Goal: Task Accomplishment & Management: Manage account settings

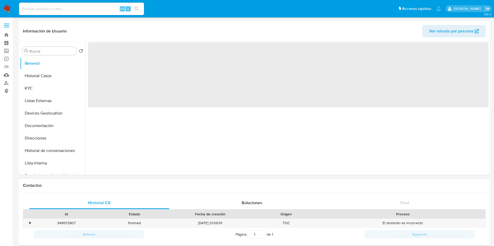
select select "10"
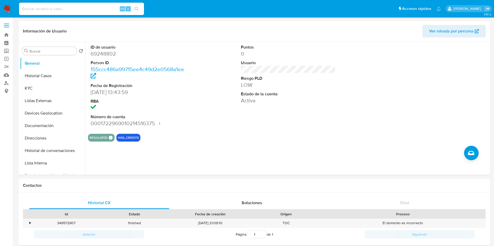
click at [52, 7] on input at bounding box center [81, 8] width 125 height 7
paste input "69248802"
type input "69248802"
click at [48, 140] on button "Direcciones" at bounding box center [50, 138] width 61 height 12
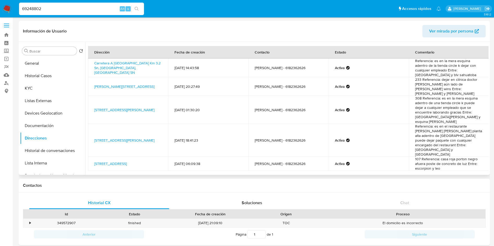
click at [286, 161] on div "Dirección Fecha de creación Contacto Estado Comentario Carretera A Mazatlán Km …" at bounding box center [288, 117] width 400 height 142
drag, startPoint x: 159, startPoint y: 70, endPoint x: 90, endPoint y: 66, distance: 68.8
click at [90, 66] on td "Carretera A Mazatlán Km 3.2 Sn, Durango, Durango, 34105, Mexico SN" at bounding box center [128, 68] width 80 height 19
copy link "Carretera A Mazatlán Km 3.2 Sn, Durango, Durango, 34105, Mexico SN"
click at [140, 68] on link "Carretera A Mazatlán Km 3.2 Sn, Durango, Durango, 34105, Mexico SN" at bounding box center [127, 68] width 66 height 15
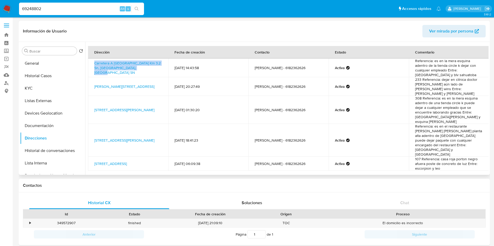
drag, startPoint x: 92, startPoint y: 83, endPoint x: 151, endPoint y: 91, distance: 59.2
click at [151, 91] on td "Valle De Mezquital 233, Durango, Durango, 34080, Mexico 233" at bounding box center [128, 86] width 80 height 19
copy link "Valle De Mezquital 233, Durango, Durango, 34080, Mexico 233"
click at [113, 85] on link "Valle De Mezquital 233, Durango, Durango, 34080, Mexico 233" at bounding box center [124, 86] width 60 height 5
drag, startPoint x: 148, startPoint y: 111, endPoint x: 91, endPoint y: 103, distance: 58.3
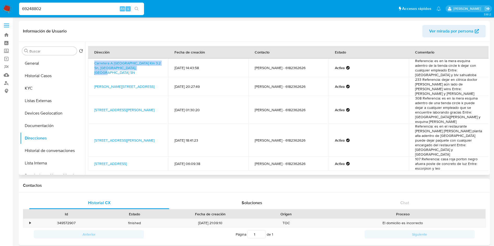
click at [91, 103] on td "Calle Bruno Martínez 308, Durango, Durango, 34000, Mexico 308" at bounding box center [128, 110] width 80 height 28
copy link "Calle Bruno Martínez 308, Durango, Durango, 34000, Mexico 308"
click at [124, 109] on link "Calle Bruno Martínez 308, Durango, Durango, 34000, Mexico 308" at bounding box center [124, 109] width 60 height 5
drag, startPoint x: 424, startPoint y: 97, endPoint x: 479, endPoint y: 100, distance: 55.0
click at [479, 100] on td "308 Referencia: es en la mera esquina adentro de una tienda circle k puede deja…" at bounding box center [449, 110] width 80 height 28
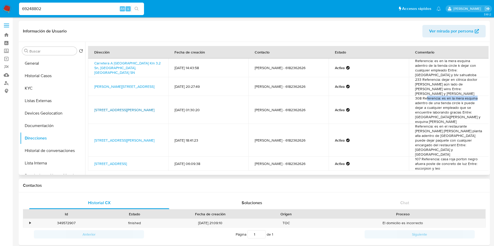
click at [111, 109] on link "Calle Bruno Martínez 308, Durango, Durango, 34000, Mexico 308" at bounding box center [124, 109] width 60 height 5
drag, startPoint x: 142, startPoint y: 134, endPoint x: 88, endPoint y: 126, distance: 53.7
click at [88, 126] on td "Boulevard Felipe Pescador 1401, Durango, Durango, 34080, Mexico 1401" at bounding box center [128, 140] width 80 height 33
copy link "Boulevard Felipe Pescador 1401, Durango, Durango, 34080, Mexico 1401"
click at [135, 138] on link "Boulevard Felipe Pescador 1401, Durango, Durango, 34080, Mexico 1401" at bounding box center [124, 140] width 60 height 5
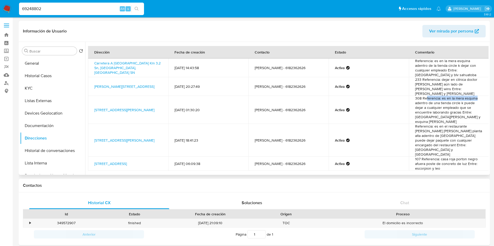
click at [145, 135] on td "Boulevard Felipe Pescador 1401, Durango, Durango, 34080, Mexico 1401" at bounding box center [128, 140] width 80 height 33
drag, startPoint x: 152, startPoint y: 136, endPoint x: 90, endPoint y: 129, distance: 62.1
click at [90, 129] on td "Boulevard Felipe Pescador 1401, Durango, Durango, 34080, Mexico 1401" at bounding box center [128, 140] width 80 height 33
copy link "Boulevard Felipe Pescador 1401, Durango, Durango, 34080, Mexico 1401"
click at [422, 126] on td "Referencia: es en el restaurante BURGER KING planta alta adentro de paseo duran…" at bounding box center [449, 140] width 80 height 33
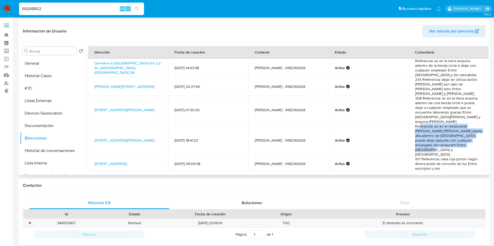
drag, startPoint x: 418, startPoint y: 123, endPoint x: 476, endPoint y: 140, distance: 59.8
click at [476, 140] on td "Referencia: es en el restaurante BURGER KING planta alta adentro de paseo duran…" at bounding box center [449, 140] width 80 height 33
drag, startPoint x: 148, startPoint y: 153, endPoint x: 90, endPoint y: 145, distance: 58.1
click at [90, 157] on td "Av Constelaciones 107, Durango, Durango, 34224, Mexico 107" at bounding box center [128, 164] width 80 height 14
copy link "Av Constelaciones 107, Durango, Durango, 34224, Mexico 107"
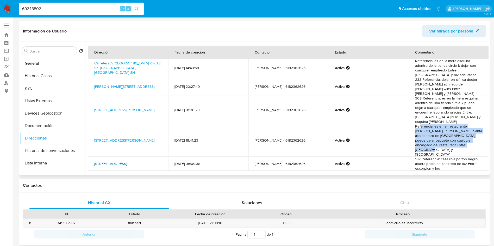
click at [127, 161] on link "Av Constelaciones 107, Durango, Durango, 34224, Mexico 107" at bounding box center [110, 163] width 33 height 5
click at [167, 67] on td "Carretera A Mazatlán Km 3.2 Sn, Durango, Durango, 34105, Mexico SN" at bounding box center [128, 68] width 80 height 19
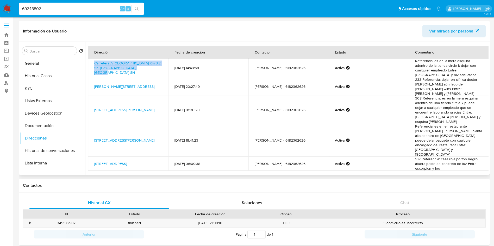
drag, startPoint x: 90, startPoint y: 64, endPoint x: 161, endPoint y: 74, distance: 72.5
click at [160, 73] on td "Carretera A Mazatlán Km 3.2 Sn, Durango, Durango, 34105, Mexico SN" at bounding box center [128, 68] width 80 height 19
copy link "Carretera A Mazatlán Km 3.2 Sn, Durango, Durango, 34105, Mexico SN"
drag, startPoint x: 148, startPoint y: 91, endPoint x: 93, endPoint y: 85, distance: 55.2
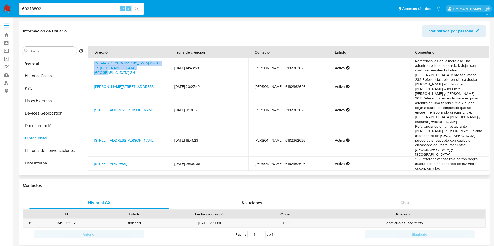
click at [93, 85] on td "Valle De Mezquital 233, Durango, Durango, 34080, Mexico 233" at bounding box center [128, 86] width 80 height 19
copy link "Valle De Mezquital 233, Durango, Durango, 34080, Mexico 233"
drag, startPoint x: 94, startPoint y: 103, endPoint x: 149, endPoint y: 109, distance: 55.8
click at [149, 109] on td "Calle Bruno Martínez 308, Durango, Durango, 34000, Mexico 308" at bounding box center [128, 110] width 80 height 28
copy link "Calle Bruno Martínez 308, Durango, Durango, 34000, Mexico 308"
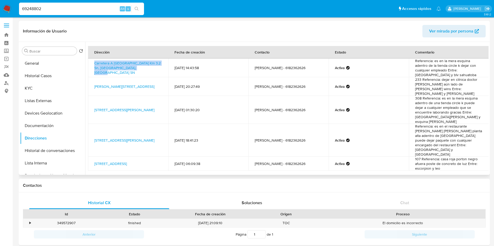
drag, startPoint x: 90, startPoint y: 128, endPoint x: 143, endPoint y: 134, distance: 52.6
click at [143, 134] on td "Boulevard Felipe Pescador 1401, Durango, Durango, 34080, Mexico 1401" at bounding box center [128, 140] width 80 height 33
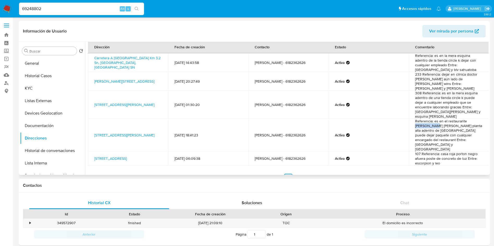
drag, startPoint x: 465, startPoint y: 117, endPoint x: 420, endPoint y: 121, distance: 44.7
click at [420, 121] on td "Referencia: es en el restaurante BURGER KING planta alta adentro de paseo duran…" at bounding box center [449, 135] width 80 height 33
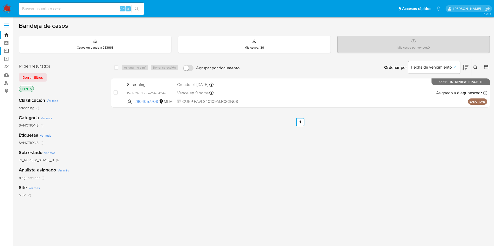
click at [7, 50] on label "Screening" at bounding box center [31, 51] width 62 height 8
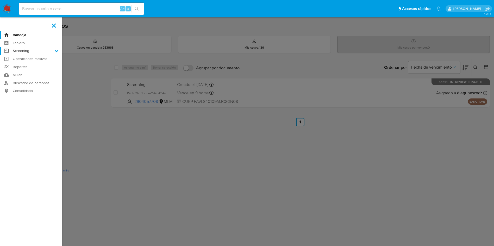
click at [0, 0] on input "Screening" at bounding box center [0, 0] width 0 height 0
click at [22, 72] on link "Herramientas" at bounding box center [31, 71] width 62 height 7
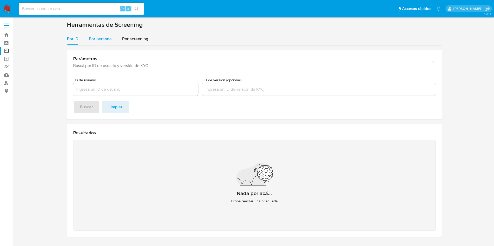
click at [101, 39] on span "Por persona" at bounding box center [100, 39] width 23 height 6
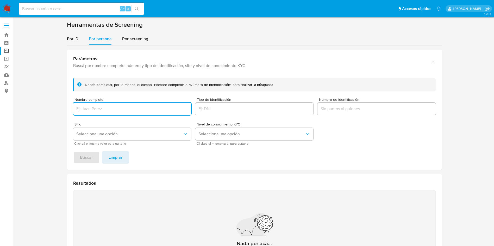
click at [110, 106] on input "Nombre completo" at bounding box center [132, 109] width 118 height 7
click at [73, 151] on button "Buscar" at bounding box center [86, 157] width 27 height 12
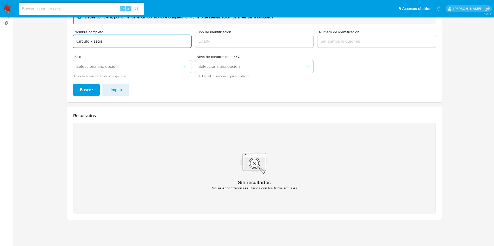
drag, startPoint x: 111, startPoint y: 41, endPoint x: 105, endPoint y: 50, distance: 10.9
click at [94, 41] on input "Circulo k sagis" at bounding box center [132, 41] width 118 height 7
type input "Circulo k"
click at [73, 84] on button "Buscar" at bounding box center [86, 90] width 27 height 12
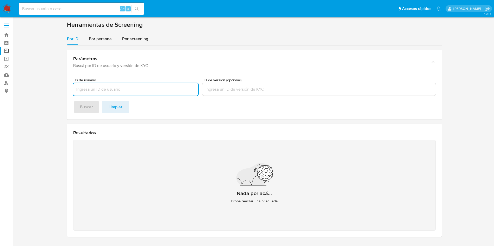
click at [8, 6] on img at bounding box center [7, 8] width 9 height 9
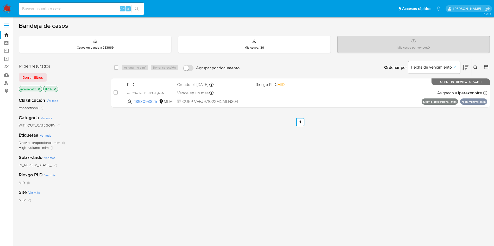
click at [475, 67] on icon at bounding box center [475, 68] width 4 height 4
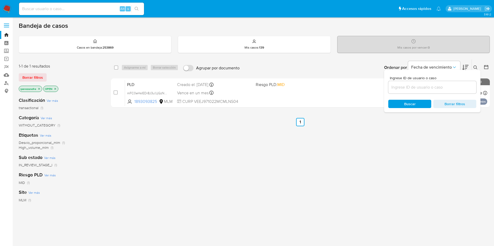
click at [416, 89] on input at bounding box center [432, 87] width 88 height 7
type input "69248802"
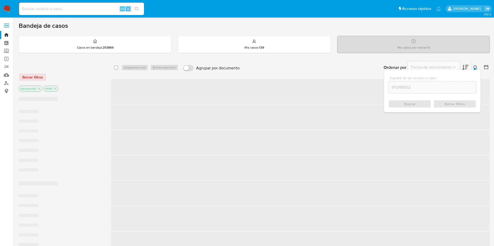
click at [407, 100] on div "Buscar Borrar filtros" at bounding box center [432, 104] width 88 height 8
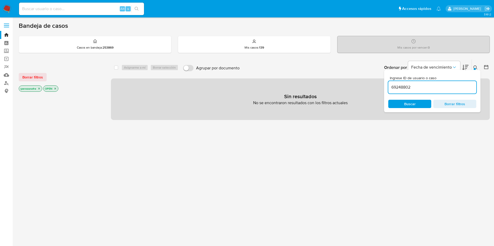
click at [41, 88] on icon "close-filter" at bounding box center [38, 88] width 3 height 3
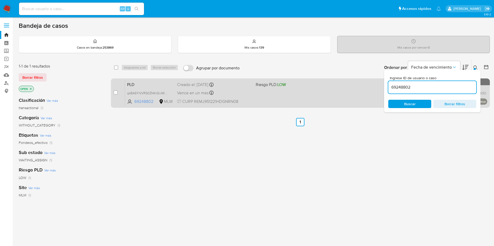
click at [114, 91] on input "checkbox" at bounding box center [115, 93] width 4 height 4
checkbox input "true"
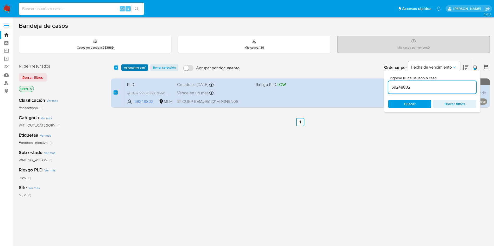
click at [135, 69] on span "Asignarme a mí" at bounding box center [135, 67] width 22 height 5
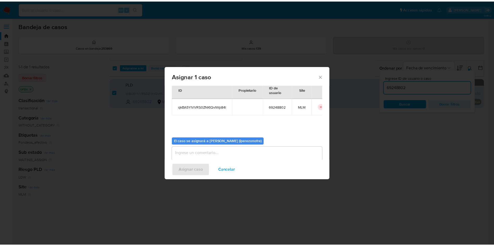
scroll to position [27, 0]
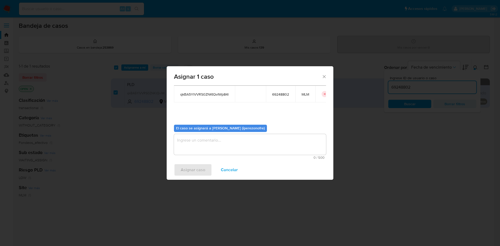
click at [237, 147] on textarea "assign-modal" at bounding box center [250, 144] width 152 height 21
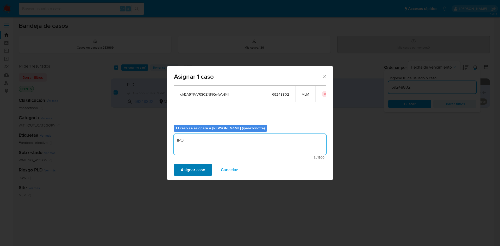
type textarea "IPO"
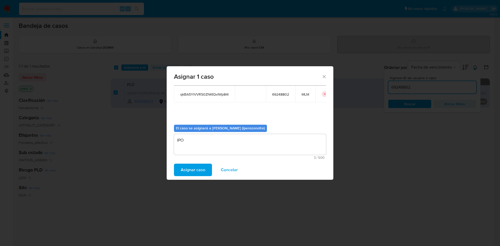
click at [204, 168] on span "Asignar caso" at bounding box center [193, 169] width 24 height 11
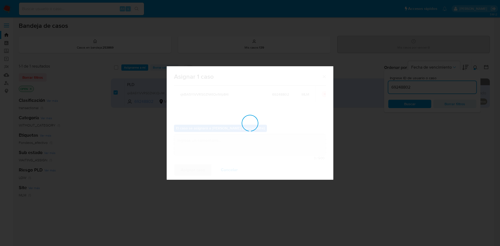
checkbox input "false"
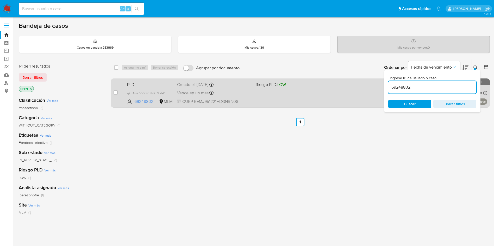
click at [240, 91] on div "Vence en un mes Vence el 11/11/2025 02:16:24" at bounding box center [214, 93] width 74 height 7
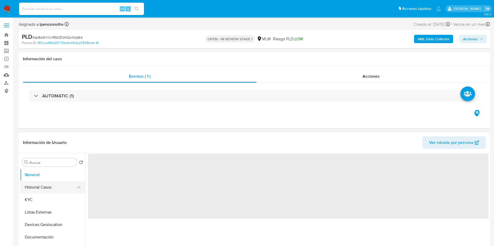
select select "10"
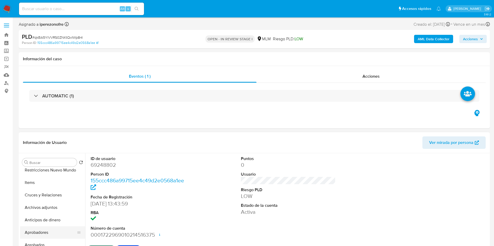
scroll to position [156, 0]
click at [51, 171] on button "Archivos adjuntos" at bounding box center [50, 169] width 61 height 12
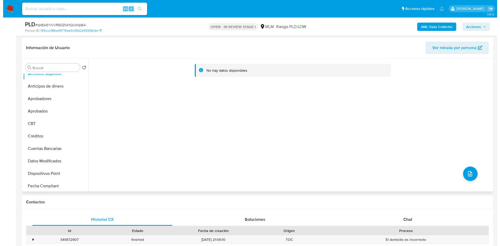
scroll to position [78, 0]
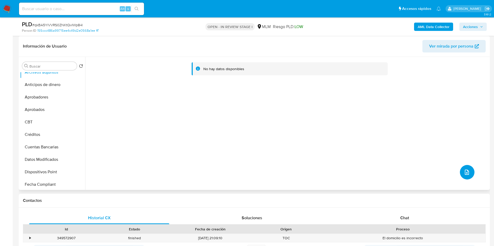
click at [468, 174] on button "upload-file" at bounding box center [467, 172] width 15 height 15
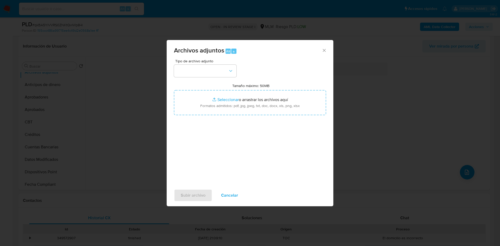
click at [221, 64] on div "Tipo de archivo adjunto" at bounding box center [205, 68] width 62 height 18
click at [220, 68] on button "button" at bounding box center [205, 71] width 62 height 12
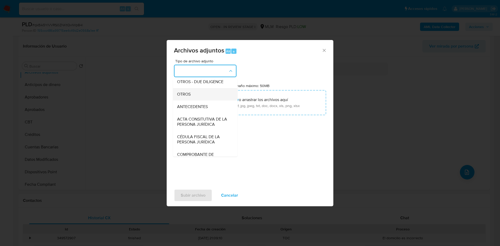
click at [194, 97] on div "OTROS" at bounding box center [203, 94] width 53 height 12
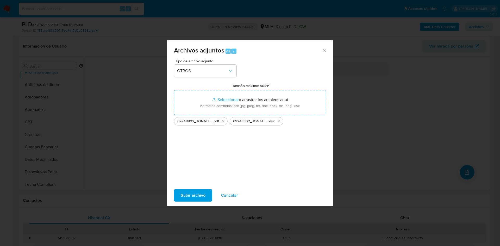
click at [193, 196] on span "Subir archivo" at bounding box center [193, 195] width 25 height 11
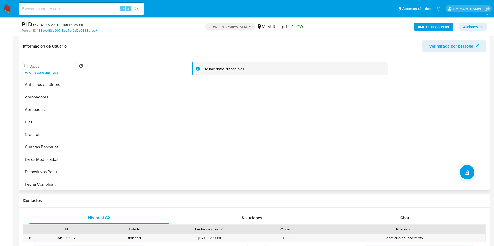
click at [184, 147] on div "No hay datos disponibles" at bounding box center [286, 123] width 403 height 133
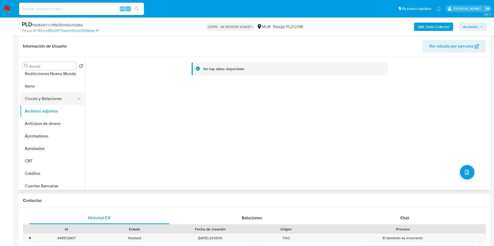
click at [44, 96] on button "Cruces y Relaciones" at bounding box center [50, 99] width 61 height 12
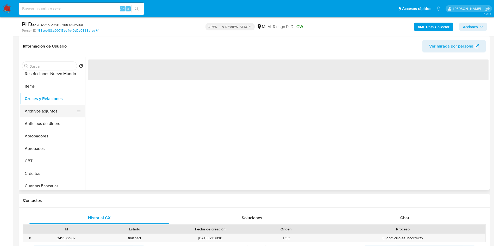
click at [41, 111] on button "Archivos adjuntos" at bounding box center [50, 111] width 61 height 12
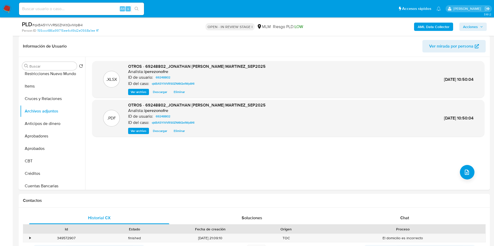
click at [482, 26] on icon "button" at bounding box center [481, 26] width 3 height 3
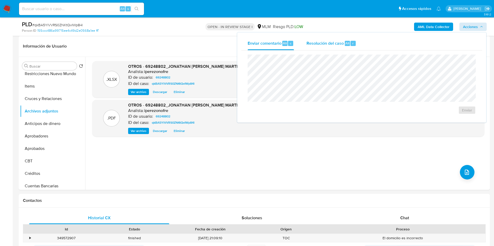
click at [334, 42] on span "Resolución del caso" at bounding box center [324, 43] width 37 height 6
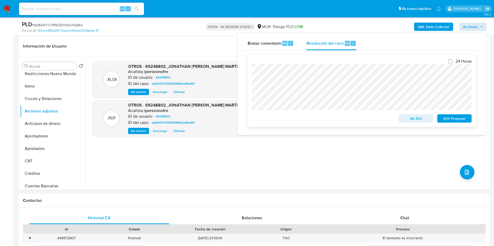
click at [460, 120] on span "ROI Proposal" at bounding box center [454, 118] width 27 height 7
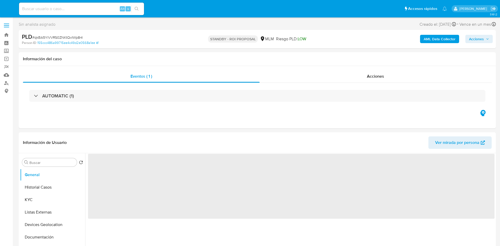
select select "10"
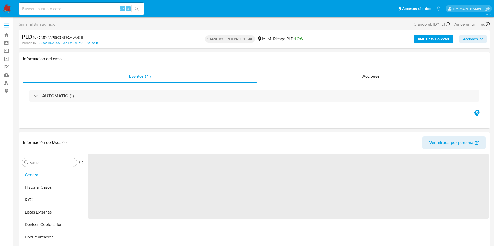
select select "10"
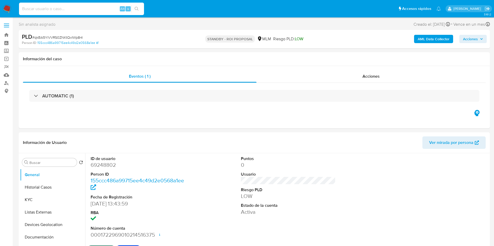
click at [71, 11] on input at bounding box center [81, 8] width 125 height 7
paste input "1983367093"
type input "1983367093"
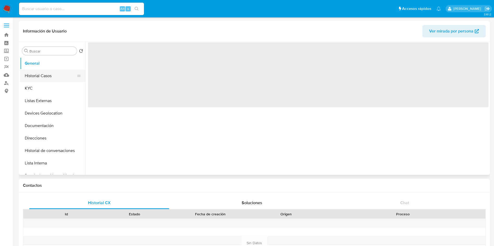
select select "10"
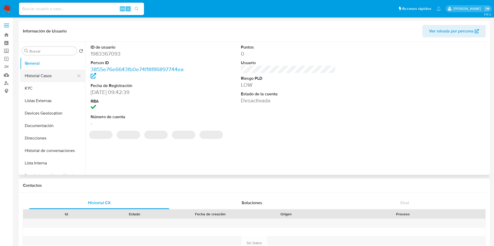
click at [48, 73] on button "Historial Casos" at bounding box center [50, 76] width 61 height 12
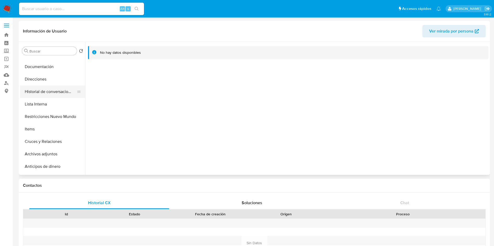
scroll to position [66, 0]
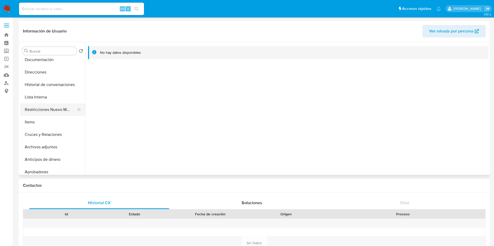
click at [40, 113] on button "Restricciones Nuevo Mundo" at bounding box center [50, 110] width 61 height 12
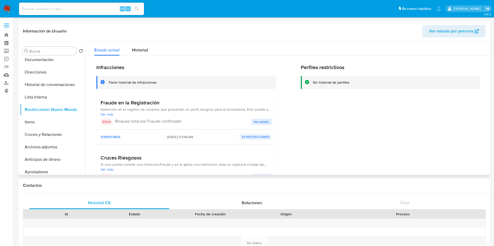
click at [264, 122] on span "Ver detalle" at bounding box center [261, 121] width 15 height 5
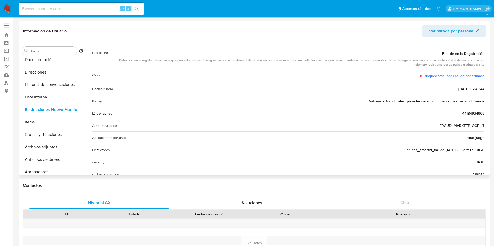
scroll to position [54, 0]
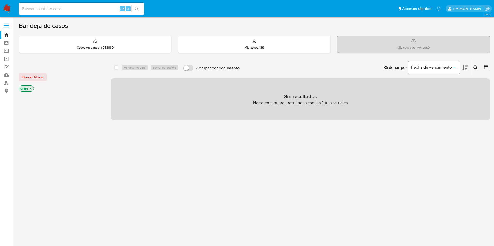
click at [475, 67] on icon at bounding box center [475, 68] width 4 height 4
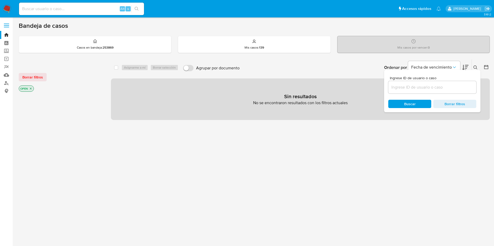
click at [403, 93] on div at bounding box center [432, 87] width 88 height 12
drag, startPoint x: 405, startPoint y: 82, endPoint x: 402, endPoint y: 86, distance: 4.6
click at [402, 86] on div at bounding box center [432, 87] width 88 height 12
click at [402, 86] on input at bounding box center [432, 87] width 88 height 7
paste input "2BrwqNzvHyYaYyOwTvGX7WwH"
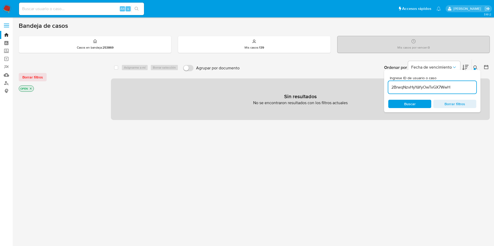
type input "2BrwqNzvHyYaYyOwTvGX7WwH"
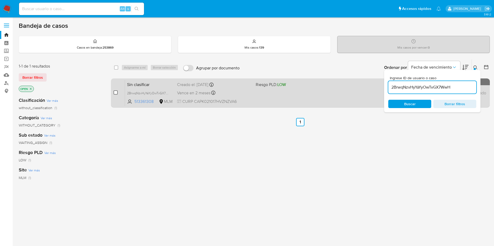
click at [117, 92] on input "checkbox" at bounding box center [115, 93] width 4 height 4
checkbox input "true"
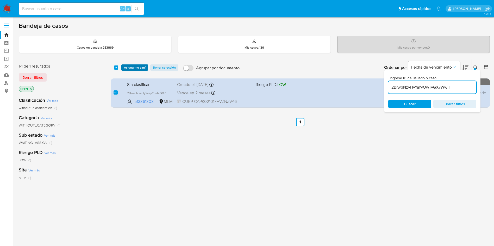
click at [133, 66] on span "Asignarme a mí" at bounding box center [135, 67] width 22 height 5
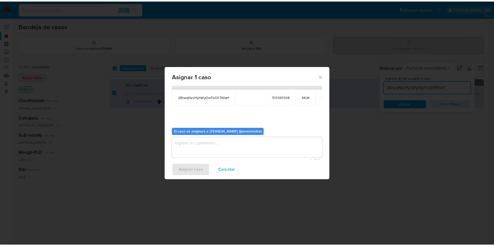
scroll to position [24, 0]
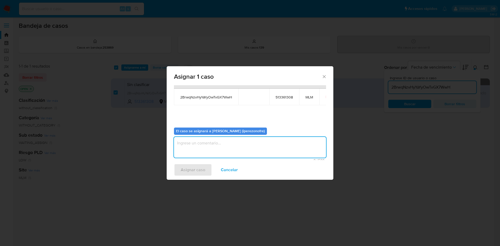
click at [221, 149] on textarea "assign-modal" at bounding box center [250, 147] width 152 height 21
type textarea "IPO"
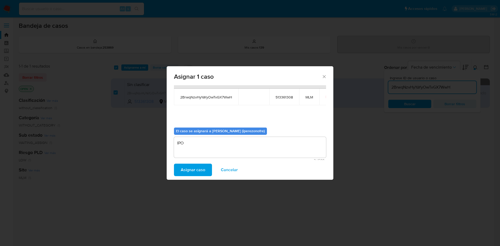
click at [188, 165] on span "Asignar caso" at bounding box center [193, 169] width 24 height 11
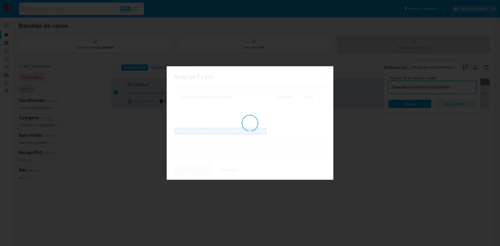
checkbox input "false"
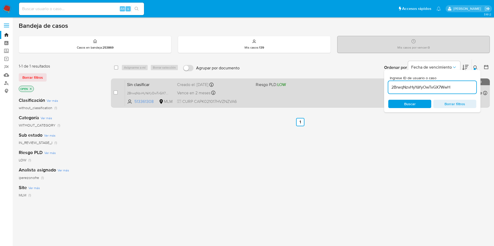
click at [185, 85] on div "Creado el: [DATE] Creado el: [DATE] 08:56:18" at bounding box center [214, 85] width 74 height 6
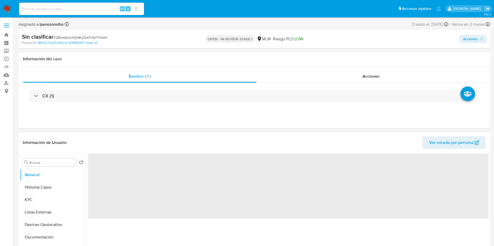
select select "10"
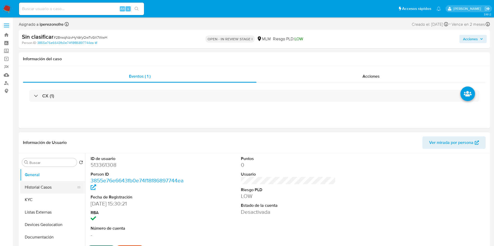
click at [40, 186] on button "Historial Casos" at bounding box center [50, 187] width 61 height 12
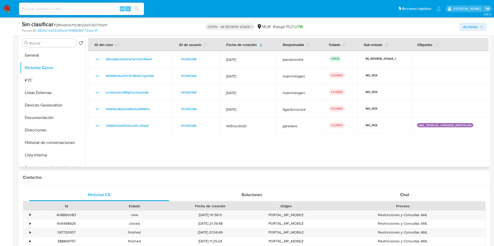
scroll to position [101, 0]
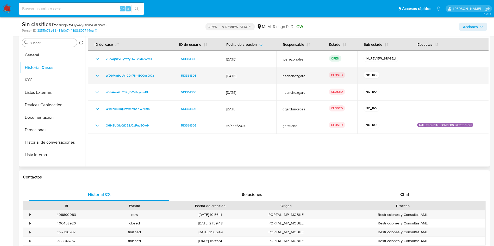
click at [98, 74] on icon "Mostrar/Ocultar" at bounding box center [97, 76] width 6 height 6
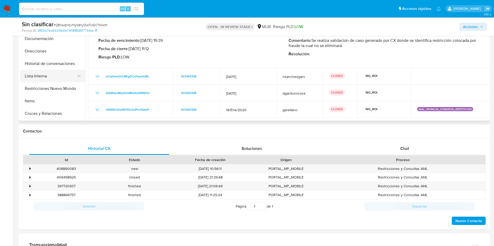
scroll to position [47, 0]
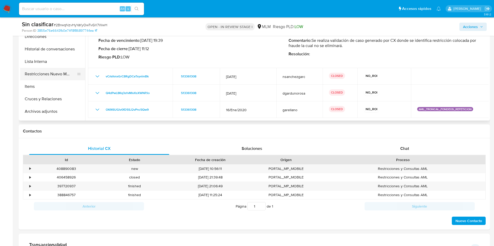
click at [50, 74] on button "Restricciones Nuevo Mundo" at bounding box center [50, 74] width 61 height 12
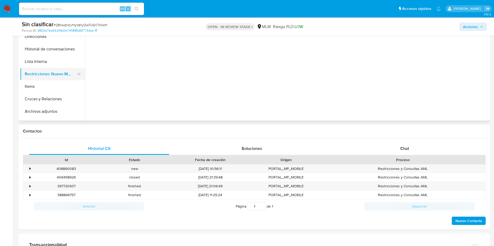
scroll to position [0, 0]
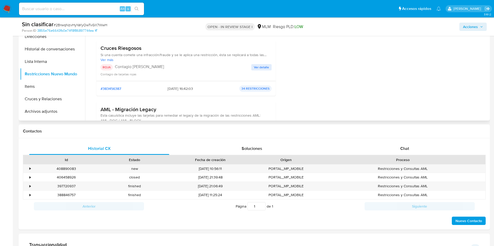
click at [259, 67] on span "Ver detalle" at bounding box center [261, 67] width 15 height 5
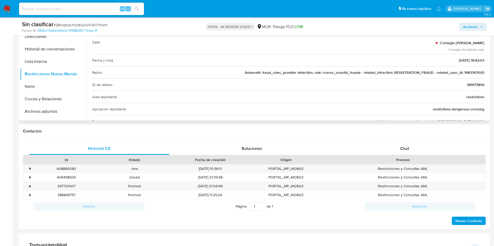
click at [473, 72] on span "Automatic fraud_rules_provider detection, rule: cruces_smartid_fraude - related…" at bounding box center [364, 72] width 239 height 5
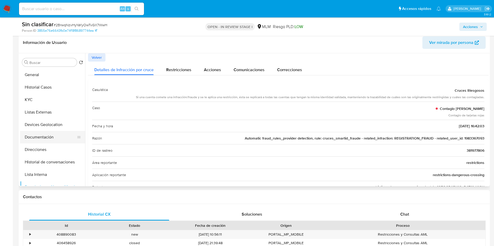
scroll to position [81, 0]
click at [40, 87] on button "Historial Casos" at bounding box center [50, 88] width 61 height 12
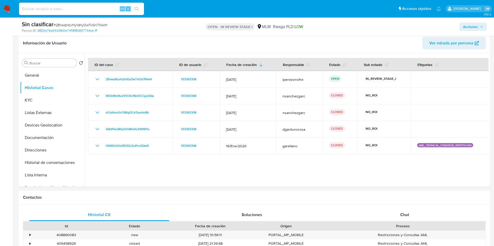
click at [475, 29] on span "Acciones" at bounding box center [470, 27] width 15 height 8
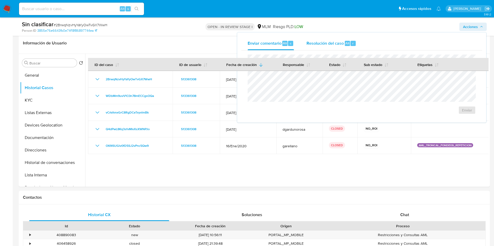
click at [315, 47] on div "Resolución del caso Alt r" at bounding box center [331, 44] width 50 height 14
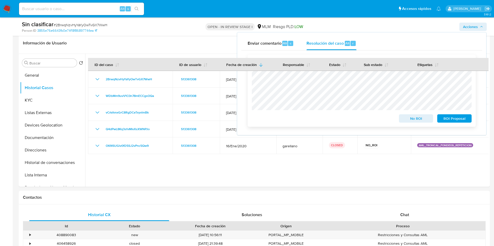
click at [411, 119] on span "No ROI" at bounding box center [415, 118] width 27 height 7
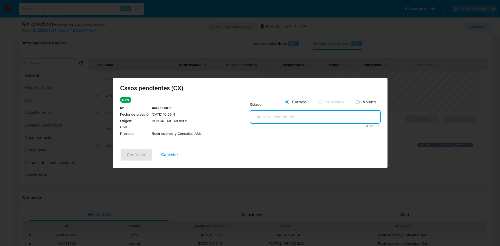
click at [288, 116] on textarea at bounding box center [315, 117] width 130 height 12
paste textarea "Se realiza validación de caso generado por CX en el que se identifica restricci…"
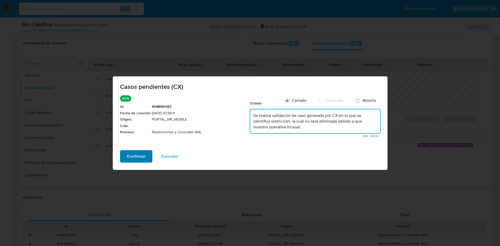
type textarea "Se realiza validación de caso generado por CX en el que se identifica restricci…"
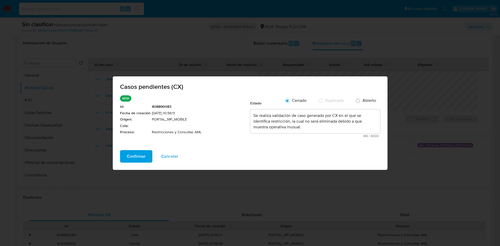
click at [125, 157] on button "Confirmar" at bounding box center [136, 156] width 32 height 12
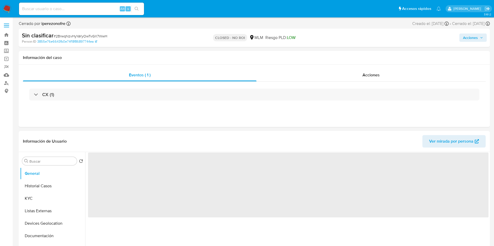
select select "10"
click at [192, 111] on div "Eventos ( 1 ) Acciones CX (1)" at bounding box center [254, 96] width 471 height 62
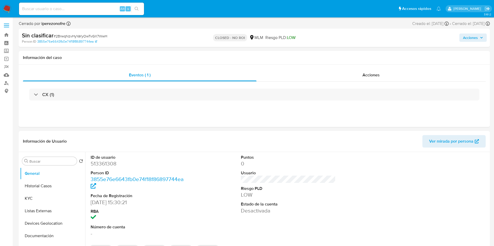
click at [85, 8] on input at bounding box center [81, 8] width 125 height 7
paste input "2651472946"
type input "2651472946"
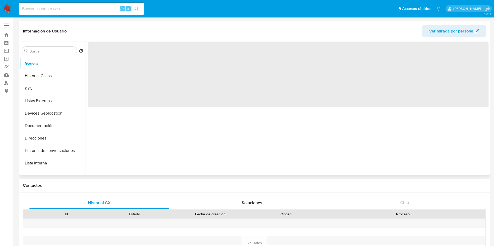
select select "10"
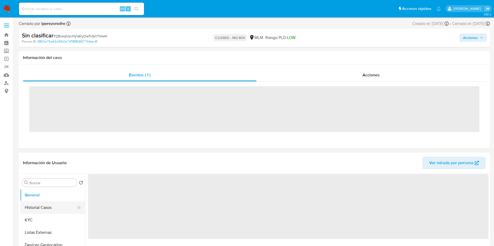
click at [46, 209] on button "Historial Casos" at bounding box center [50, 208] width 61 height 12
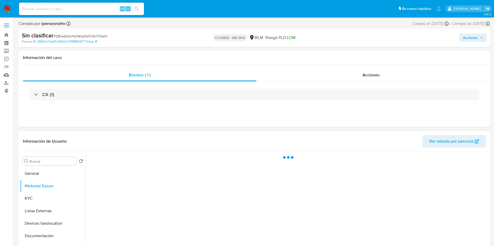
select select "10"
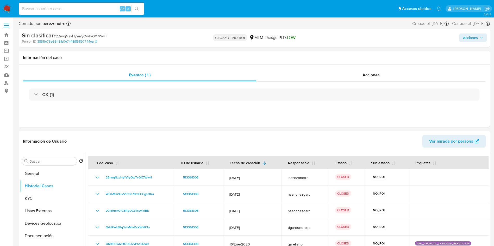
click at [85, 7] on input at bounding box center [81, 8] width 125 height 7
paste input "2651472946"
type input "2651472946"
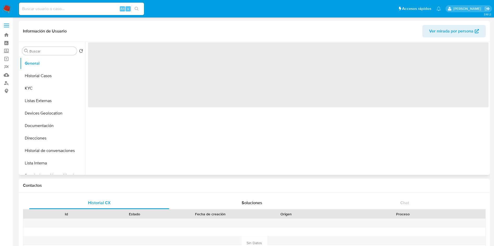
select select "10"
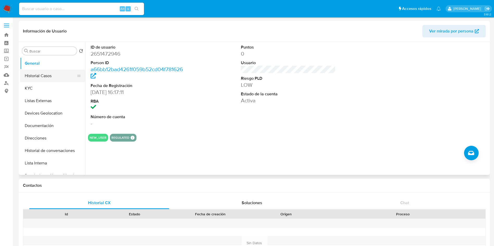
click at [59, 73] on button "Historial Casos" at bounding box center [50, 76] width 61 height 12
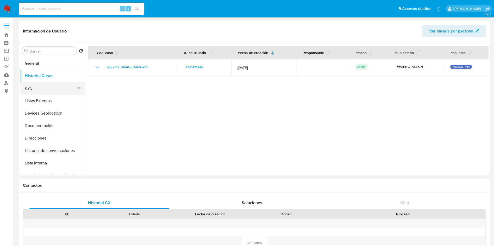
click at [41, 85] on button "KYC" at bounding box center [50, 88] width 61 height 12
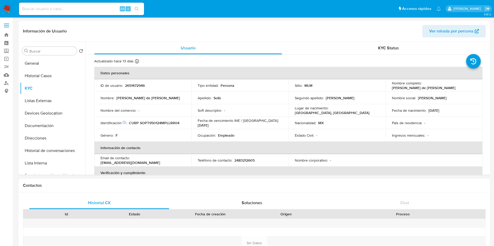
click at [243, 160] on p "2483212605" at bounding box center [244, 160] width 20 height 5
copy p "2483212605"
drag, startPoint x: 171, startPoint y: 161, endPoint x: 134, endPoint y: 157, distance: 37.6
click at [134, 157] on td "Email de contacto : teresasolisportillo@gmail.com" at bounding box center [142, 160] width 97 height 12
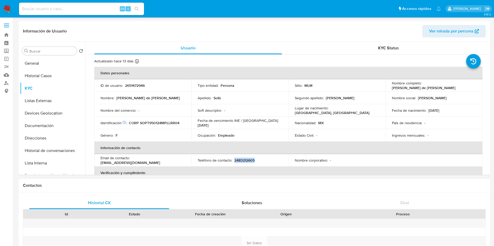
copy p "teresasolisportillo@gmail.com"
click at [394, 157] on table "Datos personales ID de usuario : 2651472946 Tipo entidad : Persona Sitio : MLM …" at bounding box center [288, 160] width 388 height 187
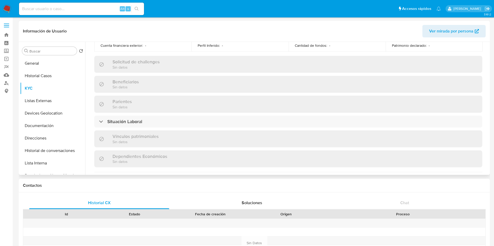
scroll to position [242, 0]
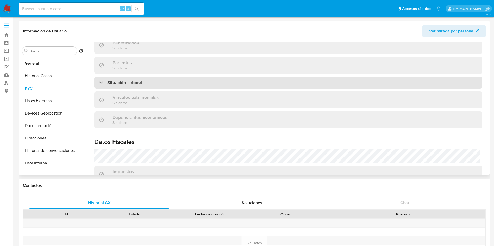
click at [156, 82] on div "Situación Laboral" at bounding box center [288, 83] width 388 height 12
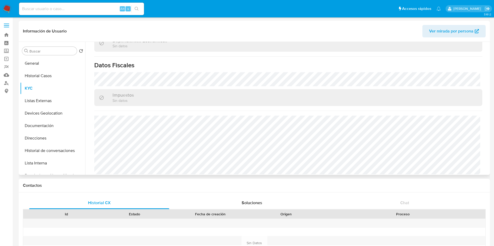
scroll to position [397, 0]
click at [39, 104] on button "Listas Externas" at bounding box center [50, 101] width 61 height 12
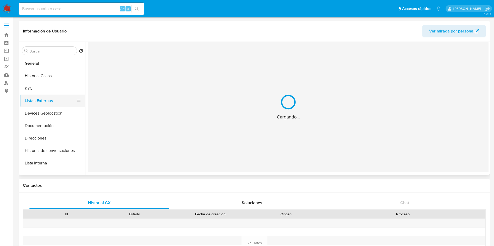
scroll to position [0, 0]
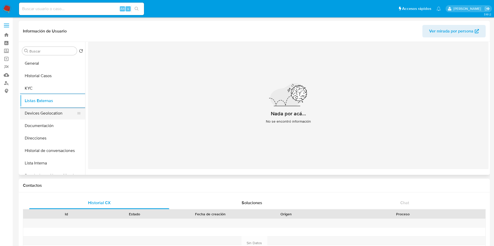
click at [53, 110] on button "Devices Geolocation" at bounding box center [50, 113] width 61 height 12
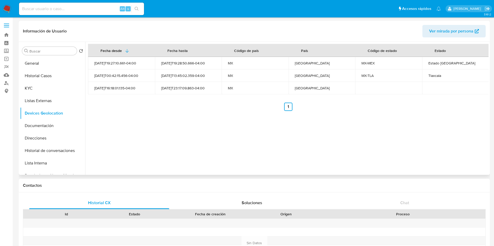
click at [434, 77] on div "Tlaxcala" at bounding box center [455, 75] width 54 height 5
copy div "Tlaxcala"
drag, startPoint x: 227, startPoint y: 147, endPoint x: 33, endPoint y: 96, distance: 201.4
click at [221, 145] on div "Fecha desde Fecha hasta Código de país País Código de estado Estado 2025-08-27T…" at bounding box center [286, 108] width 403 height 133
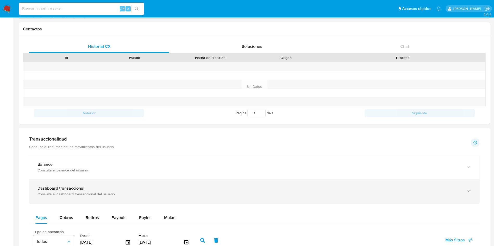
scroll to position [195, 0]
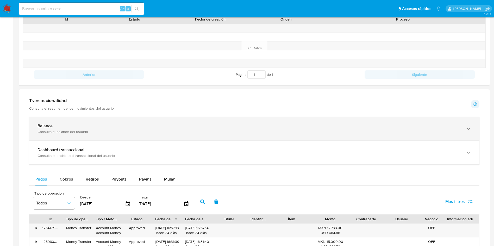
click at [102, 127] on div "Balance" at bounding box center [248, 126] width 423 height 5
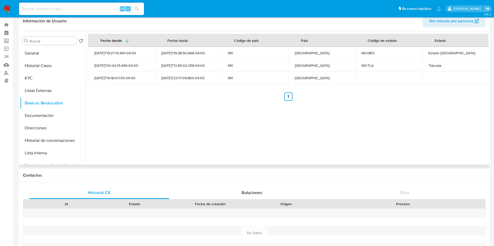
scroll to position [0, 0]
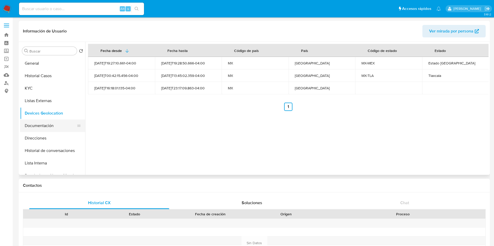
click at [37, 126] on button "Documentación" at bounding box center [50, 126] width 61 height 12
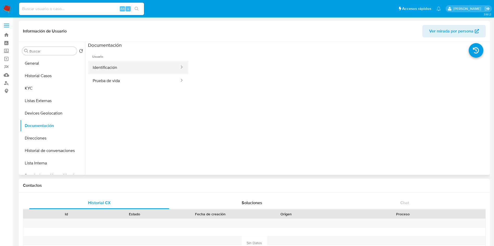
click at [111, 71] on button "Identificación" at bounding box center [134, 67] width 92 height 13
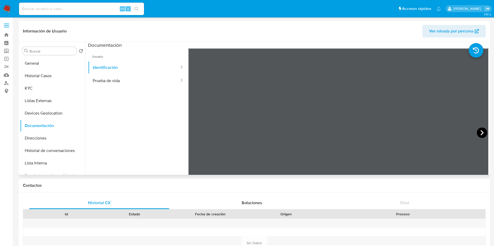
drag, startPoint x: 324, startPoint y: 144, endPoint x: 480, endPoint y: 132, distance: 156.3
click at [480, 132] on icon at bounding box center [481, 132] width 3 height 5
click at [192, 131] on icon at bounding box center [194, 133] width 10 height 10
click at [481, 128] on icon at bounding box center [482, 133] width 10 height 10
click at [120, 76] on button "Prueba de vida" at bounding box center [134, 80] width 92 height 13
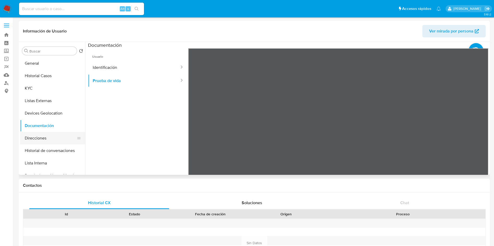
click at [32, 136] on button "Direcciones" at bounding box center [50, 138] width 61 height 12
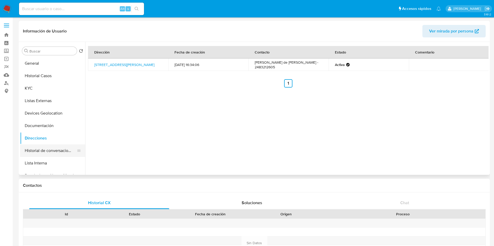
click at [46, 148] on button "Historial de conversaciones" at bounding box center [50, 151] width 61 height 12
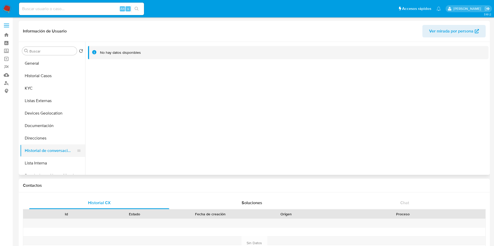
scroll to position [78, 0]
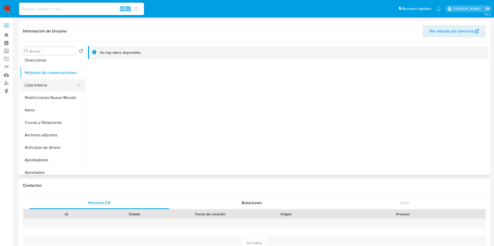
click at [40, 83] on button "Lista Interna" at bounding box center [50, 85] width 61 height 12
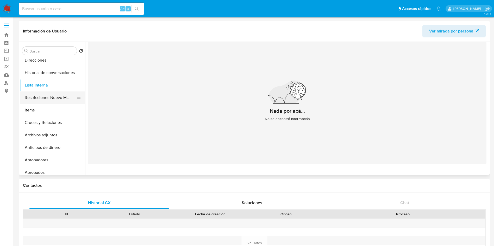
click at [50, 93] on button "Restricciones Nuevo Mundo" at bounding box center [50, 98] width 61 height 12
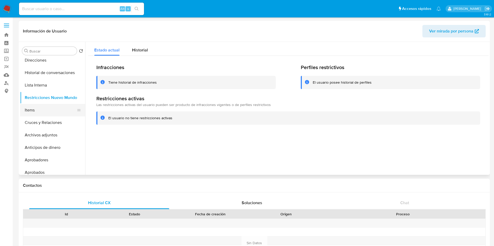
click at [40, 108] on button "Items" at bounding box center [50, 110] width 61 height 12
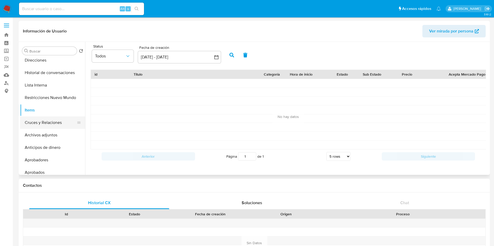
click at [48, 118] on button "Cruces y Relaciones" at bounding box center [50, 123] width 61 height 12
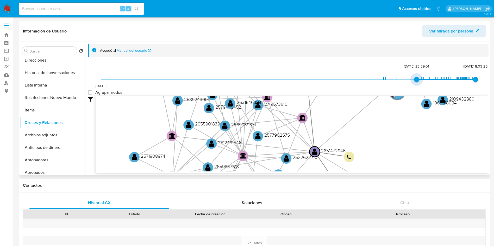
type input "1739252905000"
drag, startPoint x: 100, startPoint y: 78, endPoint x: 416, endPoint y: 77, distance: 315.7
click at [416, 77] on span "10/2/2025, 23:48:25" at bounding box center [416, 79] width 5 height 5
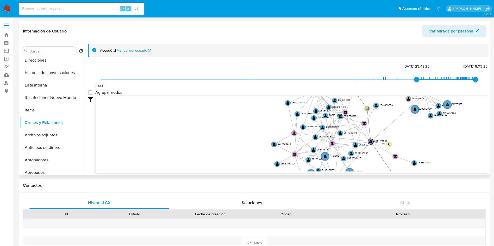
drag, startPoint x: 401, startPoint y: 132, endPoint x: 422, endPoint y: 124, distance: 23.1
click at [422, 124] on icon "device-68acc4f8ee77e526f4891ba9  user-2651472946  2651472946 user-2704477177 …" at bounding box center [292, 133] width 393 height 75
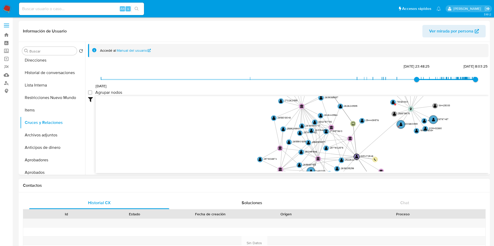
drag, startPoint x: 442, startPoint y: 154, endPoint x: 434, endPoint y: 181, distance: 28.4
click at [430, 171] on icon "device-68acc4f8ee77e526f4891ba9  user-2651472946  2651472946 user-2704477177 …" at bounding box center [292, 133] width 393 height 75
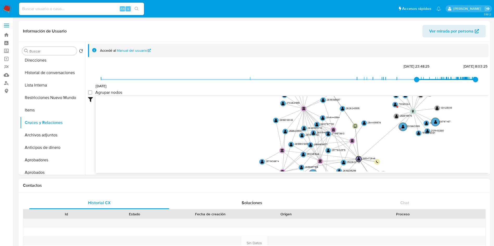
click at [438, 192] on div "Contactos" at bounding box center [254, 186] width 471 height 14
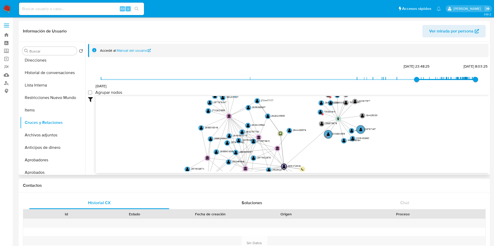
drag, startPoint x: 367, startPoint y: 108, endPoint x: 292, endPoint y: 115, distance: 75.1
click at [292, 115] on icon "device-68acc4f8ee77e526f4891ba9  user-2651472946  2651472946 user-2704477177 …" at bounding box center [292, 133] width 393 height 75
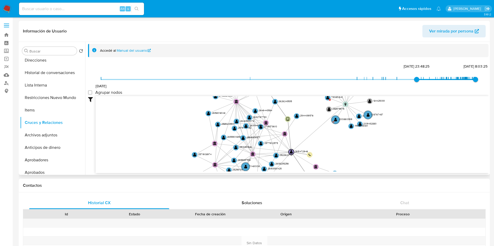
drag, startPoint x: 362, startPoint y: 160, endPoint x: 369, endPoint y: 146, distance: 16.3
click at [369, 146] on icon "device-68acc4f8ee77e526f4891ba9  user-2651472946  2651472946 user-2704477177 …" at bounding box center [292, 133] width 393 height 75
click at [346, 104] on text "" at bounding box center [346, 104] width 2 height 3
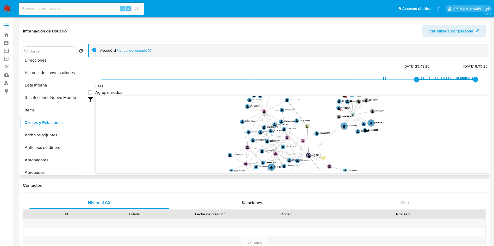
drag, startPoint x: 353, startPoint y: 109, endPoint x: 355, endPoint y: 122, distance: 13.1
click at [353, 110] on icon "device-68acc4f8ee77e526f4891ba9  user-2651472946  2651472946 user-2704477177 …" at bounding box center [292, 133] width 393 height 75
click at [355, 122] on icon "device-68acc4f8ee77e526f4891ba9  user-2651472946  2651472946 user-2704477177 …" at bounding box center [292, 133] width 393 height 75
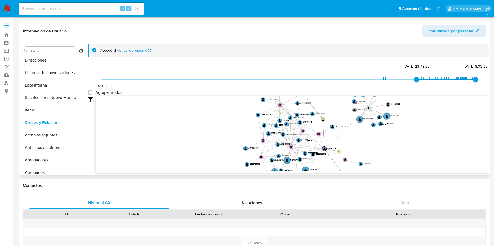
drag, startPoint x: 355, startPoint y: 124, endPoint x: 371, endPoint y: 110, distance: 21.5
click at [371, 111] on icon "device-68acc4f8ee77e526f4891ba9  user-2651472946  2651472946 user-2704477177 …" at bounding box center [292, 133] width 393 height 75
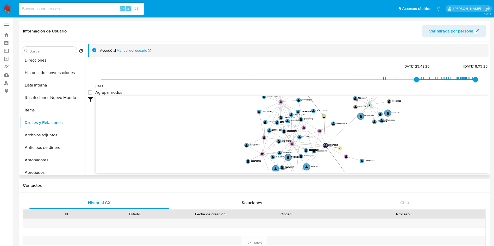
click at [371, 108] on icon "device-68acc4f8ee77e526f4891ba9  user-2651472946  2651472946 user-2704477177 …" at bounding box center [292, 133] width 393 height 75
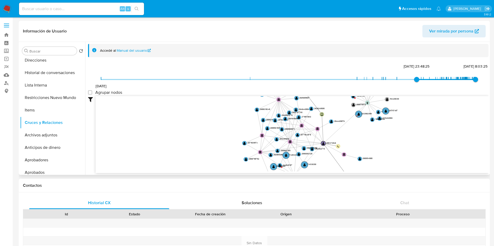
click at [369, 106] on icon "device-68acc4f8ee77e526f4891ba9  user-2651472946  2651472946 user-2704477177 …" at bounding box center [292, 133] width 393 height 75
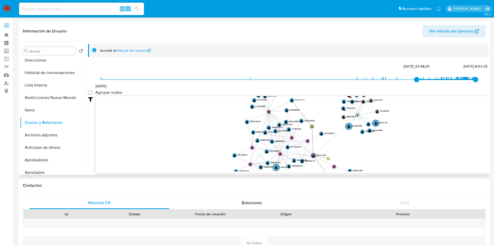
drag, startPoint x: 331, startPoint y: 104, endPoint x: 320, endPoint y: 116, distance: 15.7
click at [320, 116] on icon "device-68acc4f8ee77e526f4891ba9  user-2651472946  2651472946 user-2704477177 …" at bounding box center [292, 133] width 393 height 75
click at [320, 115] on icon "device-68acc4f8ee77e526f4891ba9  user-2651472946  2651472946 user-2704477177 …" at bounding box center [292, 133] width 393 height 75
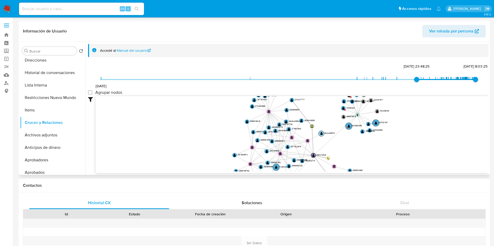
click at [332, 132] on icon "device-68acc4f8ee77e526f4891ba9  user-2651472946  2651472946 user-2704477177 …" at bounding box center [292, 133] width 393 height 75
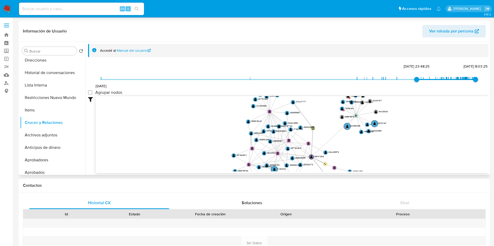
drag, startPoint x: 333, startPoint y: 136, endPoint x: 329, endPoint y: 129, distance: 7.8
click at [329, 151] on text "2544439576" at bounding box center [333, 152] width 11 height 3
drag, startPoint x: 329, startPoint y: 127, endPoint x: 327, endPoint y: 123, distance: 4.4
click at [328, 125] on icon "device-68acc4f8ee77e526f4891ba9  user-2651472946  2651472946 user-2704477177 …" at bounding box center [292, 133] width 393 height 75
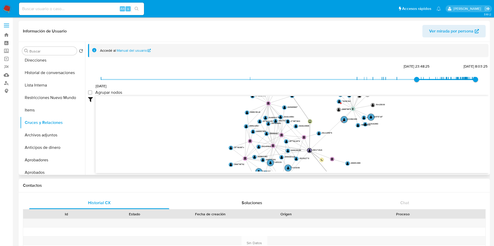
click at [326, 117] on icon "device-68acc4f8ee77e526f4891ba9  user-2651472946  2651472946 user-2704477177 …" at bounding box center [292, 133] width 393 height 75
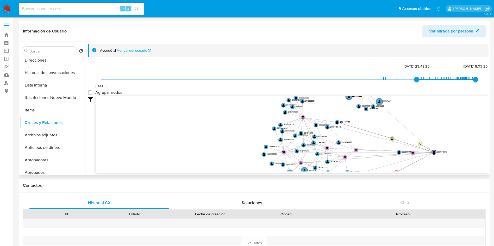
drag, startPoint x: 310, startPoint y: 151, endPoint x: 450, endPoint y: 160, distance: 140.8
click at [436, 153] on circle at bounding box center [433, 152] width 4 height 4
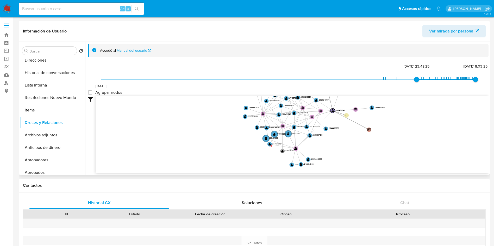
drag, startPoint x: 413, startPoint y: 154, endPoint x: 413, endPoint y: 115, distance: 38.8
click at [413, 115] on icon "device-68acc4f8ee77e526f4891ba9  user-2651472946  2651472946 user-2704477177 …" at bounding box center [292, 133] width 393 height 75
drag, startPoint x: 351, startPoint y: 135, endPoint x: 354, endPoint y: 157, distance: 22.6
click at [351, 136] on icon "device-68acc4f8ee77e526f4891ba9  user-2651472946  2651472946 user-2704477177 …" at bounding box center [292, 133] width 393 height 75
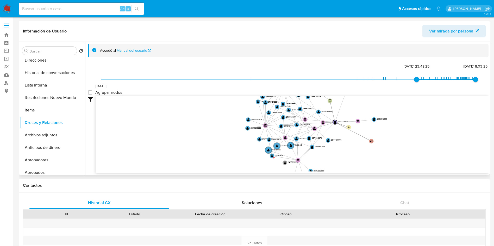
drag, startPoint x: 354, startPoint y: 157, endPoint x: 354, endPoint y: 151, distance: 6.0
click at [354, 151] on icon "device-68acc4f8ee77e526f4891ba9  user-2651472946  2651472946 user-2704477177 …" at bounding box center [292, 133] width 393 height 75
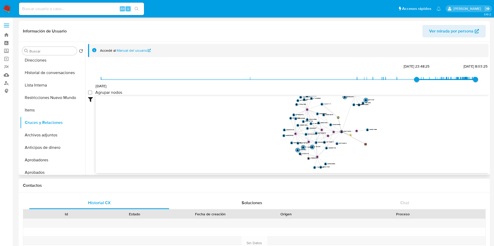
drag, startPoint x: 399, startPoint y: 122, endPoint x: 404, endPoint y: 152, distance: 30.3
click at [403, 131] on icon "device-68acc4f8ee77e526f4891ba9  user-2651472946  2651472946 user-2704477177 …" at bounding box center [292, 133] width 393 height 75
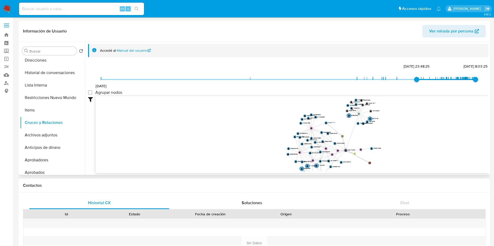
drag, startPoint x: 404, startPoint y: 152, endPoint x: 381, endPoint y: 126, distance: 35.2
click at [403, 154] on icon "device-68acc4f8ee77e526f4891ba9  user-2651472946  2651472946 user-2704477177 …" at bounding box center [292, 133] width 393 height 75
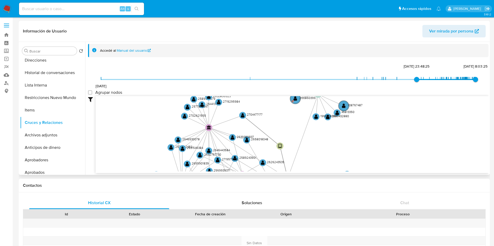
click at [374, 117] on icon "device-68acc4f8ee77e526f4891ba9  user-2651472946  2651472946 user-2704477177 …" at bounding box center [292, 133] width 393 height 75
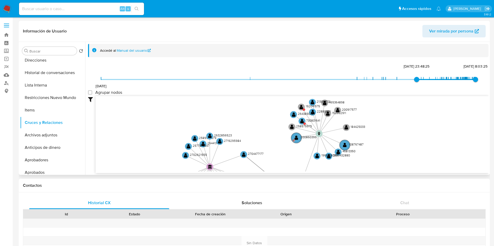
drag, startPoint x: 374, startPoint y: 160, endPoint x: 374, endPoint y: 175, distance: 15.1
click at [374, 175] on div "Filtros Confianza alta Device Tarjeta Persona validada Teléfono validado Confia…" at bounding box center [288, 144] width 400 height 96
click at [51, 137] on button "Archivos adjuntos" at bounding box center [50, 135] width 61 height 12
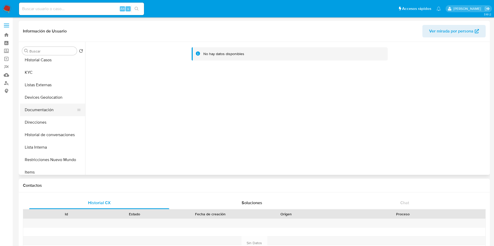
scroll to position [0, 0]
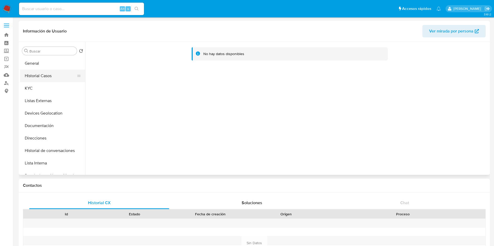
click at [45, 77] on button "Historial Casos" at bounding box center [50, 76] width 61 height 12
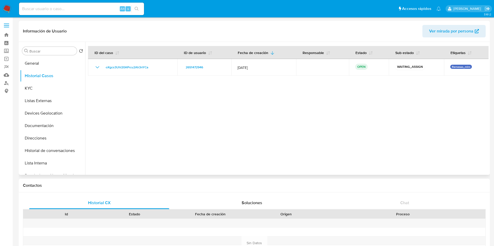
click at [361, 120] on div at bounding box center [286, 108] width 403 height 133
select select "10"
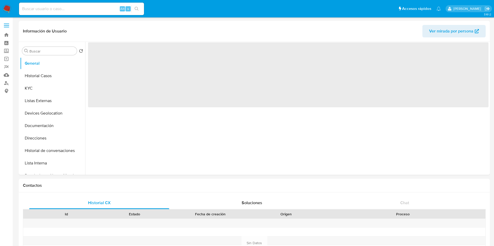
select select "10"
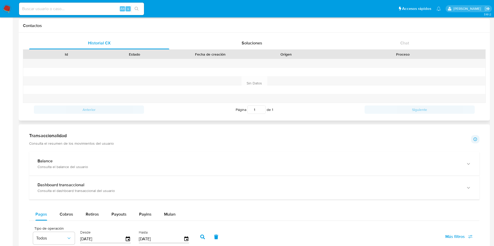
scroll to position [234, 0]
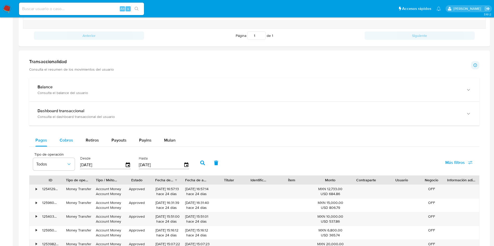
click at [64, 137] on div "Cobros" at bounding box center [67, 140] width 14 height 12
select select "10"
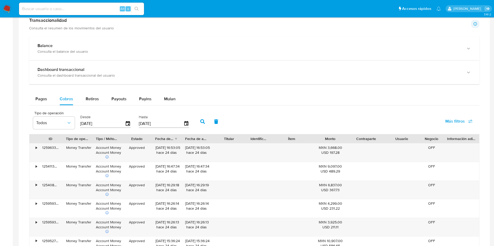
scroll to position [312, 0]
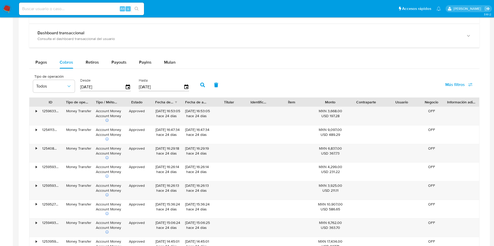
click at [327, 49] on div "Balance Consulta el balance del usuario Dashboard transaccional Consulta el das…" at bounding box center [254, 154] width 450 height 308
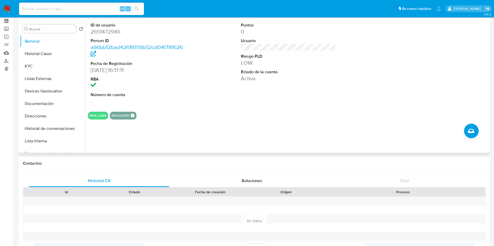
scroll to position [0, 0]
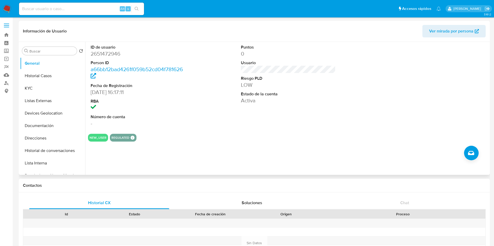
click at [329, 94] on dt "Estado de la cuenta" at bounding box center [288, 94] width 95 height 6
click at [43, 78] on button "Historial Casos" at bounding box center [50, 76] width 61 height 12
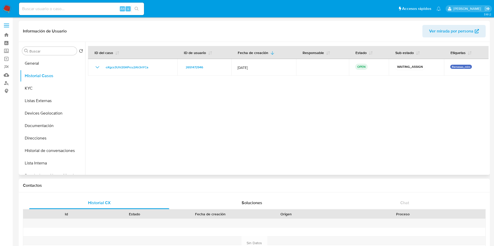
click at [323, 125] on div at bounding box center [286, 108] width 403 height 133
click at [8, 53] on label "Screening" at bounding box center [31, 51] width 62 height 8
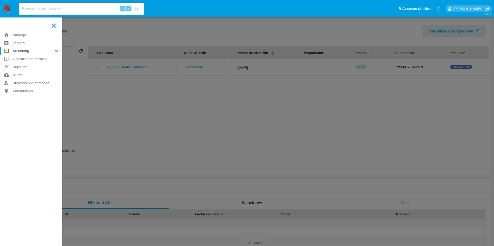
click at [0, 0] on input "Screening" at bounding box center [0, 0] width 0 height 0
click at [24, 69] on link "Herramientas" at bounding box center [31, 71] width 62 height 7
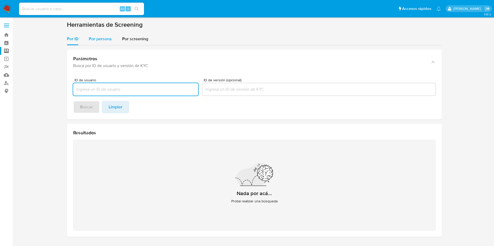
click at [101, 38] on span "Por persona" at bounding box center [100, 39] width 23 height 6
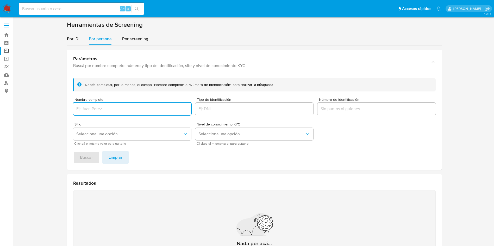
click at [106, 110] on input "Nombre completo" at bounding box center [132, 109] width 118 height 7
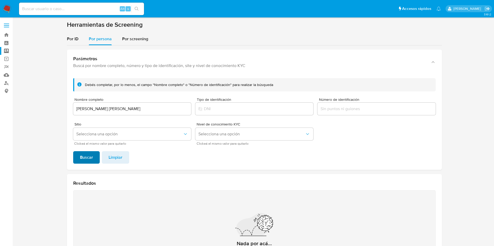
click at [80, 156] on span "Buscar" at bounding box center [86, 157] width 13 height 11
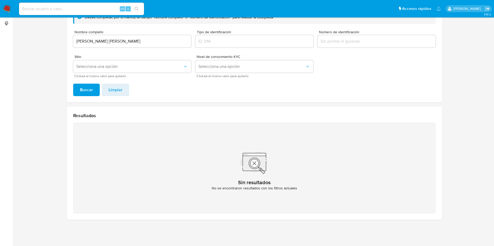
click at [126, 39] on input "[PERSON_NAME] [PERSON_NAME]" at bounding box center [132, 41] width 118 height 7
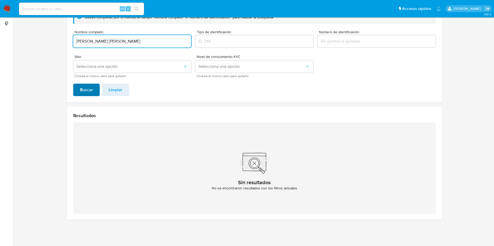
type input "[PERSON_NAME] [PERSON_NAME]"
click at [92, 84] on span "Buscar" at bounding box center [86, 89] width 13 height 11
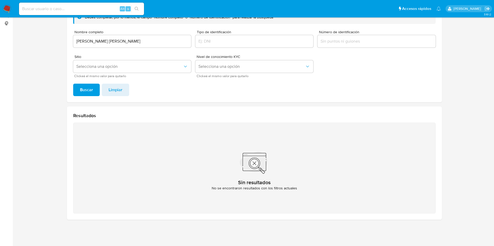
drag, startPoint x: 139, startPoint y: 41, endPoint x: 145, endPoint y: 42, distance: 6.0
click at [139, 41] on input "[PERSON_NAME] [PERSON_NAME]" at bounding box center [132, 41] width 118 height 7
click at [145, 39] on input "[PERSON_NAME] [PERSON_NAME]" at bounding box center [132, 41] width 118 height 7
drag, startPoint x: 143, startPoint y: 41, endPoint x: 35, endPoint y: 36, distance: 108.4
click at [35, 36] on section at bounding box center [254, 88] width 471 height 271
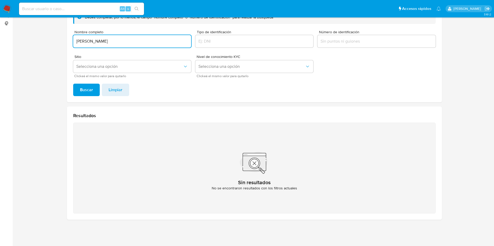
click at [73, 84] on button "Buscar" at bounding box center [86, 90] width 27 height 12
click at [123, 40] on input "[PERSON_NAME]" at bounding box center [132, 41] width 118 height 7
drag, startPoint x: 143, startPoint y: 40, endPoint x: 48, endPoint y: 29, distance: 95.6
click at [64, 34] on section at bounding box center [254, 88] width 471 height 271
paste input "[PERSON_NAME]"
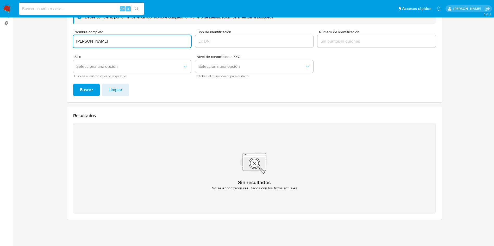
type input "[PERSON_NAME]"
click at [73, 84] on button "Buscar" at bounding box center [86, 90] width 27 height 12
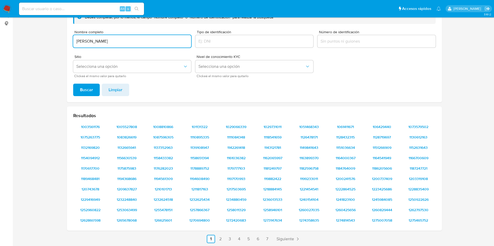
scroll to position [0, 0]
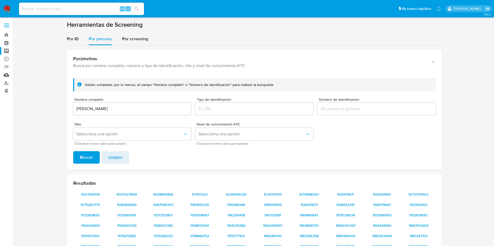
click at [6, 74] on link "Mulan" at bounding box center [31, 75] width 62 height 8
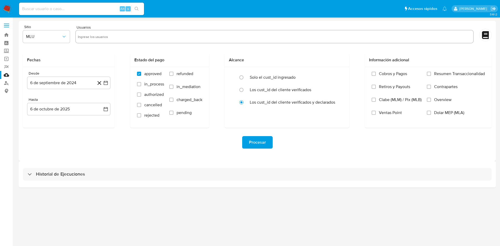
click at [94, 37] on input "text" at bounding box center [274, 37] width 393 height 8
paste input "2632767730"
type input "2632767730"
click at [62, 37] on icon "button" at bounding box center [63, 36] width 5 height 5
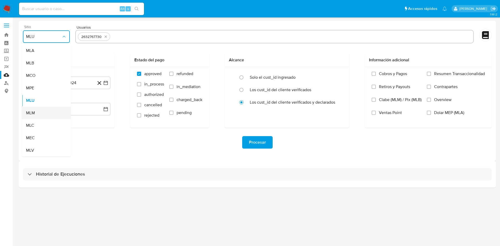
click at [36, 114] on div "MLM" at bounding box center [44, 113] width 37 height 12
click at [105, 81] on icon "button" at bounding box center [106, 83] width 4 height 4
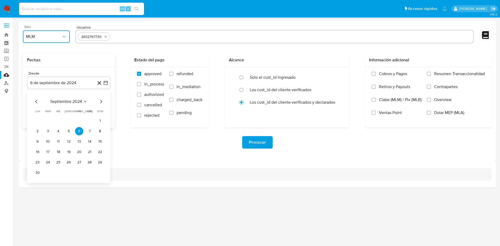
click at [36, 99] on icon "Mes anterior" at bounding box center [36, 102] width 6 height 6
click at [67, 120] on button "1" at bounding box center [69, 121] width 8 height 8
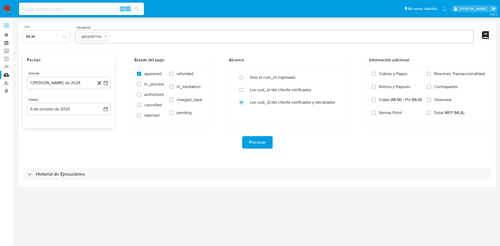
drag, startPoint x: 124, startPoint y: 133, endPoint x: 126, endPoint y: 136, distance: 4.3
click at [124, 134] on div "Procesar" at bounding box center [257, 142] width 468 height 29
drag, startPoint x: 109, startPoint y: 109, endPoint x: 103, endPoint y: 109, distance: 5.7
click at [105, 109] on button "6 de octubre de 2025" at bounding box center [68, 109] width 83 height 12
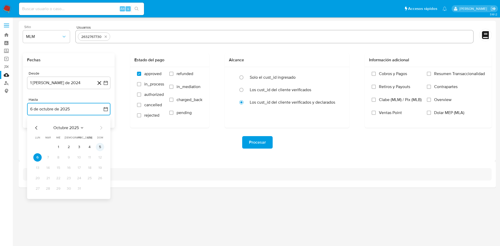
click at [98, 145] on button "5" at bounding box center [100, 147] width 8 height 8
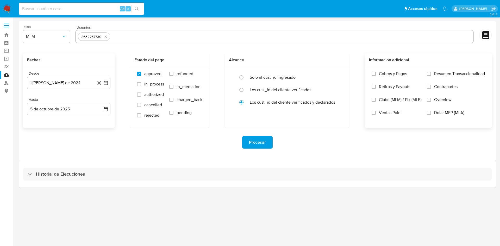
drag, startPoint x: 407, startPoint y: 153, endPoint x: 462, endPoint y: 100, distance: 76.6
click at [408, 153] on div "Procesar" at bounding box center [257, 142] width 468 height 29
click at [429, 100] on input "Overview" at bounding box center [429, 100] width 4 height 4
click at [339, 150] on div "Procesar" at bounding box center [257, 142] width 468 height 29
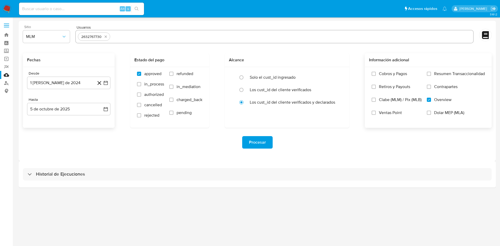
click at [266, 141] on button "Procesar" at bounding box center [257, 142] width 30 height 12
click at [3, 53] on label "Screening" at bounding box center [31, 51] width 62 height 8
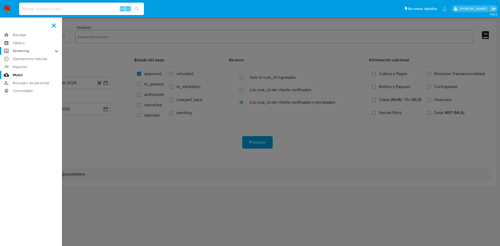
click at [0, 0] on input "Screening" at bounding box center [0, 0] width 0 height 0
click at [26, 73] on link "Herramientas" at bounding box center [31, 71] width 62 height 7
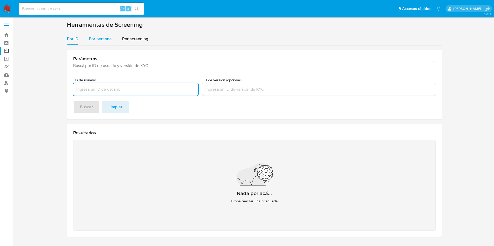
click at [97, 40] on span "Por persona" at bounding box center [100, 39] width 23 height 6
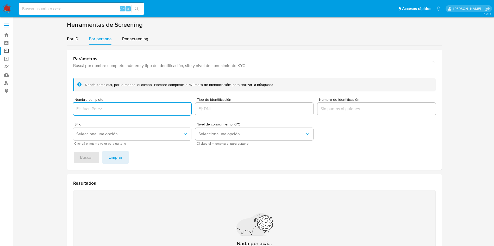
click at [116, 113] on div at bounding box center [132, 109] width 118 height 12
click at [115, 108] on input "Nombre completo" at bounding box center [132, 109] width 118 height 7
type input "[PERSON_NAME]"
click at [85, 153] on span "Buscar" at bounding box center [86, 157] width 13 height 11
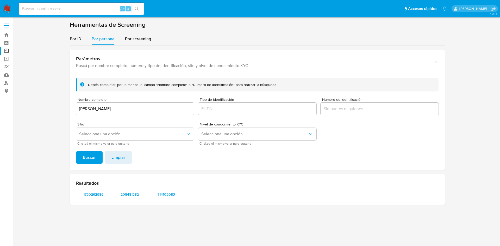
click at [358, 108] on input "Número de identificación" at bounding box center [379, 109] width 118 height 7
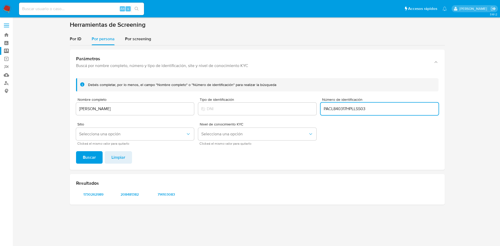
type input "PACL840317HPLLSS03"
click at [76, 151] on button "Buscar" at bounding box center [89, 157] width 27 height 12
click at [94, 195] on span "1730262989" at bounding box center [93, 194] width 27 height 7
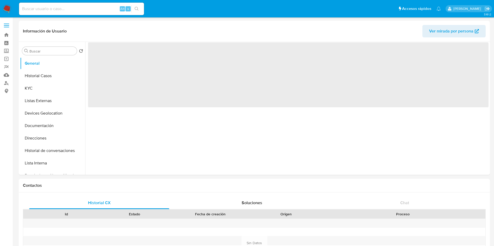
select select "10"
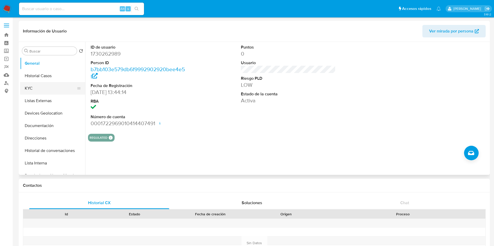
click at [32, 84] on button "KYC" at bounding box center [50, 88] width 61 height 12
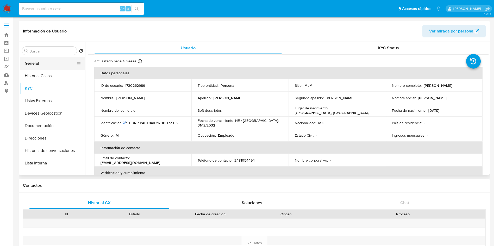
click at [40, 66] on button "General" at bounding box center [50, 63] width 61 height 12
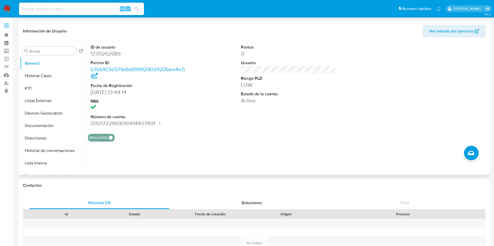
click at [112, 53] on dd "1730262989" at bounding box center [138, 53] width 95 height 7
copy dd "1730262989"
click at [55, 78] on button "Historial Casos" at bounding box center [50, 76] width 61 height 12
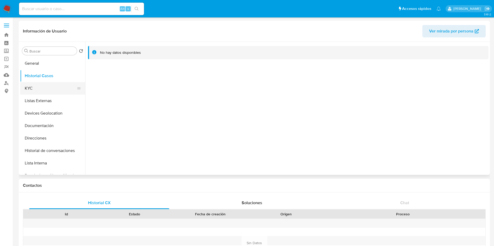
click at [36, 89] on button "KYC" at bounding box center [50, 88] width 61 height 12
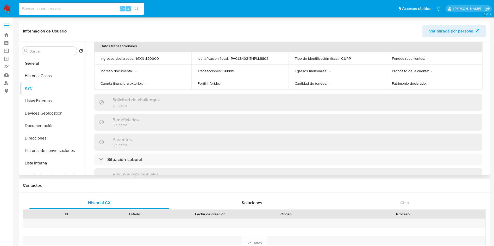
scroll to position [234, 0]
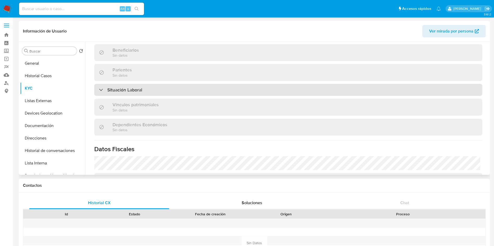
click at [147, 92] on div "Situación Laboral" at bounding box center [288, 90] width 388 height 12
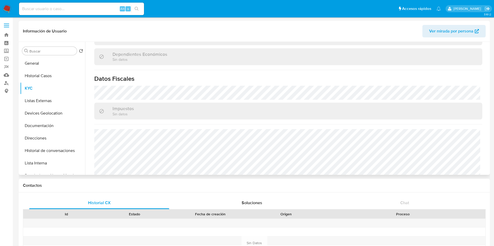
scroll to position [390, 0]
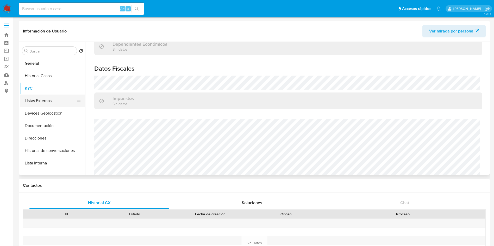
click at [48, 102] on button "Listas Externas" at bounding box center [50, 101] width 61 height 12
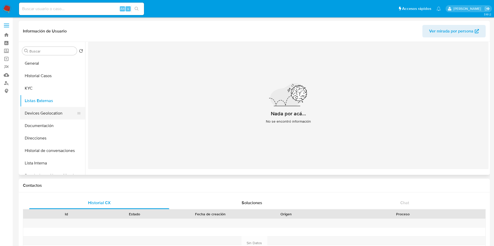
click at [35, 114] on button "Devices Geolocation" at bounding box center [50, 113] width 61 height 12
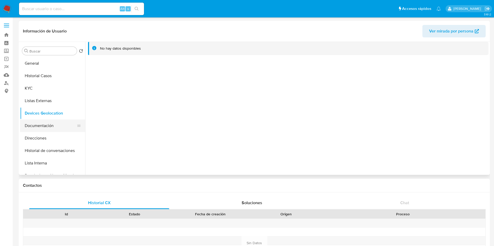
click at [35, 129] on button "Documentación" at bounding box center [50, 126] width 61 height 12
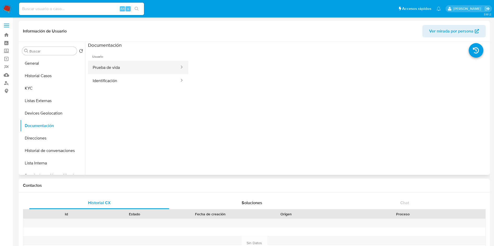
click at [146, 62] on button "Prueba de vida" at bounding box center [134, 67] width 92 height 13
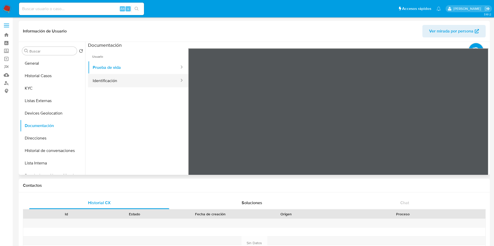
click at [135, 86] on button "Identificación" at bounding box center [134, 80] width 92 height 13
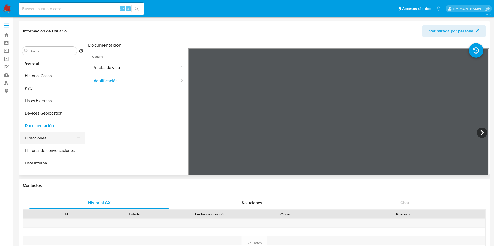
click at [41, 137] on button "Direcciones" at bounding box center [50, 138] width 61 height 12
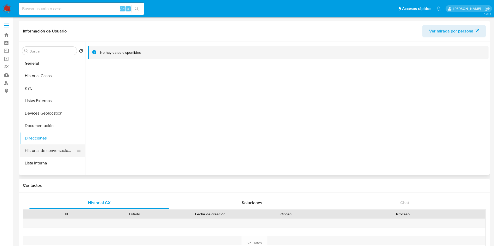
click at [61, 148] on button "Historial de conversaciones" at bounding box center [50, 151] width 61 height 12
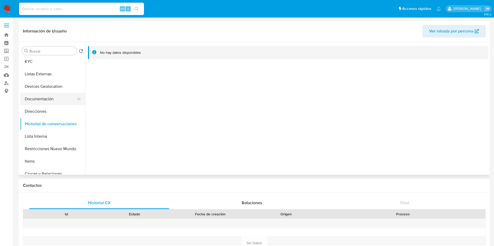
scroll to position [39, 0]
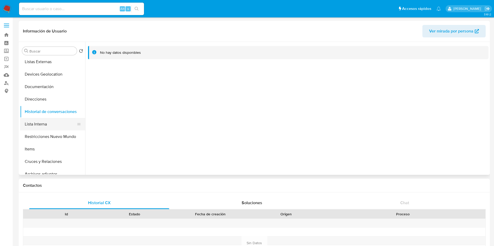
click at [38, 124] on button "Lista Interna" at bounding box center [50, 124] width 61 height 12
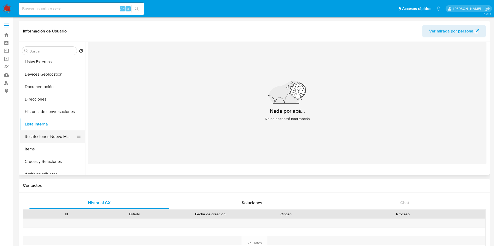
click at [44, 139] on button "Restricciones Nuevo Mundo" at bounding box center [50, 137] width 61 height 12
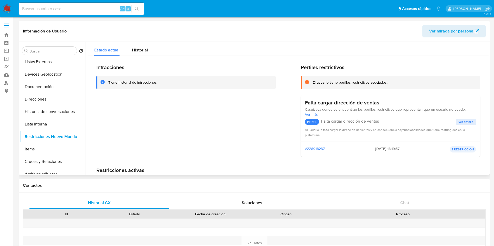
click at [190, 109] on div "Infracciones Tiene historial de infracciones" at bounding box center [185, 112] width 179 height 97
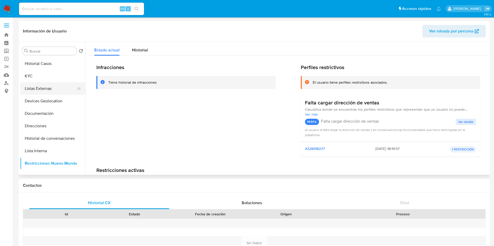
scroll to position [0, 0]
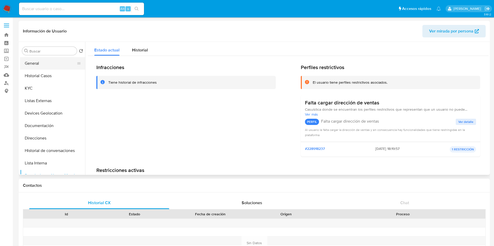
click at [39, 63] on button "General" at bounding box center [50, 63] width 61 height 12
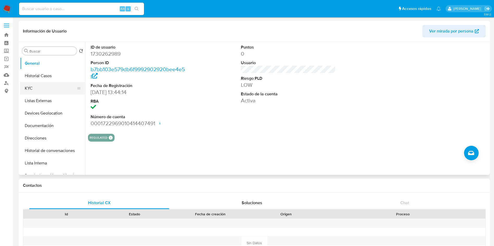
click at [43, 90] on button "KYC" at bounding box center [50, 88] width 61 height 12
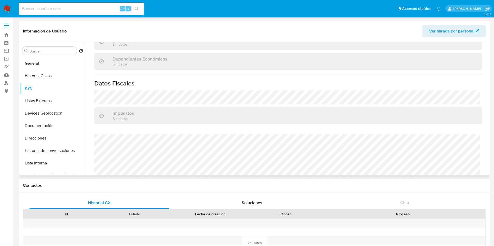
scroll to position [322, 0]
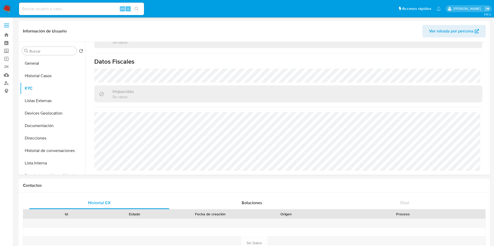
click at [68, 11] on input at bounding box center [81, 8] width 125 height 7
paste input "2632767730"
type input "2632767730"
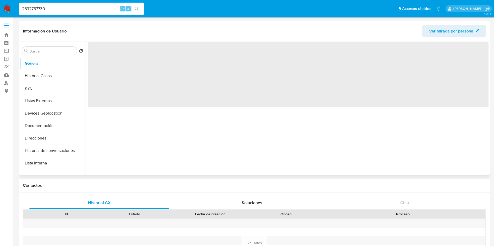
select select "10"
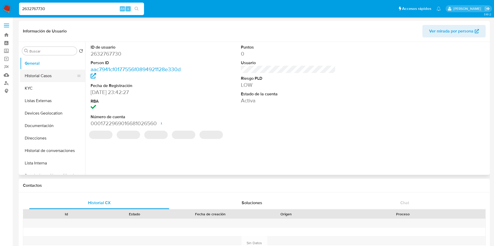
click at [47, 77] on button "Historial Casos" at bounding box center [50, 76] width 61 height 12
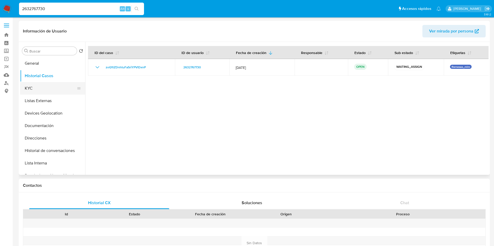
click at [34, 86] on button "KYC" at bounding box center [50, 88] width 61 height 12
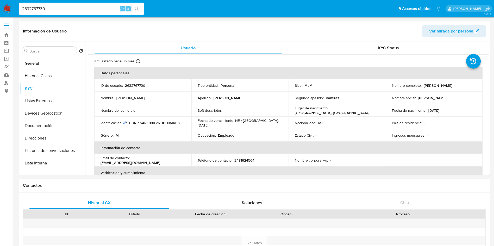
drag, startPoint x: 422, startPoint y: 87, endPoint x: 473, endPoint y: 84, distance: 50.9
click at [473, 84] on div "Nombre completo : Francisco Santamaria Ramirez" at bounding box center [434, 85] width 85 height 5
copy p "Francisco Santamaria Ramirez"
click at [131, 86] on p "2632767730" at bounding box center [135, 85] width 20 height 5
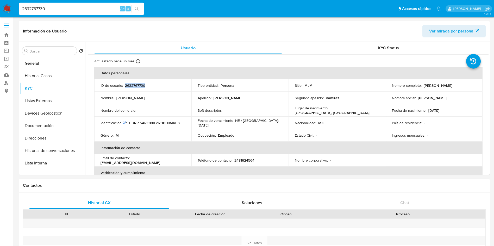
copy p "2632767730"
click at [41, 66] on button "General" at bounding box center [50, 63] width 61 height 12
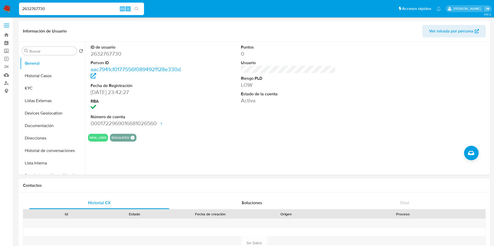
click at [93, 9] on input "2632767730" at bounding box center [81, 8] width 125 height 7
paste input "1730262989"
drag, startPoint x: 93, startPoint y: 9, endPoint x: 15, endPoint y: 5, distance: 78.4
click at [0, 6] on nav "Pausado Ver notificaciones 26327677301730262989 Alt s Accesos rápidos Presiona …" at bounding box center [247, 8] width 494 height 17
paste input
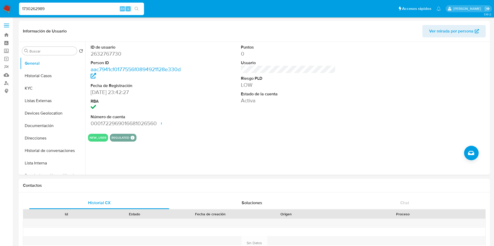
type input "1730262989"
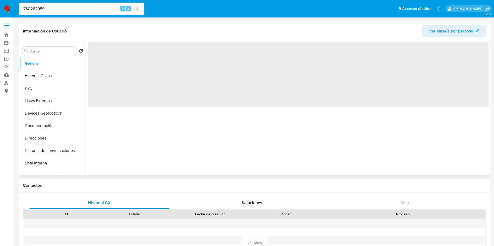
select select "10"
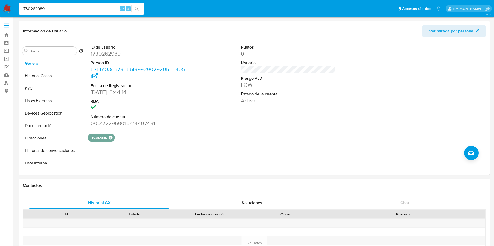
drag, startPoint x: 86, startPoint y: 8, endPoint x: 0, endPoint y: -21, distance: 90.4
paste input "2632767730"
type input "2632767730"
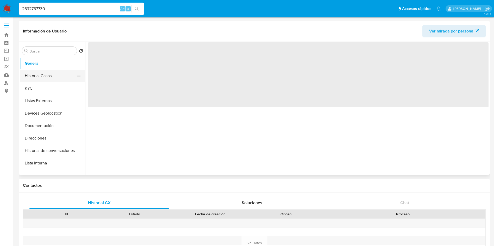
select select "10"
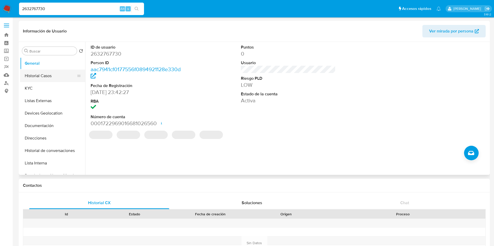
click at [55, 76] on button "Historial Casos" at bounding box center [50, 76] width 61 height 12
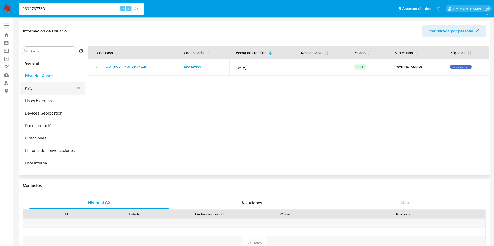
click at [45, 88] on button "KYC" at bounding box center [50, 88] width 61 height 12
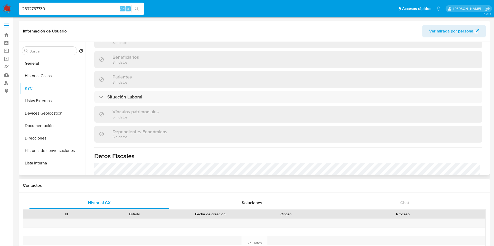
scroll to position [245, 0]
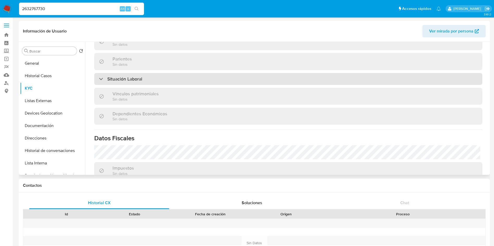
click at [253, 79] on div "Situación Laboral" at bounding box center [288, 79] width 388 height 12
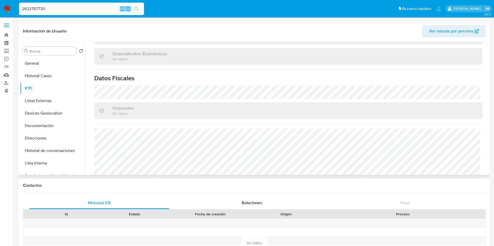
scroll to position [397, 0]
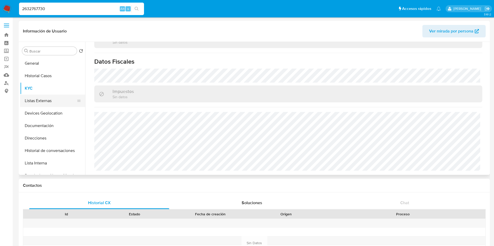
click at [36, 99] on button "Listas Externas" at bounding box center [50, 101] width 61 height 12
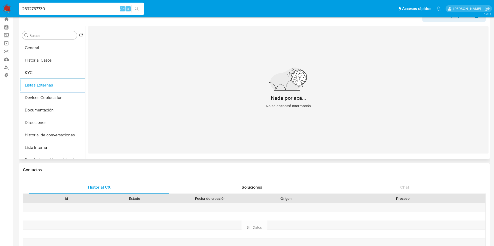
scroll to position [0, 0]
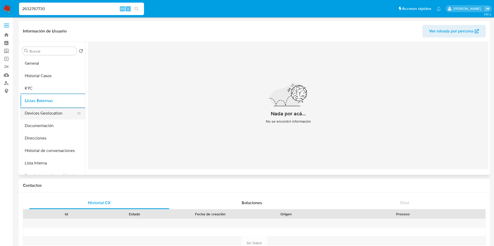
click at [53, 111] on button "Devices Geolocation" at bounding box center [50, 113] width 61 height 12
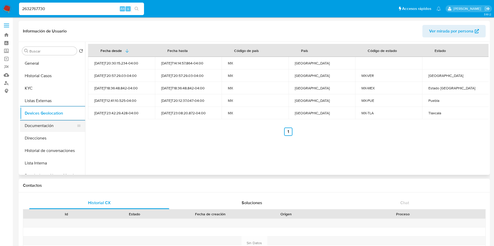
click at [55, 124] on button "Documentación" at bounding box center [50, 126] width 61 height 12
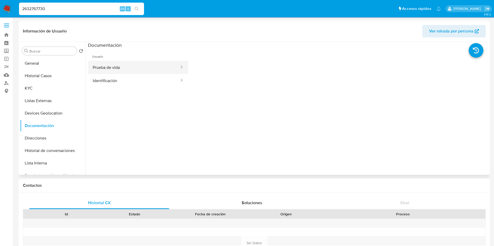
click at [121, 71] on button "Prueba de vida" at bounding box center [134, 67] width 92 height 13
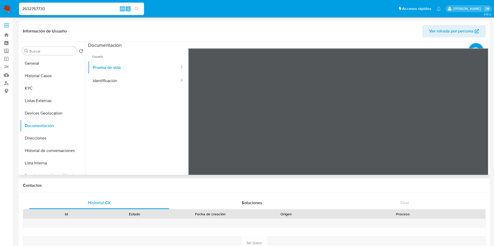
scroll to position [16, 0]
click at [119, 80] on button "Identificación" at bounding box center [134, 80] width 92 height 13
click at [47, 139] on button "Direcciones" at bounding box center [50, 138] width 61 height 12
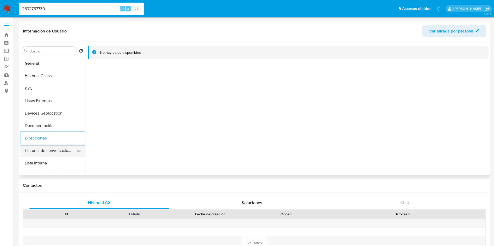
click at [41, 156] on button "Historial de conversaciones" at bounding box center [50, 151] width 61 height 12
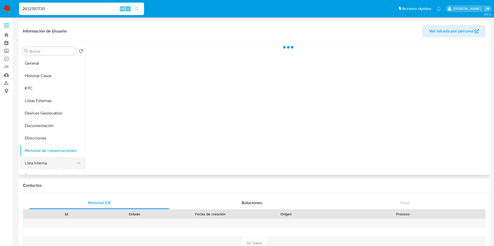
click at [42, 163] on button "Lista Interna" at bounding box center [50, 163] width 61 height 12
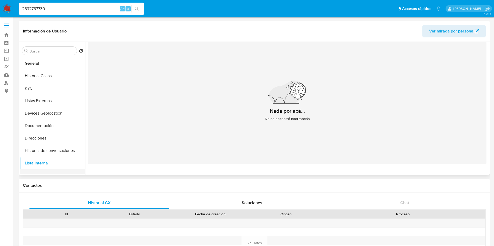
scroll to position [39, 0]
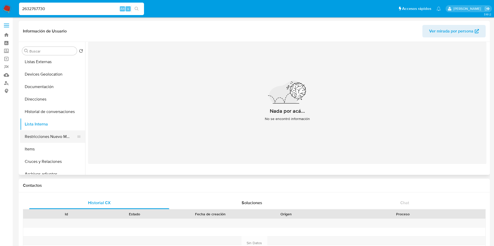
click at [61, 136] on button "Restricciones Nuevo Mundo" at bounding box center [50, 137] width 61 height 12
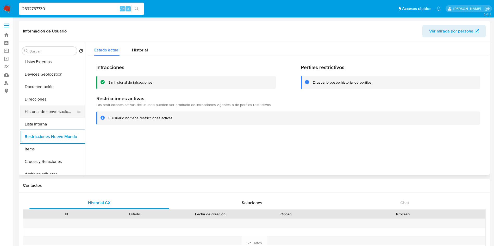
scroll to position [0, 0]
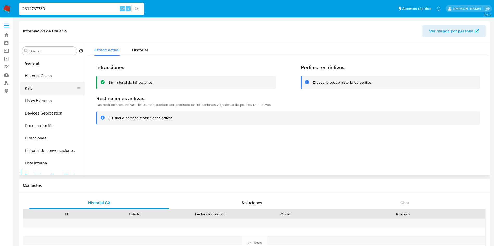
click at [40, 83] on button "KYC" at bounding box center [50, 88] width 61 height 12
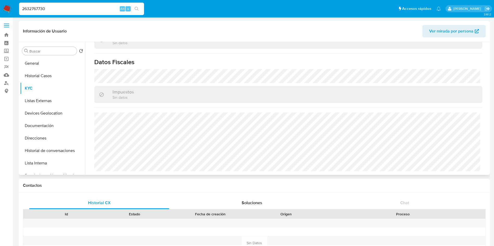
scroll to position [322, 0]
click at [42, 64] on button "General" at bounding box center [50, 63] width 61 height 12
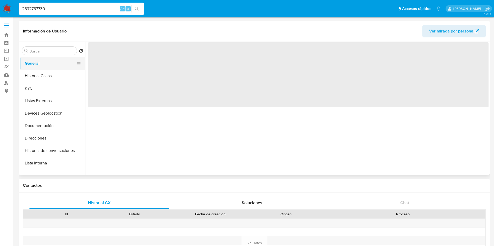
scroll to position [0, 0]
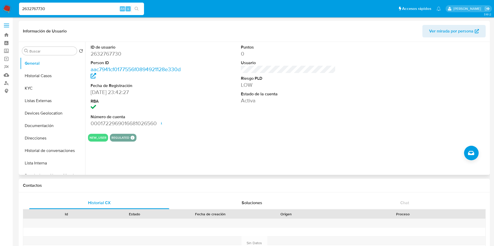
click at [112, 52] on dd "2632767730" at bounding box center [138, 53] width 95 height 7
copy dd "2632767730"
select select "10"
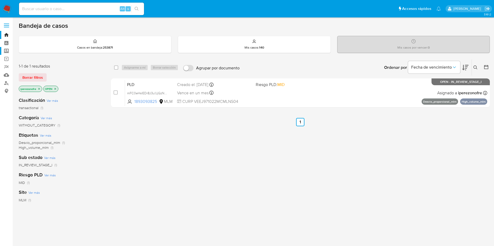
click at [5, 50] on label "Screening" at bounding box center [31, 51] width 62 height 8
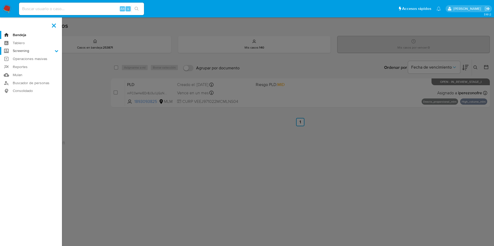
click at [0, 0] on input "Screening" at bounding box center [0, 0] width 0 height 0
click at [28, 72] on link "Herramientas" at bounding box center [31, 71] width 62 height 7
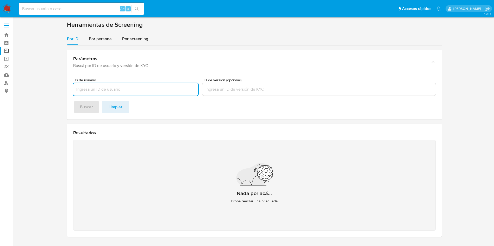
click at [7, 9] on img at bounding box center [7, 8] width 9 height 9
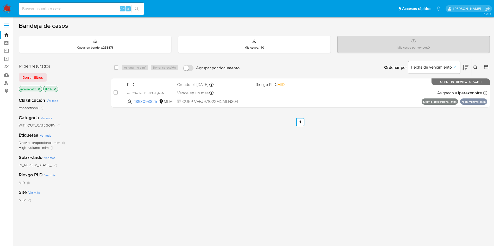
click at [39, 88] on icon "close-filter" at bounding box center [38, 88] width 3 height 3
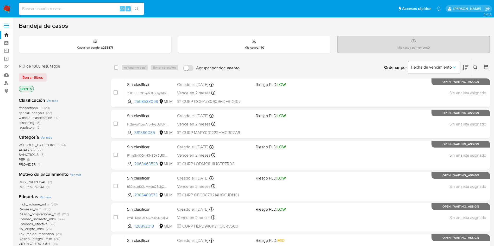
click at [473, 66] on icon at bounding box center [475, 68] width 4 height 4
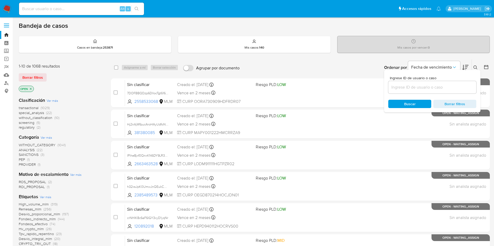
click at [409, 88] on input at bounding box center [432, 87] width 88 height 7
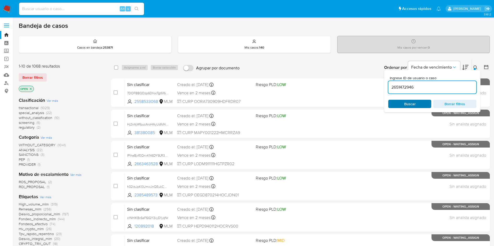
type input "2651472946"
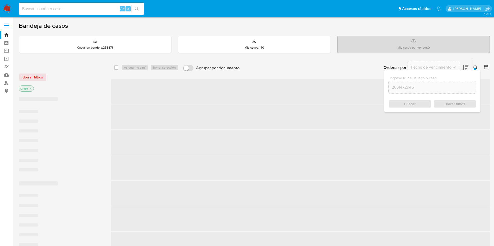
click at [402, 103] on div "Buscar Borrar filtros" at bounding box center [432, 104] width 88 height 8
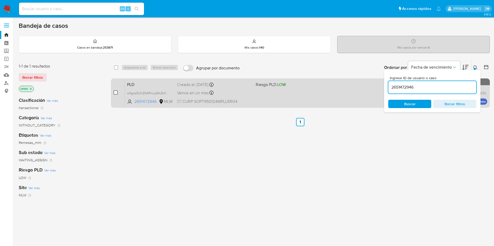
click at [116, 92] on input "checkbox" at bounding box center [115, 93] width 4 height 4
checkbox input "true"
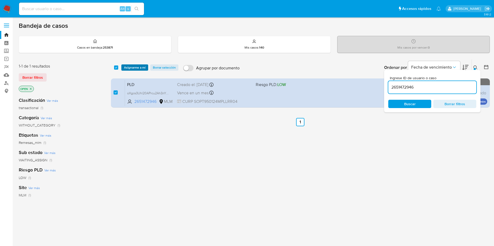
click at [136, 67] on span "Asignarme a mí" at bounding box center [135, 67] width 22 height 5
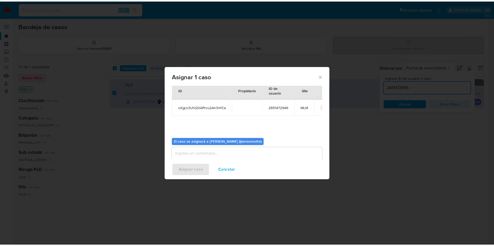
scroll to position [27, 0]
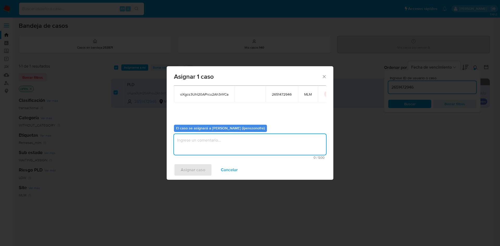
click at [256, 146] on textarea "assign-modal" at bounding box center [250, 144] width 152 height 21
type textarea "IPO"
click at [193, 167] on span "Asignar caso" at bounding box center [193, 169] width 24 height 11
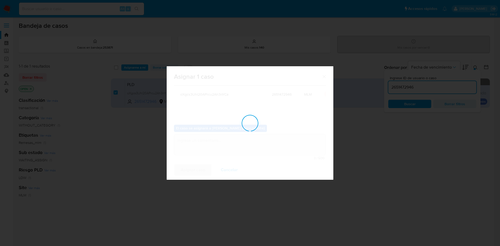
checkbox input "false"
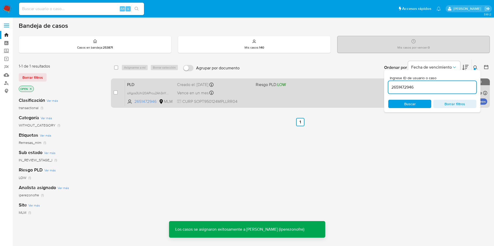
click at [244, 97] on div "PLD oXgcs3Uhl20APrcu2Ah3nYCa 2651472946 MLM Riesgo PLD: LOW Creado el: 12/09/20…" at bounding box center [306, 93] width 362 height 26
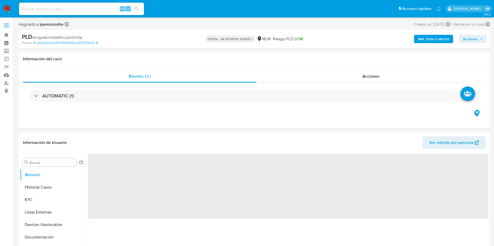
select select "10"
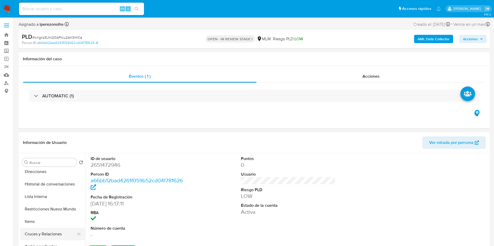
scroll to position [117, 0]
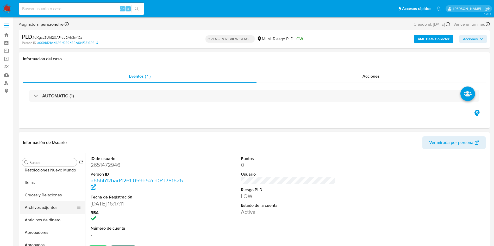
drag, startPoint x: 53, startPoint y: 208, endPoint x: 50, endPoint y: 208, distance: 2.9
click at [53, 208] on button "Archivos adjuntos" at bounding box center [50, 208] width 61 height 12
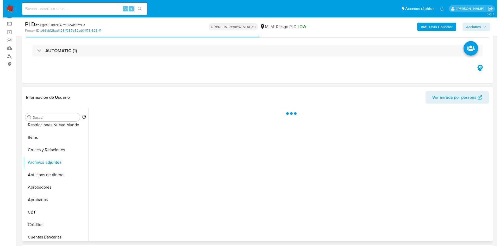
scroll to position [39, 0]
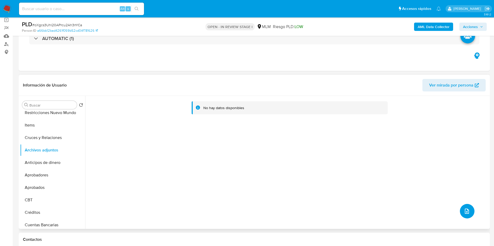
click at [462, 207] on button "upload-file" at bounding box center [467, 211] width 15 height 15
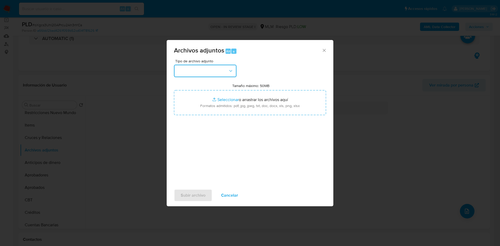
click at [210, 75] on button "button" at bounding box center [205, 71] width 62 height 12
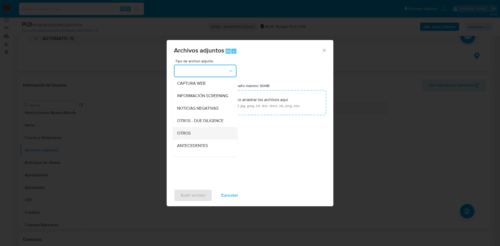
click at [199, 137] on div "OTROS" at bounding box center [203, 133] width 53 height 12
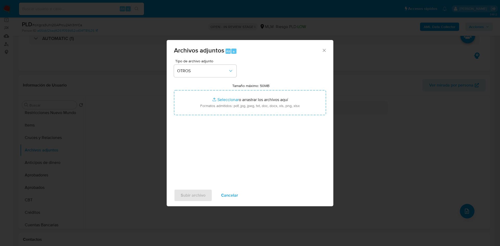
click at [276, 151] on div "Tipo de archivo adjunto OTROS Tamaño máximo: 50MB Seleccionar archivos Seleccio…" at bounding box center [250, 120] width 152 height 123
click at [199, 195] on span "Subir archivo" at bounding box center [193, 195] width 25 height 11
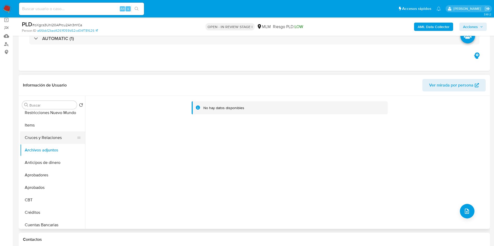
click at [40, 135] on button "Cruces y Relaciones" at bounding box center [50, 138] width 61 height 12
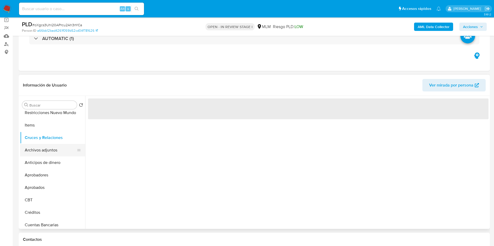
click at [47, 151] on button "Archivos adjuntos" at bounding box center [50, 150] width 61 height 12
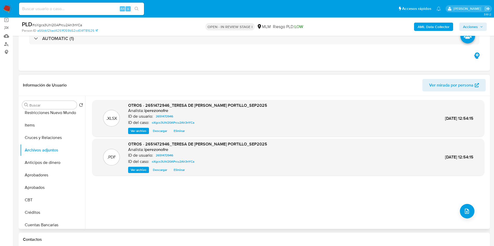
click at [258, 210] on div ".XLSX OTROS - 2651472946_TERESA DE [PERSON_NAME] PORTILLO_SEP2025 Analista: ipe…" at bounding box center [288, 162] width 392 height 125
click at [480, 25] on icon "button" at bounding box center [481, 26] width 3 height 3
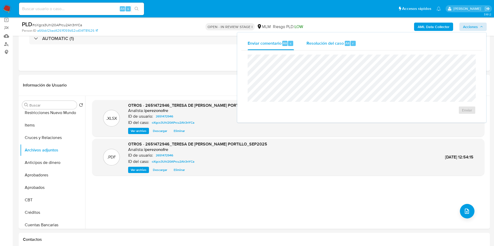
click at [326, 45] on span "Resolución del caso" at bounding box center [324, 43] width 37 height 6
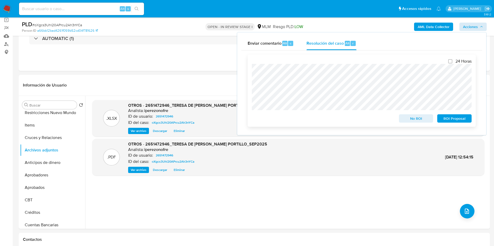
click at [459, 119] on span "ROI Proposal" at bounding box center [454, 118] width 27 height 7
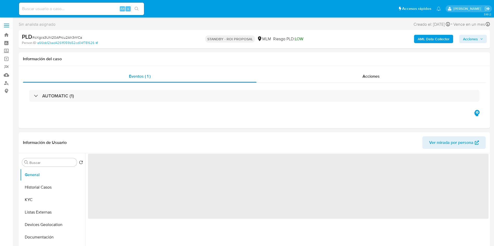
select select "10"
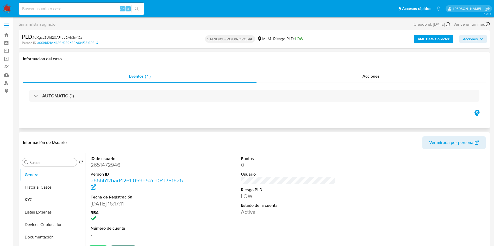
click at [296, 122] on div "Eventos ( 1 ) Acciones AUTOMATIC (1)" at bounding box center [254, 97] width 471 height 62
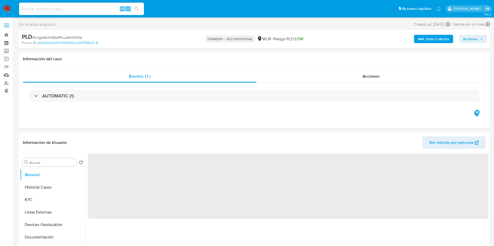
select select "10"
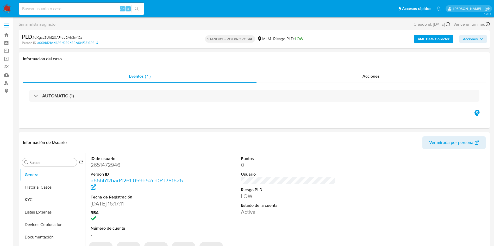
click at [58, 8] on input at bounding box center [81, 8] width 125 height 7
paste input "1688101331"
type input "1688101331"
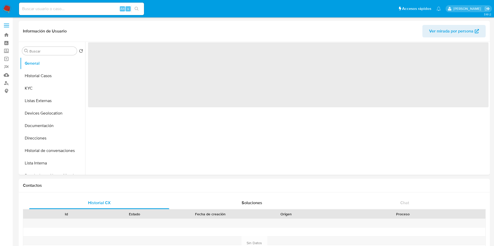
select select "10"
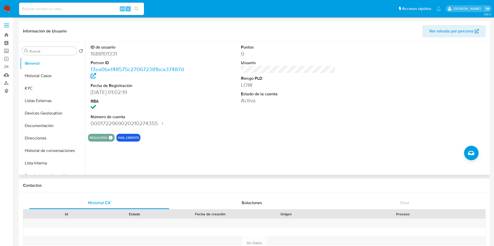
drag, startPoint x: 178, startPoint y: 92, endPoint x: 175, endPoint y: 94, distance: 2.9
click at [177, 93] on dd "[DATE] 01:02:19" at bounding box center [138, 92] width 95 height 7
click at [46, 76] on button "Historial Casos" at bounding box center [50, 76] width 61 height 12
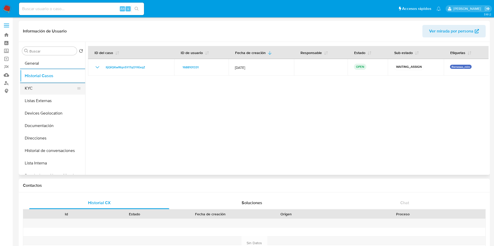
click at [31, 91] on button "KYC" at bounding box center [50, 88] width 61 height 12
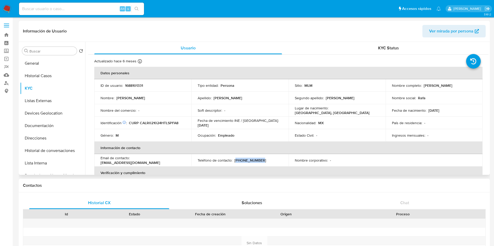
drag, startPoint x: 267, startPoint y: 160, endPoint x: 234, endPoint y: 159, distance: 33.3
click at [234, 159] on div "Teléfono de contacto : (222) 4597991" at bounding box center [240, 160] width 85 height 5
copy p "222) 4597991"
drag, startPoint x: 138, startPoint y: 160, endPoint x: 132, endPoint y: 161, distance: 6.1
click at [132, 161] on div "Email de contacto : ra1472019@gmail.com" at bounding box center [142, 160] width 85 height 9
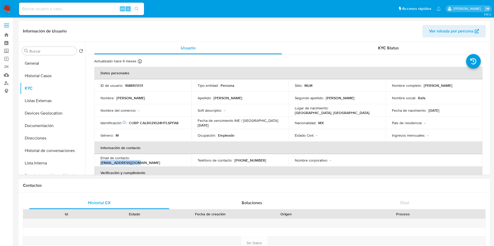
copy p "ra1472019@gmail.com"
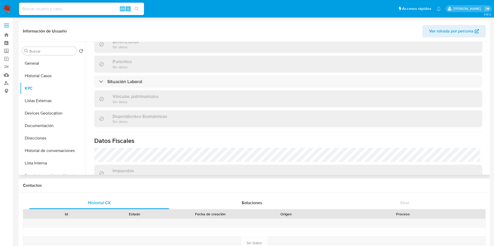
scroll to position [282, 0]
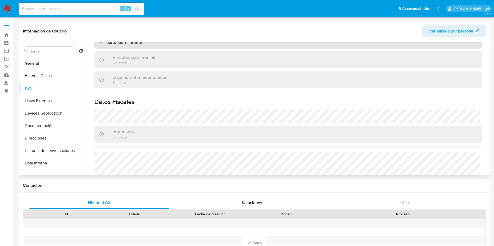
click at [168, 43] on div "Situación Laboral" at bounding box center [288, 43] width 388 height 12
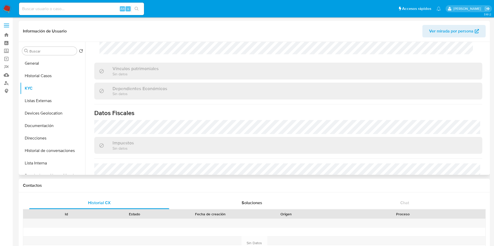
scroll to position [392, 0]
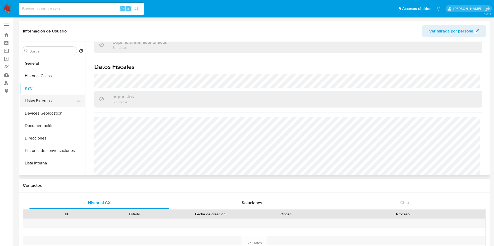
click at [45, 104] on button "Listas Externas" at bounding box center [50, 101] width 61 height 12
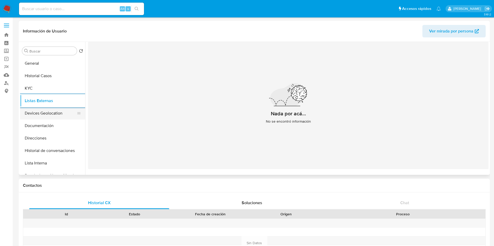
click at [34, 114] on button "Devices Geolocation" at bounding box center [50, 113] width 61 height 12
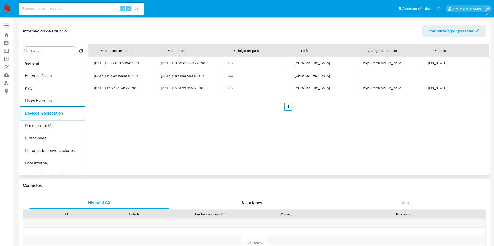
click at [425, 64] on td "Ohio" at bounding box center [455, 63] width 67 height 12
copy div "Ohio"
click at [437, 86] on div "Michigan" at bounding box center [455, 88] width 54 height 5
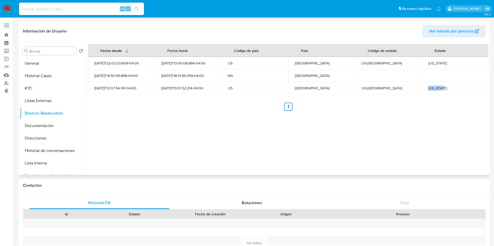
copy div "Michigan"
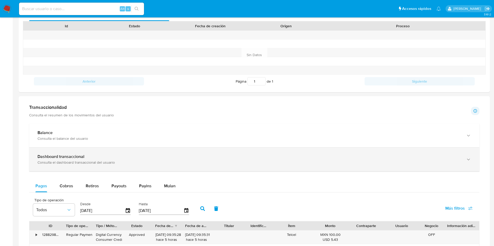
scroll to position [195, 0]
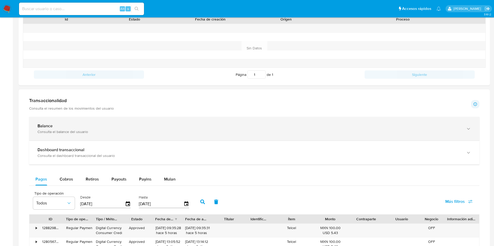
click at [111, 131] on div "Consulta el balance del usuario" at bounding box center [248, 132] width 423 height 5
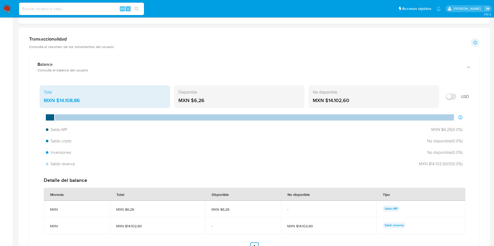
scroll to position [273, 0]
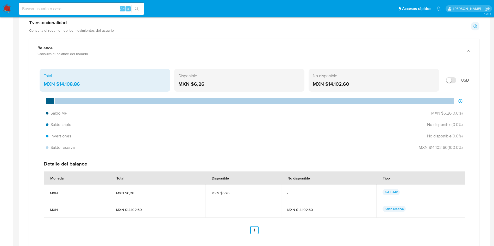
drag, startPoint x: 85, startPoint y: 84, endPoint x: 59, endPoint y: 84, distance: 25.8
click at [59, 84] on div "MXN $14.108,86" at bounding box center [105, 84] width 122 height 7
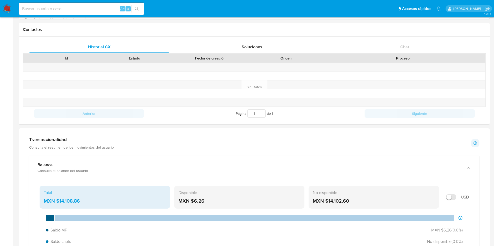
scroll to position [0, 0]
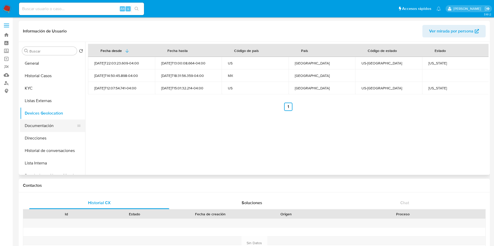
click at [45, 123] on button "Documentación" at bounding box center [50, 126] width 61 height 12
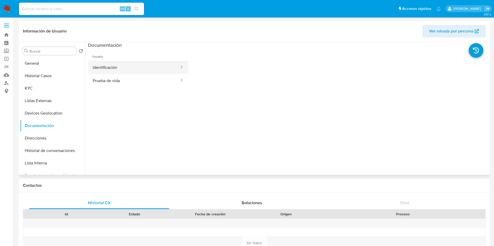
click at [99, 65] on button "Identificación" at bounding box center [134, 67] width 92 height 13
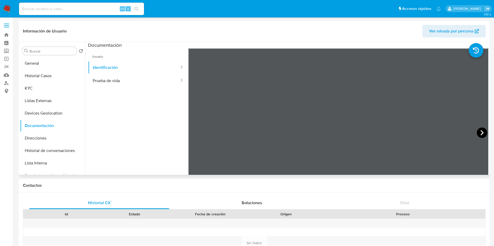
click at [480, 134] on icon at bounding box center [481, 132] width 3 height 5
click at [130, 87] on button "Prueba de vida" at bounding box center [134, 80] width 92 height 13
click at [43, 138] on button "Direcciones" at bounding box center [50, 138] width 61 height 12
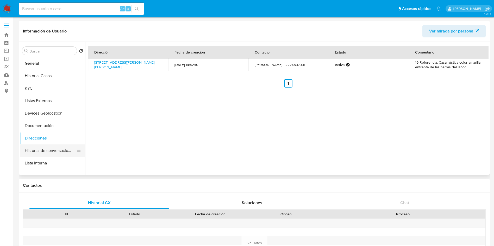
click at [46, 152] on button "Historial de conversaciones" at bounding box center [50, 151] width 61 height 12
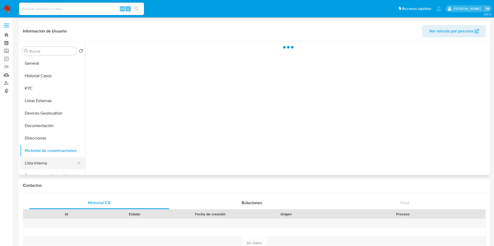
click at [42, 162] on button "Lista Interna" at bounding box center [50, 163] width 61 height 12
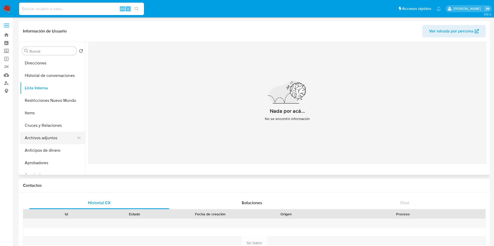
scroll to position [78, 0]
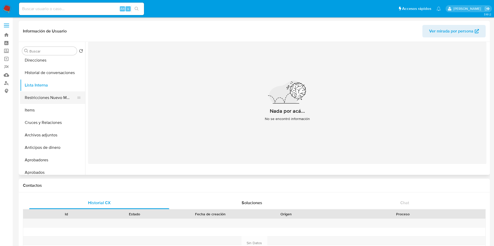
click at [45, 100] on button "Restricciones Nuevo Mundo" at bounding box center [50, 98] width 61 height 12
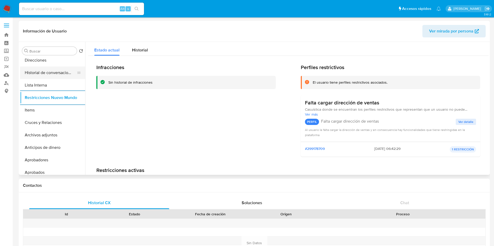
click at [50, 68] on button "Historial de conversaciones" at bounding box center [50, 73] width 61 height 12
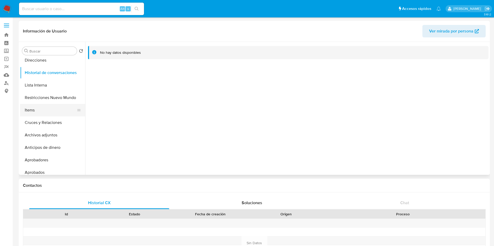
click at [43, 106] on button "Items" at bounding box center [50, 110] width 61 height 12
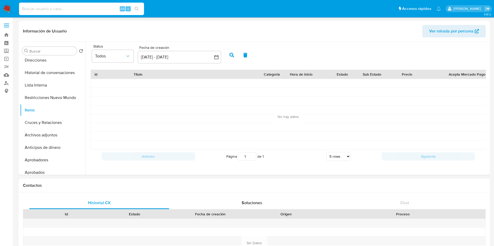
click at [98, 10] on input at bounding box center [81, 8] width 125 height 7
paste input "1688101331"
type input "1688101331"
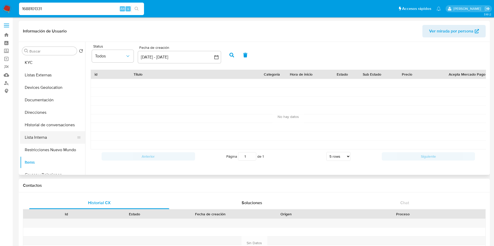
scroll to position [0, 0]
click at [37, 88] on button "KYC" at bounding box center [50, 88] width 61 height 12
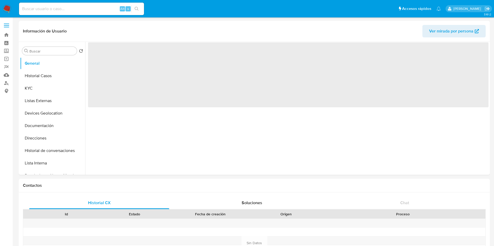
select select "10"
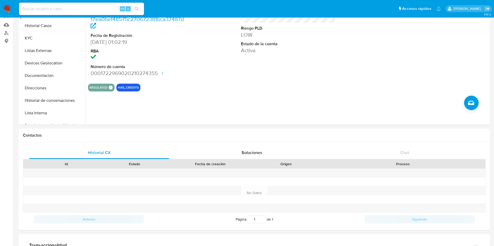
scroll to position [234, 0]
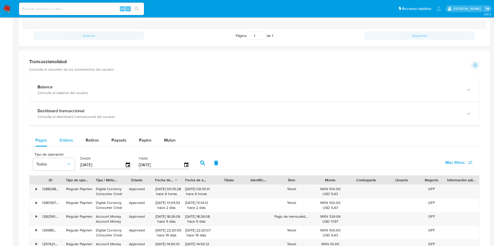
click at [55, 137] on button "Cobros" at bounding box center [66, 140] width 26 height 12
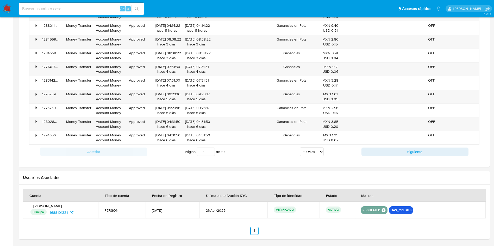
scroll to position [429, 0]
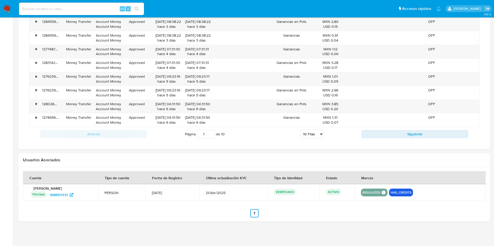
click at [320, 134] on select "5 Filas 10 Filas 20 Filas 25 Filas 50 Filas 100 Filas" at bounding box center [312, 134] width 24 height 9
select select "100"
click at [300, 130] on select "5 Filas 10 Filas 20 Filas 25 Filas 50 Filas 100 Filas" at bounding box center [312, 134] width 24 height 9
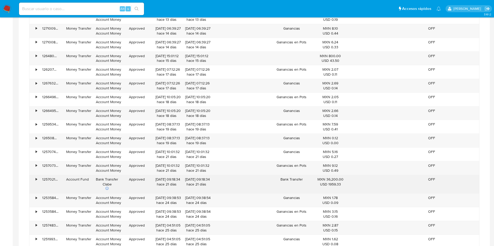
scroll to position [703, 0]
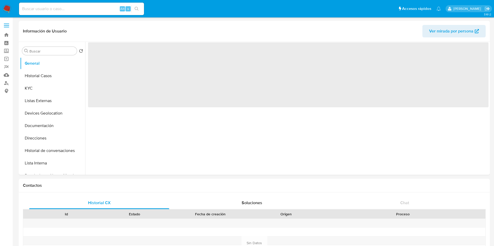
select select "10"
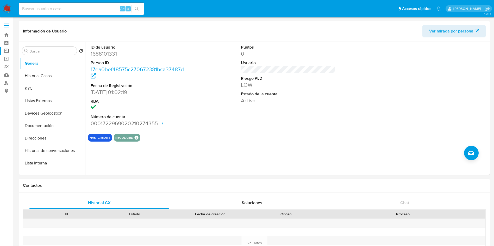
click at [7, 53] on label "Screening" at bounding box center [31, 51] width 62 height 8
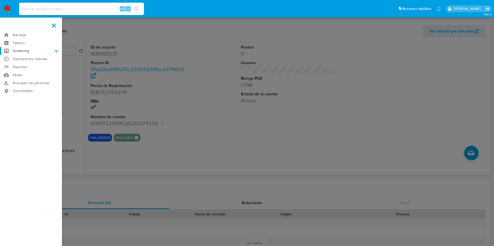
click at [0, 0] on input "Screening" at bounding box center [0, 0] width 0 height 0
click at [14, 72] on link "Herramientas" at bounding box center [31, 71] width 62 height 7
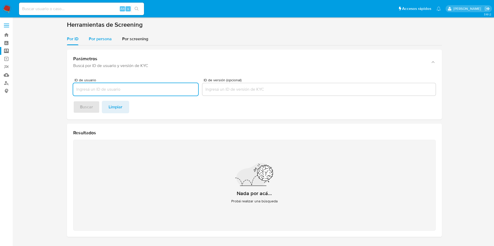
click at [98, 39] on span "Por persona" at bounding box center [100, 39] width 23 height 6
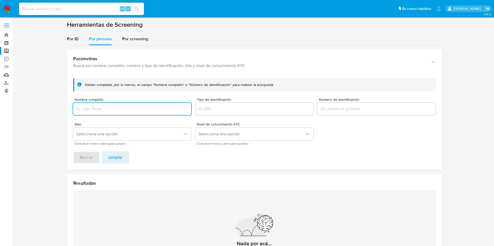
click at [129, 113] on div at bounding box center [132, 109] width 118 height 12
click at [132, 111] on input "Nombre completo" at bounding box center [132, 109] width 118 height 7
type input "ANGELES ARIAS LEGAL"
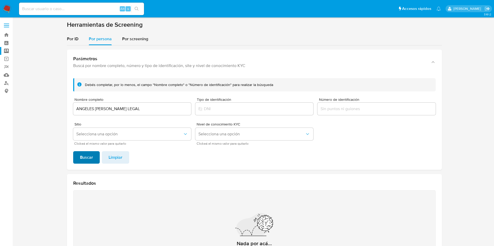
click at [91, 157] on span "Buscar" at bounding box center [86, 157] width 13 height 11
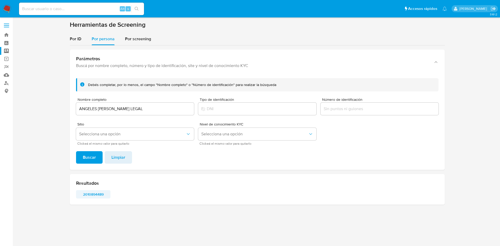
click at [99, 191] on span "2010894489" at bounding box center [93, 194] width 27 height 7
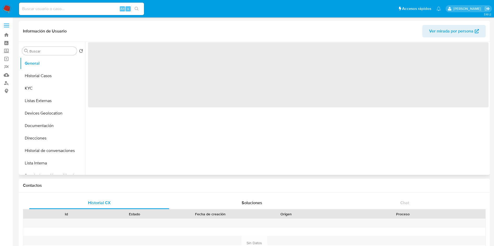
select select "10"
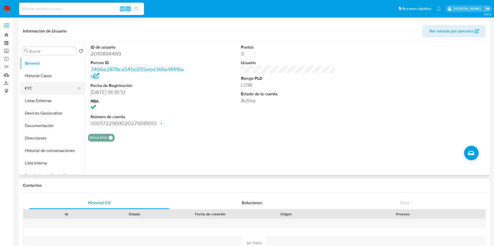
click at [44, 91] on button "KYC" at bounding box center [50, 88] width 61 height 12
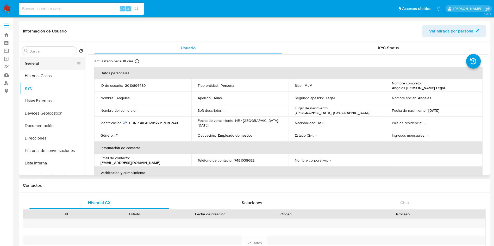
click at [31, 61] on button "General" at bounding box center [50, 63] width 61 height 12
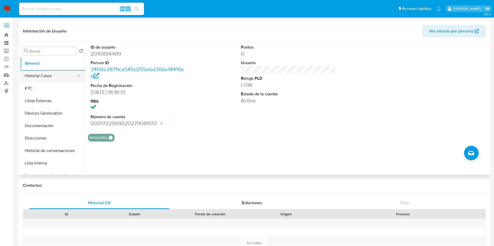
click at [60, 75] on button "Historial Casos" at bounding box center [50, 76] width 61 height 12
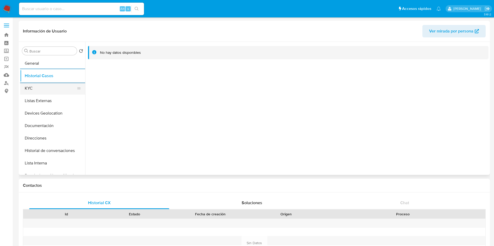
click at [35, 88] on button "KYC" at bounding box center [50, 88] width 61 height 12
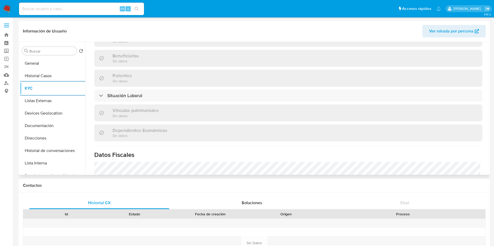
scroll to position [241, 0]
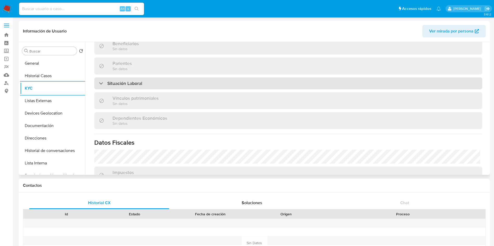
click at [253, 87] on div "Situación Laboral" at bounding box center [288, 84] width 388 height 12
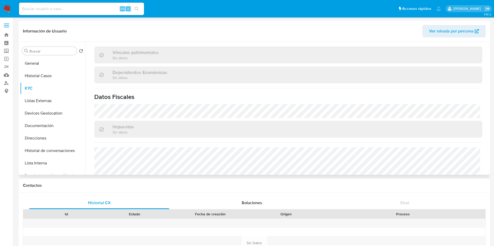
scroll to position [397, 0]
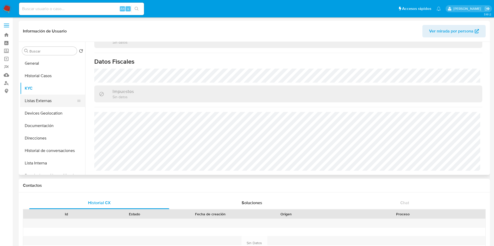
click at [43, 103] on button "Listas Externas" at bounding box center [50, 101] width 61 height 12
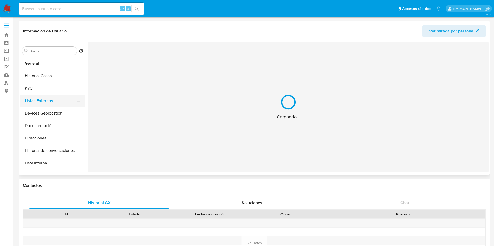
scroll to position [0, 0]
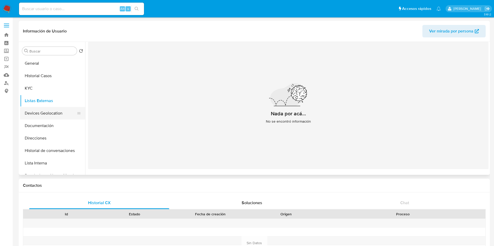
click at [24, 110] on button "Devices Geolocation" at bounding box center [50, 113] width 61 height 12
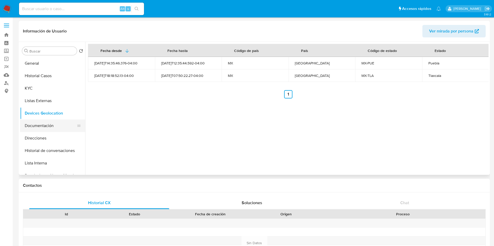
click at [52, 120] on button "Documentación" at bounding box center [50, 126] width 61 height 12
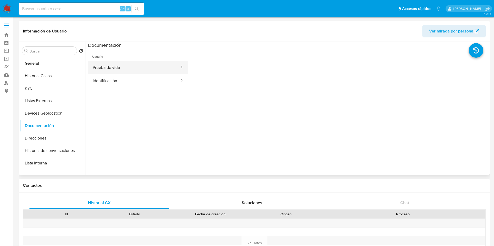
click at [121, 69] on button "Prueba de vida" at bounding box center [134, 67] width 92 height 13
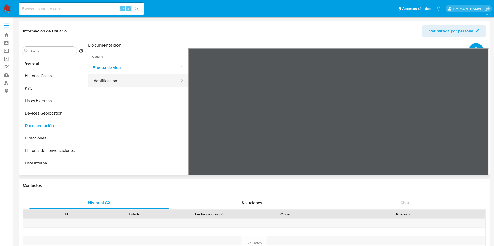
click at [155, 84] on button "Identificación" at bounding box center [134, 80] width 92 height 13
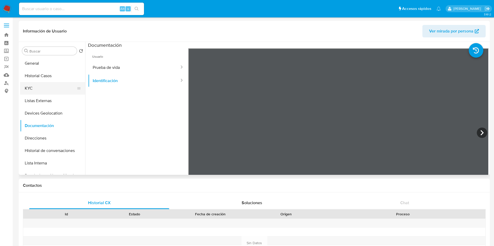
click at [36, 87] on button "KYC" at bounding box center [50, 88] width 61 height 12
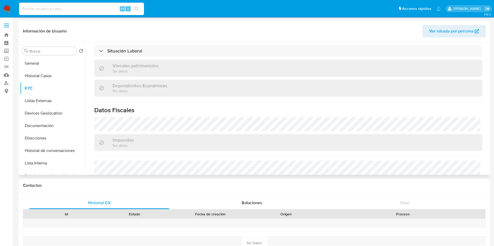
scroll to position [322, 0]
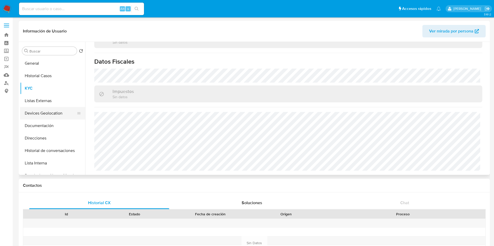
click at [41, 112] on button "Devices Geolocation" at bounding box center [50, 113] width 61 height 12
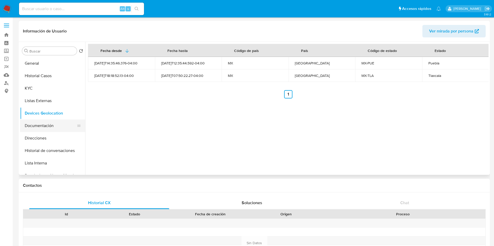
click at [39, 122] on button "Documentación" at bounding box center [50, 126] width 61 height 12
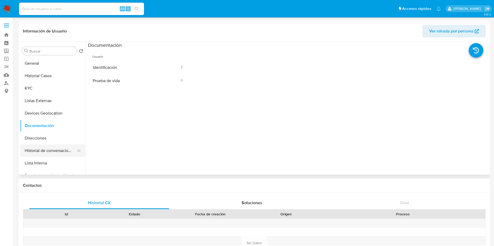
click at [48, 154] on button "Historial de conversaciones" at bounding box center [50, 151] width 61 height 12
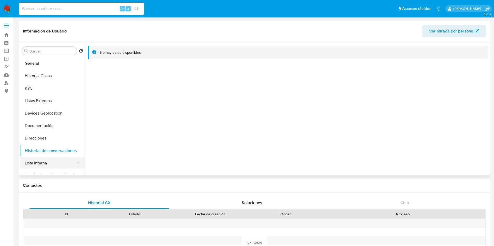
click at [36, 162] on button "Lista Interna" at bounding box center [50, 163] width 61 height 12
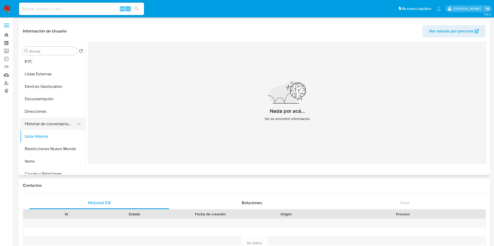
scroll to position [39, 0]
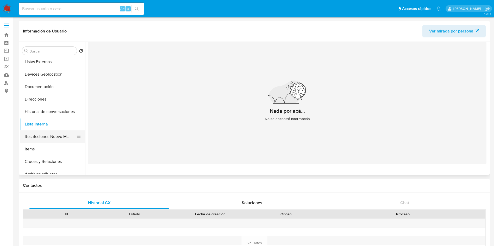
click at [58, 133] on button "Restricciones Nuevo Mundo" at bounding box center [50, 137] width 61 height 12
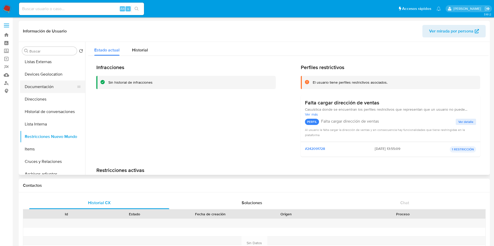
scroll to position [0, 0]
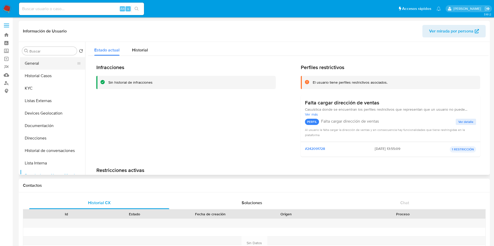
click at [39, 64] on button "General" at bounding box center [50, 63] width 61 height 12
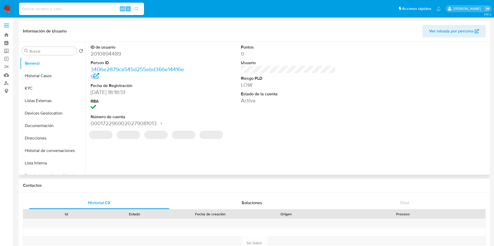
click at [113, 56] on dd "2010894489" at bounding box center [138, 53] width 95 height 7
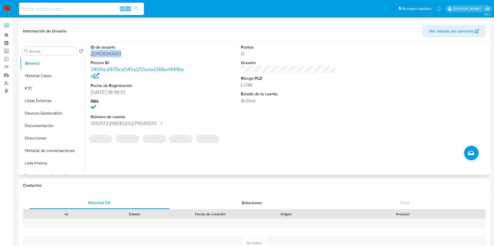
copy dd "2010894489"
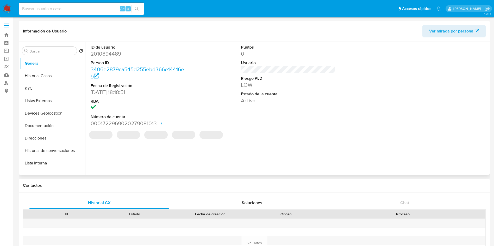
select select "10"
click at [84, 8] on input at bounding box center [81, 8] width 125 height 7
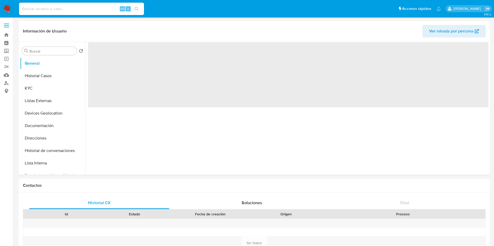
select select "10"
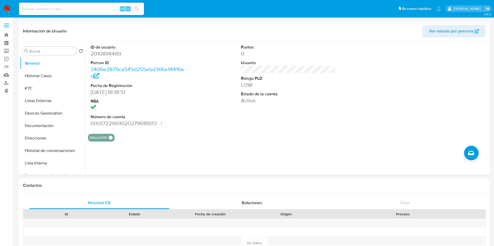
click at [74, 5] on input at bounding box center [81, 8] width 125 height 7
paste input "AUTO SERVICIO MIKES, S.A. DE C.V."
type input "AUTO SERVICIO MIKES, S.A. DE C.V."
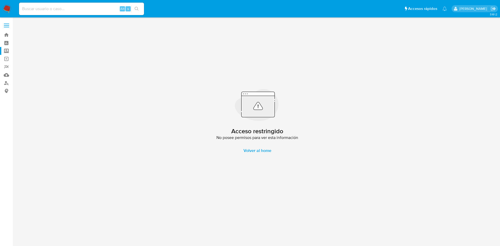
click at [7, 49] on label "Screening" at bounding box center [31, 51] width 62 height 8
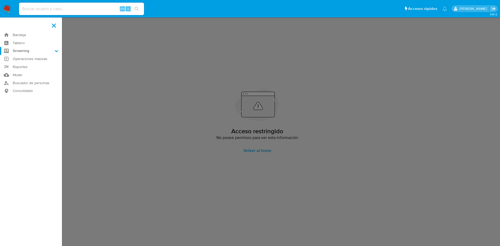
click at [0, 0] on input "Screening" at bounding box center [0, 0] width 0 height 0
click at [21, 70] on link "Herramientas" at bounding box center [31, 71] width 62 height 7
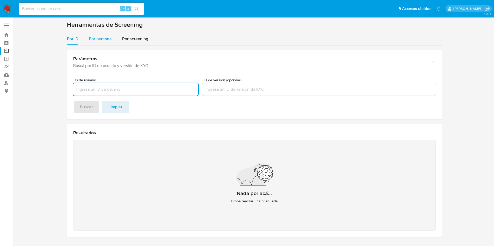
click at [107, 39] on span "Por persona" at bounding box center [100, 39] width 23 height 6
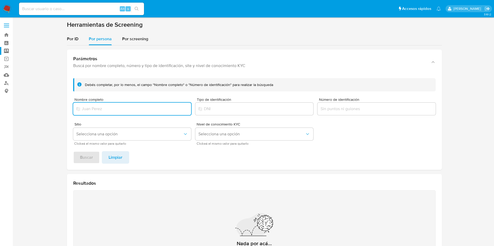
click at [116, 107] on input "Nombre completo" at bounding box center [132, 109] width 118 height 7
type input "AUTO SERVICIO MIKES, S.A. DE C.V."
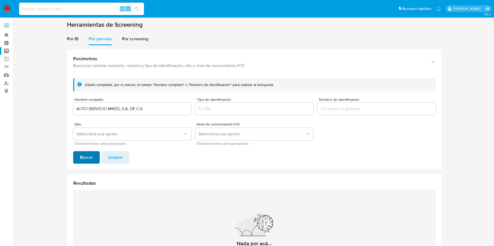
click at [89, 154] on span "Buscar" at bounding box center [86, 157] width 13 height 11
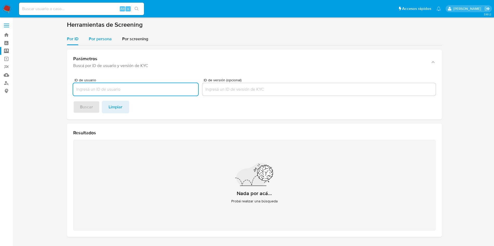
click at [92, 38] on span "Por persona" at bounding box center [100, 39] width 23 height 6
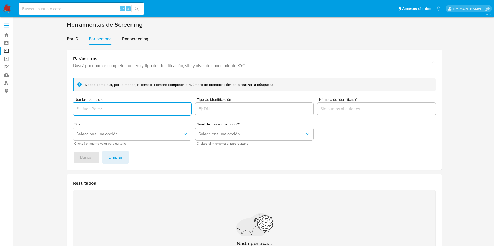
click at [119, 112] on input "Nombre completo" at bounding box center [132, 109] width 118 height 7
type input "[PERSON_NAME]"
click at [73, 151] on button "Buscar" at bounding box center [86, 157] width 27 height 12
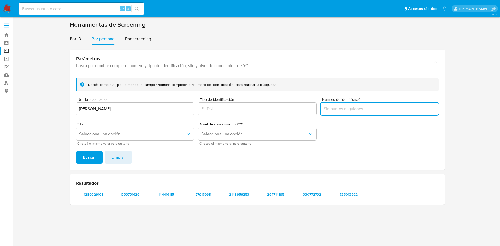
click at [378, 108] on input "Número de identificación" at bounding box center [379, 109] width 118 height 7
click at [76, 151] on button "Buscar" at bounding box center [89, 157] width 27 height 12
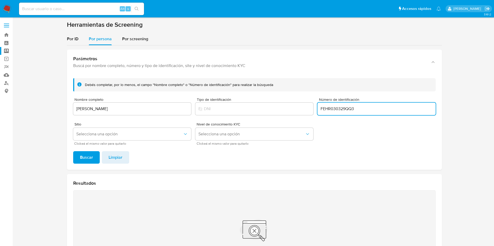
click at [378, 108] on input "FEHR030329QQ3" at bounding box center [376, 109] width 118 height 7
type input "FEHR030329"
click at [73, 151] on button "Buscar" at bounding box center [86, 157] width 27 height 12
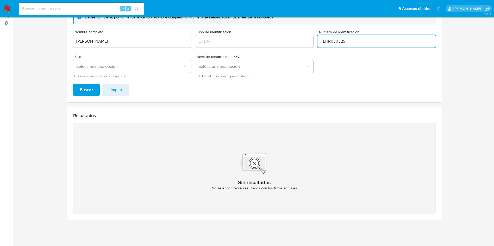
drag, startPoint x: 366, startPoint y: 37, endPoint x: 245, endPoint y: 20, distance: 122.1
click at [250, 21] on form "Debés completar, por lo menos, el campo "Nombre completo" o "Número de identifi…" at bounding box center [254, 44] width 362 height 67
drag, startPoint x: 365, startPoint y: 46, endPoint x: 372, endPoint y: 45, distance: 7.6
click at [364, 46] on div "FEHR030329" at bounding box center [376, 41] width 118 height 12
click at [337, 43] on input "FEHR030329" at bounding box center [376, 41] width 118 height 7
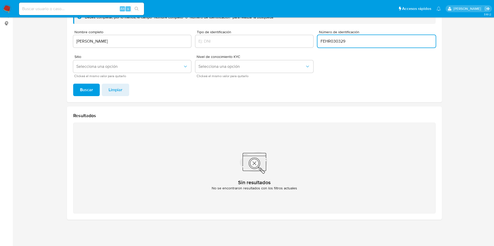
click at [337, 43] on input "FEHR030329" at bounding box center [376, 41] width 118 height 7
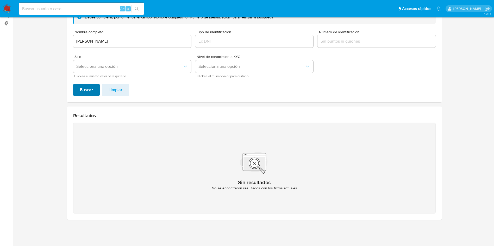
click at [84, 95] on span "Buscar" at bounding box center [86, 89] width 13 height 11
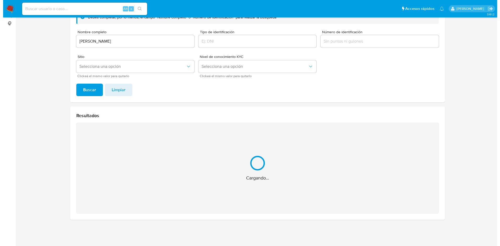
scroll to position [0, 0]
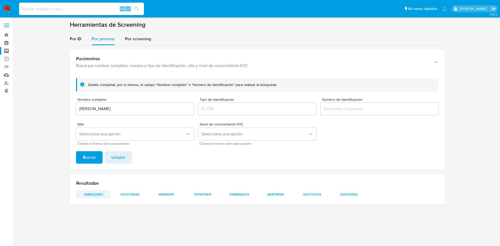
click at [94, 196] on span "1289029101" at bounding box center [93, 194] width 27 height 7
click at [122, 194] on span "1333731626" at bounding box center [129, 194] width 27 height 7
click at [164, 195] on span "144416115" at bounding box center [166, 194] width 27 height 7
click at [242, 192] on span "2148956253" at bounding box center [238, 194] width 27 height 7
click at [238, 195] on span "2148956253" at bounding box center [238, 194] width 27 height 7
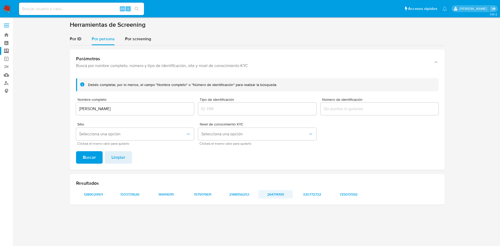
click at [283, 193] on span "264714195" at bounding box center [275, 194] width 27 height 7
click at [315, 195] on span "330772732" at bounding box center [311, 194] width 27 height 7
click at [355, 196] on span "725013592" at bounding box center [348, 194] width 27 height 7
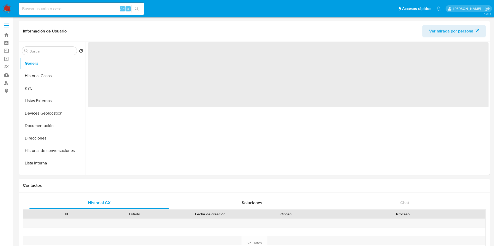
select select "10"
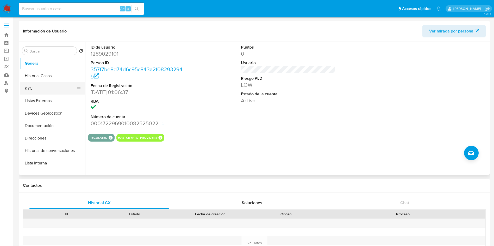
click at [37, 88] on button "KYC" at bounding box center [50, 88] width 61 height 12
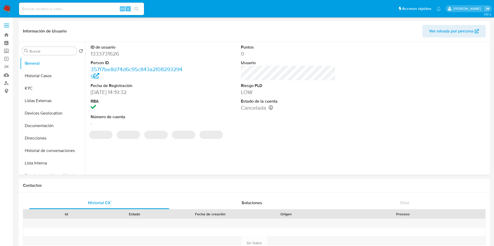
select select "10"
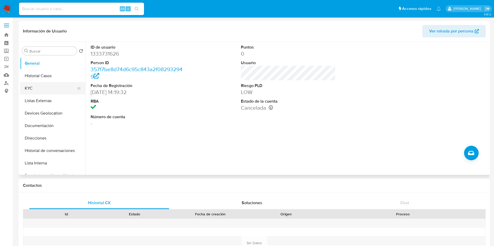
click at [31, 92] on button "KYC" at bounding box center [50, 88] width 61 height 12
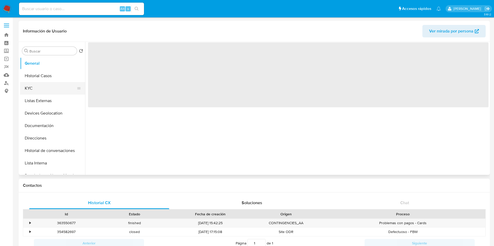
click at [39, 89] on button "KYC" at bounding box center [50, 88] width 61 height 12
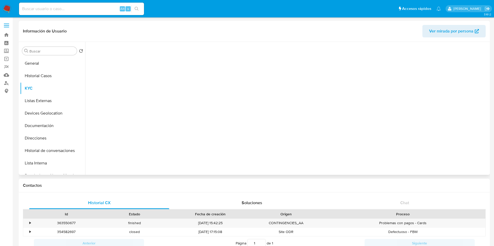
select select "10"
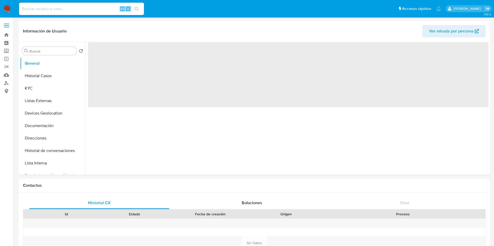
select select "10"
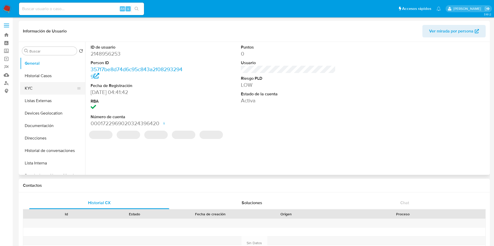
click at [37, 87] on button "KYC" at bounding box center [50, 88] width 61 height 12
select select "10"
click at [44, 87] on button "KYC" at bounding box center [50, 88] width 61 height 12
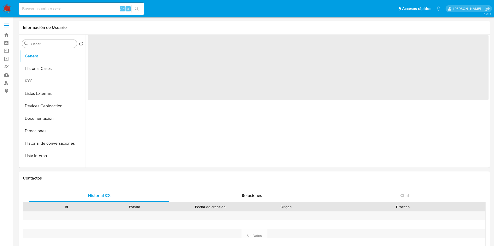
select select "10"
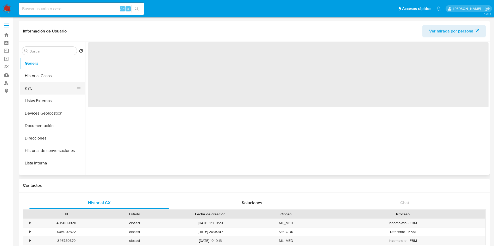
click at [36, 90] on button "KYC" at bounding box center [50, 88] width 61 height 12
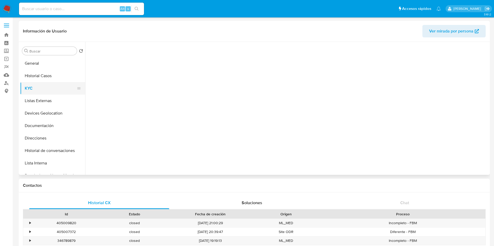
select select "10"
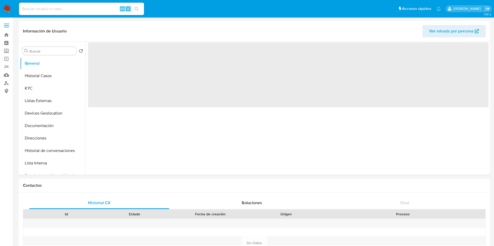
select select "10"
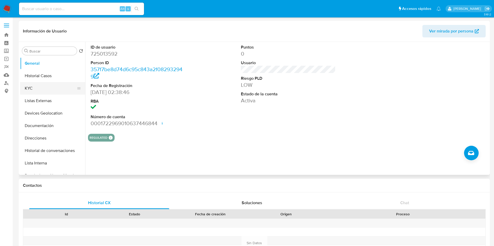
click at [31, 89] on button "KYC" at bounding box center [50, 88] width 61 height 12
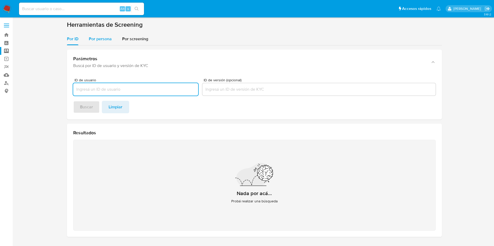
click at [102, 40] on span "Por persona" at bounding box center [100, 39] width 23 height 6
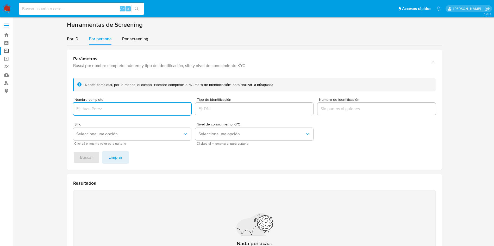
click at [148, 107] on input "Nombre completo" at bounding box center [132, 109] width 118 height 7
type input "[PERSON_NAME]"
click at [91, 161] on span "Buscar" at bounding box center [86, 157] width 13 height 11
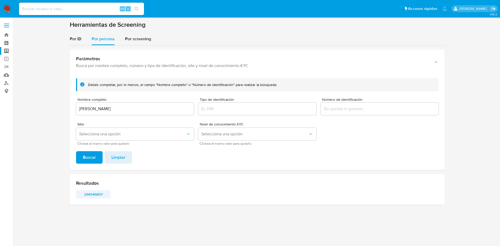
click at [97, 194] on span "294546857" at bounding box center [93, 194] width 27 height 7
click at [8, 8] on img at bounding box center [7, 8] width 9 height 9
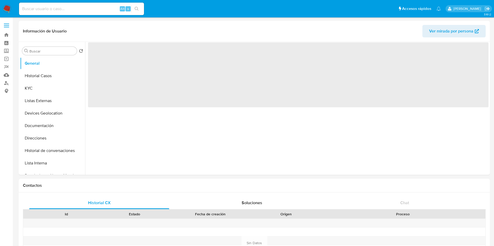
select select "10"
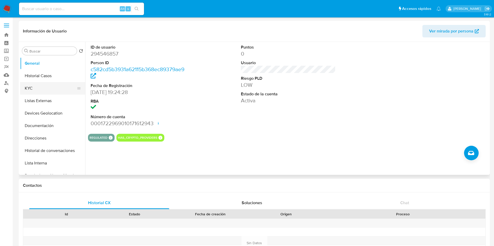
click at [49, 88] on button "KYC" at bounding box center [50, 88] width 61 height 12
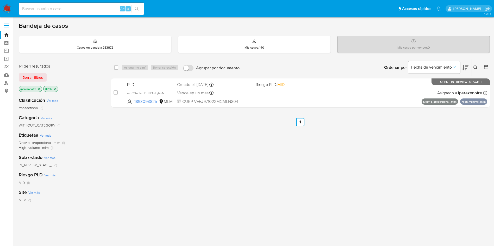
click at [473, 66] on icon at bounding box center [475, 68] width 4 height 4
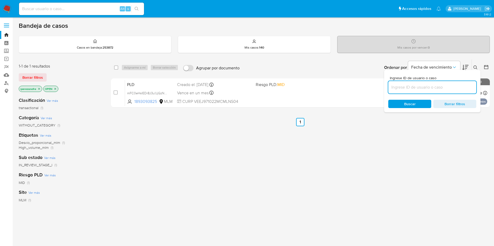
click at [413, 86] on input at bounding box center [432, 87] width 88 height 7
type input "1688101331"
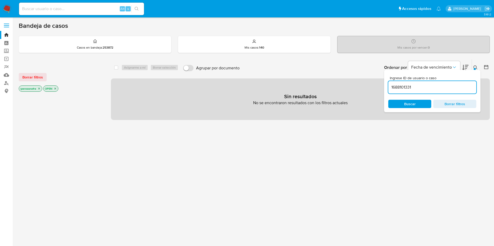
click at [39, 89] on icon "close-filter" at bounding box center [38, 88] width 3 height 3
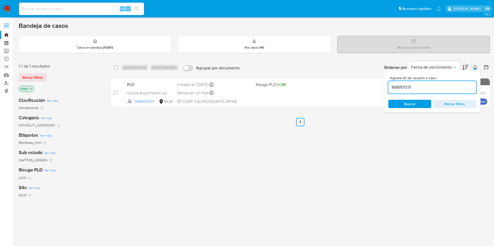
click at [409, 99] on div "Ingrese ID de usuario o caso 1688101331 Buscar Borrar filtros" at bounding box center [432, 91] width 96 height 42
click at [411, 104] on span "Buscar" at bounding box center [409, 104] width 11 height 8
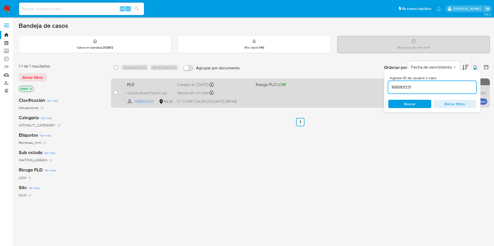
click at [270, 97] on div "PLD ItjQiQXwfKqn5YITqOYKixqZ 1688101331 MLM Riesgo PLD: LOW Creado el: 12/09/20…" at bounding box center [306, 93] width 362 height 26
click at [115, 93] on input "checkbox" at bounding box center [115, 93] width 4 height 4
checkbox input "true"
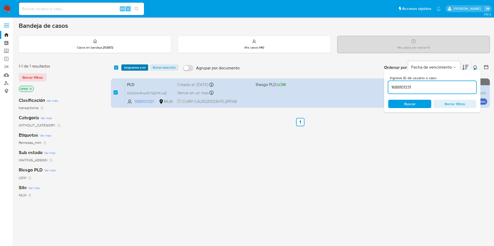
click at [134, 69] on span "Asignarme a mí" at bounding box center [135, 67] width 22 height 5
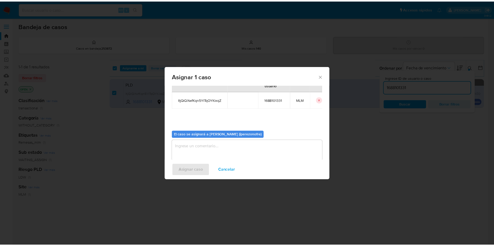
scroll to position [27, 0]
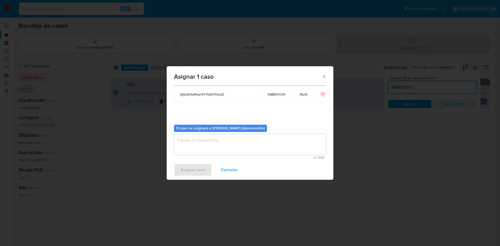
click at [272, 149] on textarea "assign-modal" at bounding box center [250, 144] width 152 height 21
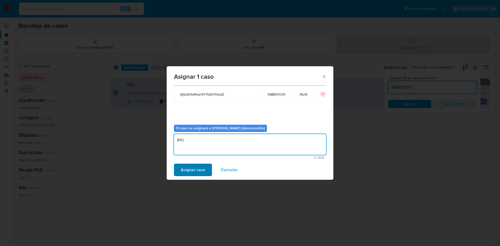
type textarea "IPO"
click at [207, 170] on button "Asignar caso" at bounding box center [193, 170] width 38 height 12
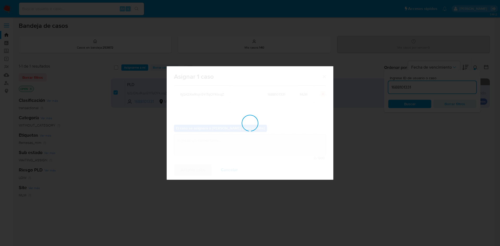
checkbox input "false"
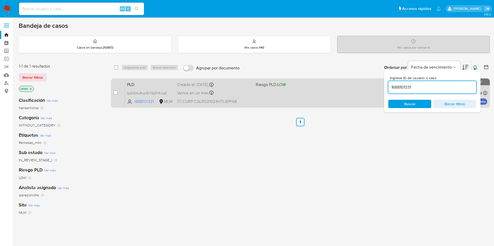
click at [265, 96] on div "PLD ItjQiQXwfKqn5YITqOYKixqZ 1688101331 MLM Riesgo PLD: LOW Creado el: 12/09/20…" at bounding box center [306, 93] width 362 height 26
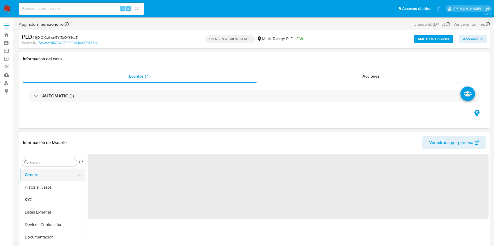
select select "10"
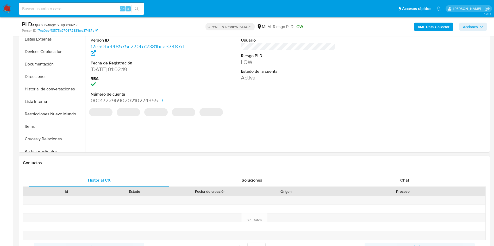
scroll to position [117, 0]
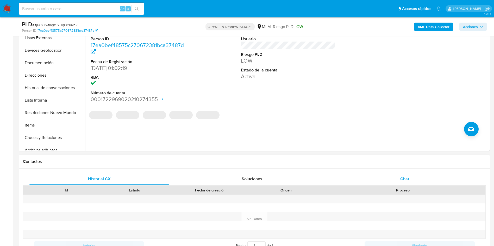
click at [400, 182] on div "Chat" at bounding box center [404, 179] width 140 height 12
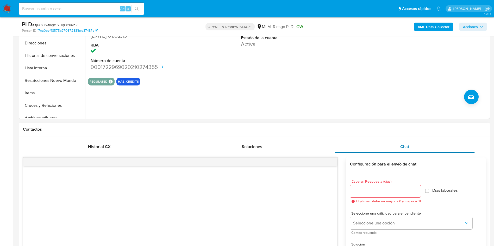
scroll to position [195, 0]
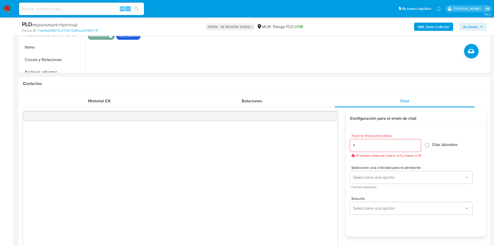
click at [417, 143] on input "1" at bounding box center [385, 145] width 71 height 7
click at [417, 143] on input "2" at bounding box center [384, 145] width 68 height 7
type input "3"
click at [417, 143] on input "3" at bounding box center [384, 145] width 68 height 7
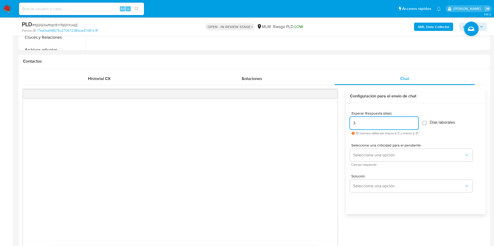
scroll to position [234, 0]
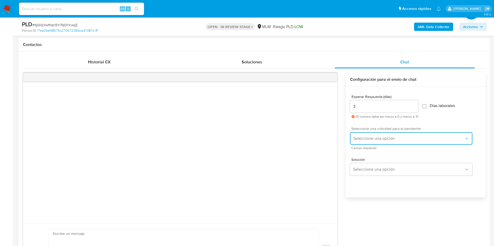
click at [466, 138] on icon "button" at bounding box center [466, 138] width 5 height 5
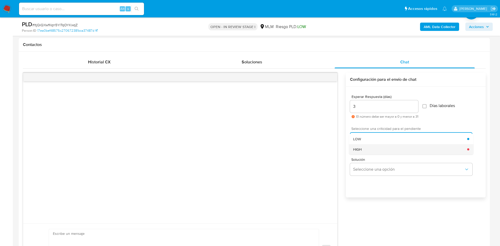
click at [382, 149] on div "HIGH" at bounding box center [410, 149] width 114 height 10
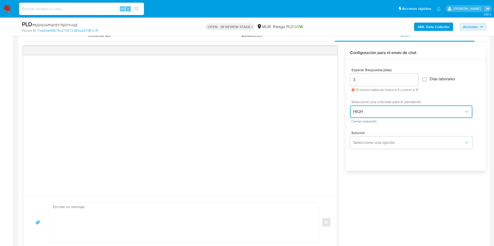
scroll to position [273, 0]
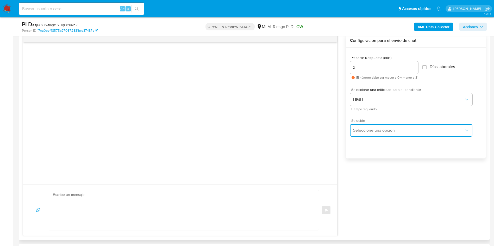
click at [465, 128] on icon "button" at bounding box center [466, 130] width 5 height 5
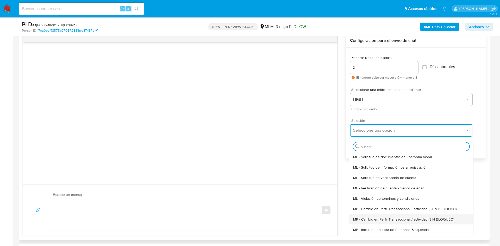
click at [415, 216] on div "MP - Cambio en Perfil Transaccional / actividad (SIN BLOQUEO)" at bounding box center [411, 219] width 116 height 10
type textarea "Estimado ,Te comunicamos que se ha identificado un cambio en el uso habitual de…"
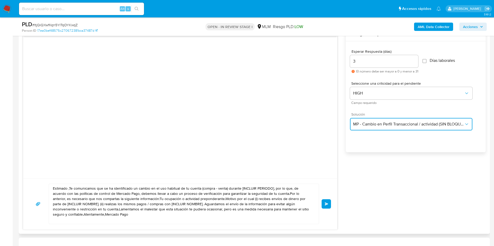
scroll to position [312, 0]
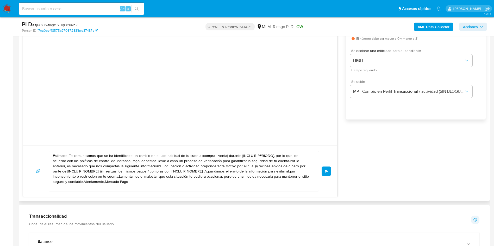
click at [123, 185] on textarea "Estimado ,Te comunicamos que se ha identificado un cambio en el uso habitual de…" at bounding box center [182, 171] width 259 height 40
drag, startPoint x: 127, startPoint y: 186, endPoint x: 27, endPoint y: 150, distance: 106.2
click at [27, 150] on div "Estimado ,Te comunicamos que se ha identificado un cambio en el uso habitual de…" at bounding box center [180, 171] width 314 height 51
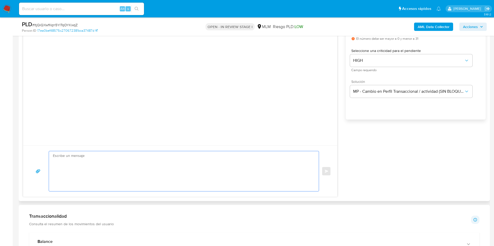
paste textarea "Loremips DOLORS AMETCO ADIPI, El seddoeiusmo tem in ut laboreetdolo ma aliqua e…"
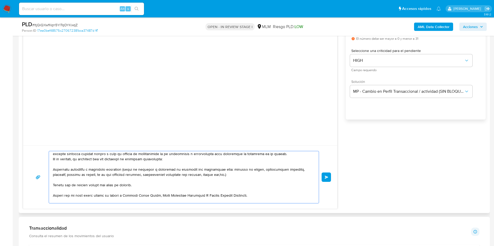
scroll to position [0, 0]
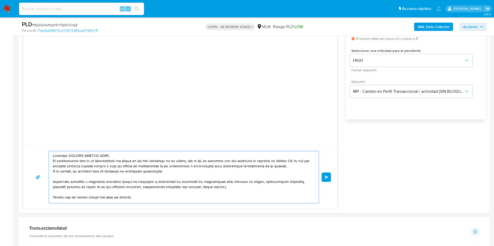
type textarea "Loremips DOLORS AMETCO ADIPI, El seddoeiusmo tem in ut laboreetdolo ma aliqua e…"
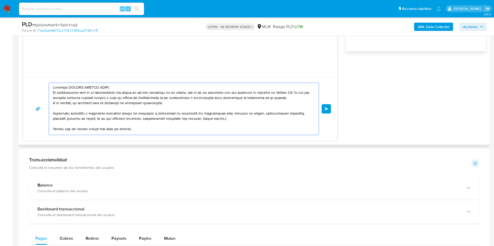
scroll to position [39, 0]
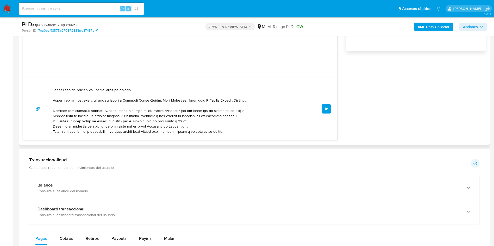
click at [426, 132] on div "Enviar Configuración para el envío de chat Esperar Respuesta (días) 3 El número…" at bounding box center [254, 33] width 462 height 214
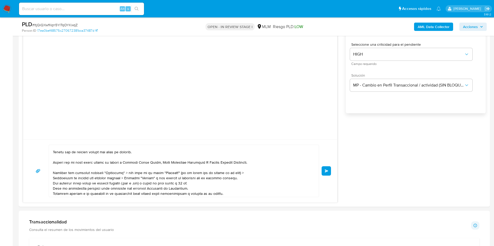
scroll to position [250, 0]
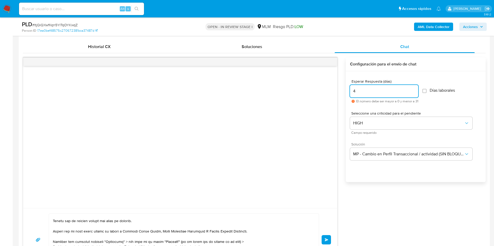
click at [416, 90] on input "4" at bounding box center [384, 91] width 68 height 7
type input "5"
click at [416, 90] on input "5" at bounding box center [384, 91] width 68 height 7
click at [255, 142] on div at bounding box center [180, 137] width 314 height 142
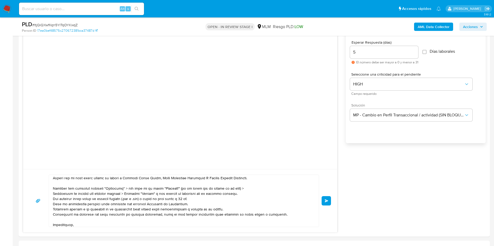
scroll to position [61, 0]
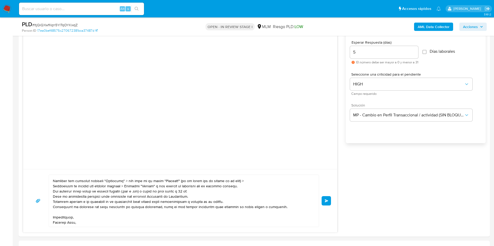
click at [327, 203] on button "Enviar" at bounding box center [325, 200] width 9 height 9
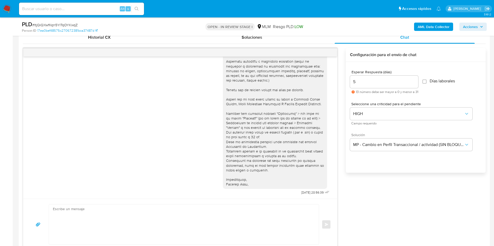
scroll to position [211, 0]
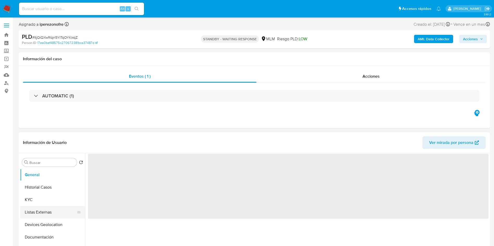
select select "10"
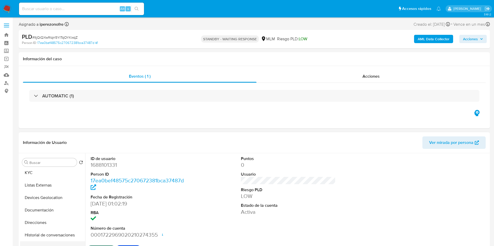
scroll to position [39, 0]
click at [53, 222] on button "Historial de conversaciones" at bounding box center [50, 223] width 61 height 12
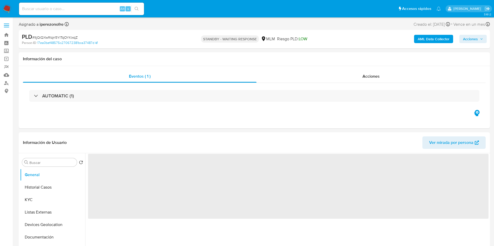
select select "10"
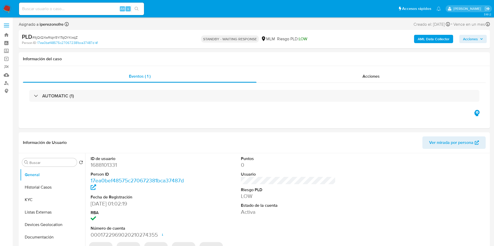
click at [90, 11] on input at bounding box center [81, 8] width 125 height 7
paste input "1376440406"
type input "1376440406"
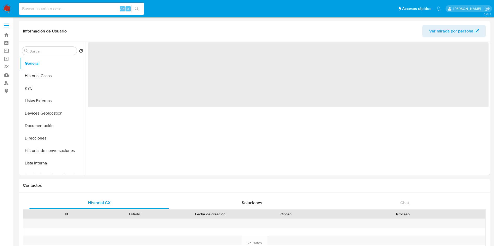
select select "10"
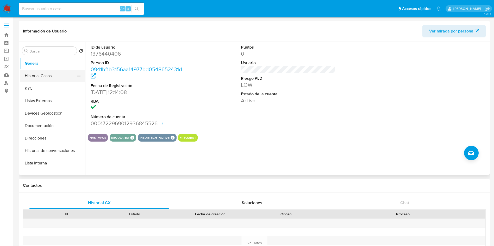
click at [46, 74] on button "Historial Casos" at bounding box center [50, 76] width 61 height 12
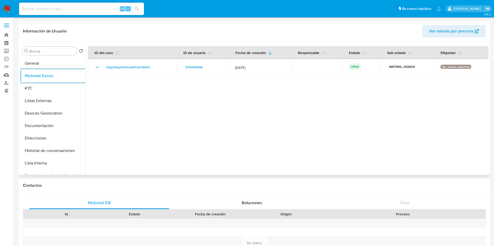
click at [130, 111] on div at bounding box center [286, 108] width 403 height 133
click at [42, 89] on button "KYC" at bounding box center [50, 88] width 61 height 12
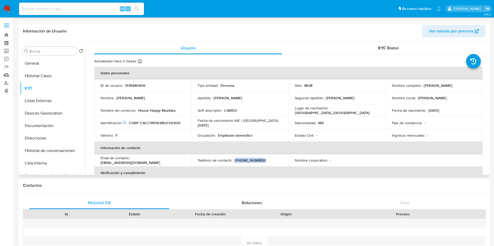
drag, startPoint x: 260, startPoint y: 160, endPoint x: 235, endPoint y: 162, distance: 25.1
click at [235, 162] on div "Teléfono de contacto : (33) 31870806" at bounding box center [240, 160] width 85 height 5
copy p "33) 31870806"
drag, startPoint x: 180, startPoint y: 160, endPoint x: 132, endPoint y: 162, distance: 47.7
click at [132, 162] on div "Email de contacto : carely_chavez@yahoo.com" at bounding box center [142, 160] width 85 height 9
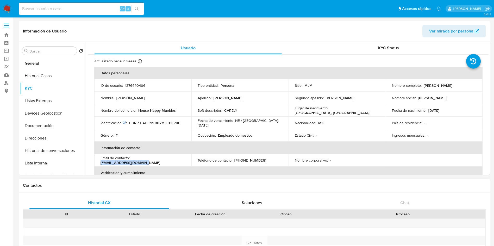
copy p "carely_chavez@yahoo.com"
click at [191, 114] on td "Soft descriptor : CARELY" at bounding box center [239, 110] width 97 height 12
drag, startPoint x: 138, startPoint y: 110, endPoint x: 178, endPoint y: 112, distance: 40.4
click at [178, 111] on div "Nombre del comercio : House Happy Muebles" at bounding box center [142, 110] width 85 height 5
copy p "House Happy Muebles"
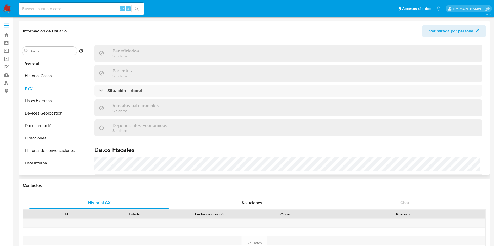
scroll to position [244, 0]
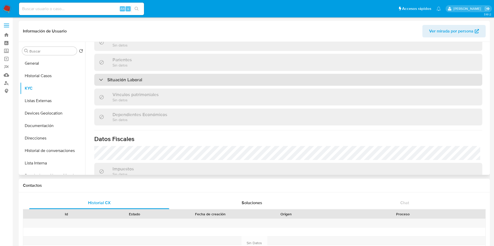
click at [234, 80] on div "Situación Laboral" at bounding box center [288, 80] width 388 height 12
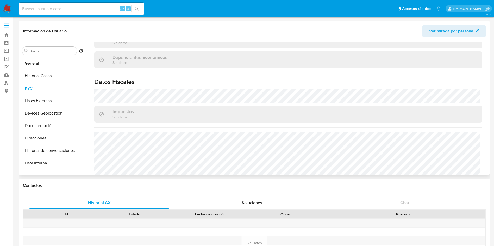
scroll to position [397, 0]
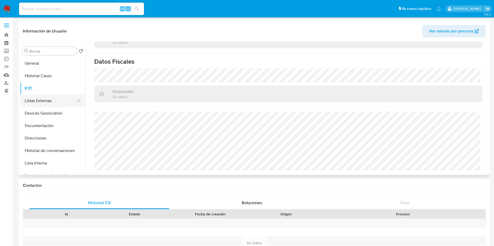
click at [44, 99] on button "Listas Externas" at bounding box center [50, 101] width 61 height 12
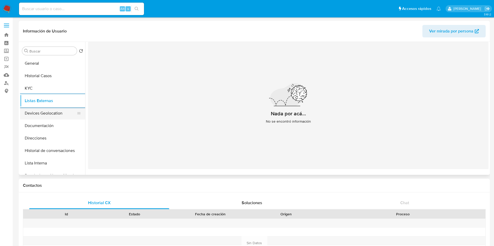
click at [50, 112] on button "Devices Geolocation" at bounding box center [50, 113] width 61 height 12
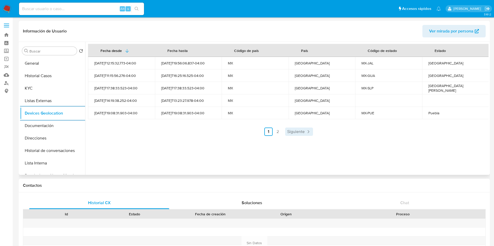
click at [297, 135] on link "Siguiente" at bounding box center [299, 132] width 28 height 8
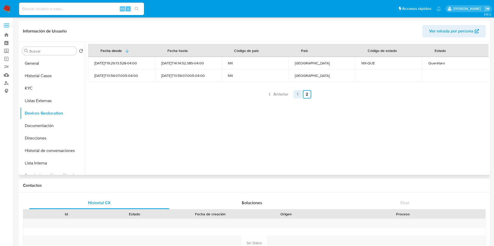
click at [297, 91] on link "1" at bounding box center [297, 94] width 8 height 8
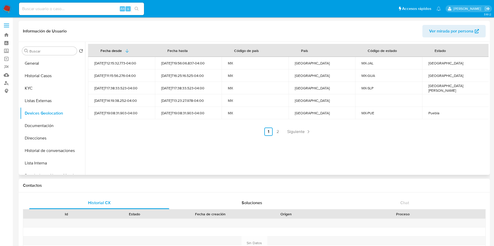
click at [430, 114] on div "Puebla" at bounding box center [455, 113] width 54 height 5
copy div "Puebla"
click at [430, 78] on div "Guanajuato" at bounding box center [455, 75] width 54 height 5
click at [429, 77] on div "Guanajuato" at bounding box center [455, 75] width 54 height 5
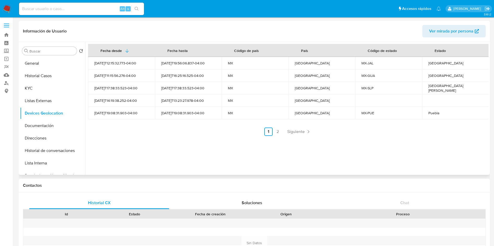
click at [437, 72] on td "Guanajuato" at bounding box center [455, 75] width 67 height 12
click at [437, 76] on div "Guanajuato" at bounding box center [455, 75] width 54 height 5
copy div "Guanajuato"
click at [435, 64] on div "Jalisco" at bounding box center [455, 63] width 54 height 5
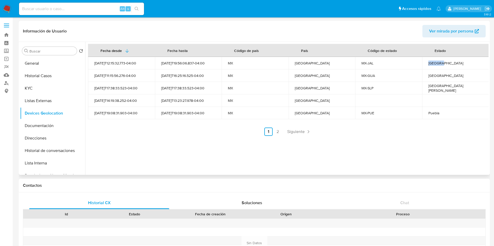
click at [435, 64] on div "Jalisco" at bounding box center [455, 63] width 54 height 5
copy div "Jalisco"
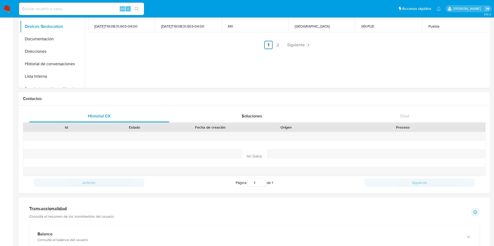
scroll to position [156, 0]
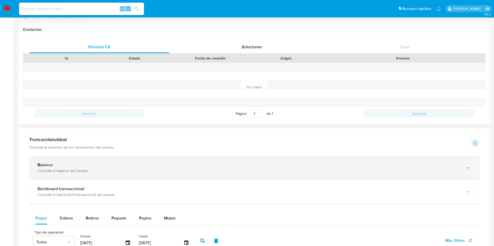
click at [140, 178] on div "Balance Consulta el balance del usuario" at bounding box center [254, 168] width 450 height 24
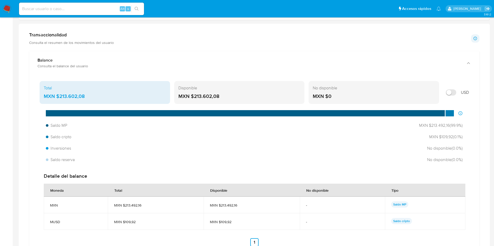
scroll to position [273, 0]
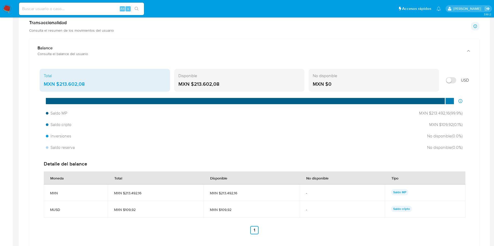
drag, startPoint x: 59, startPoint y: 84, endPoint x: 88, endPoint y: 84, distance: 29.1
click at [88, 84] on div "MXN $213.602,08" at bounding box center [105, 84] width 122 height 7
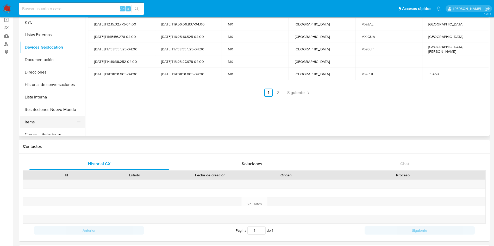
scroll to position [39, 0]
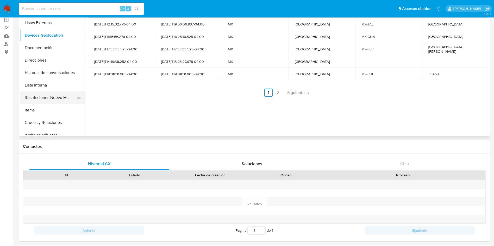
click at [41, 99] on button "Restricciones Nuevo Mundo" at bounding box center [50, 98] width 61 height 12
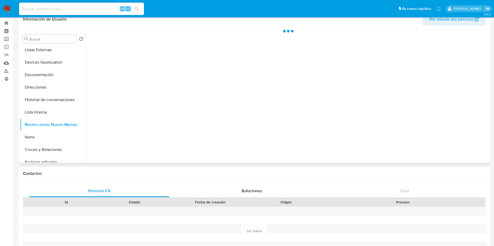
scroll to position [0, 0]
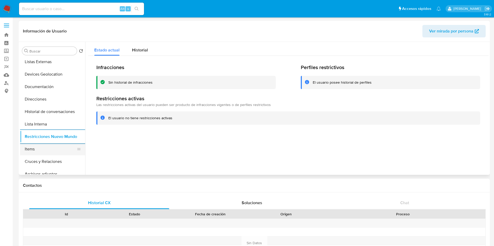
click at [46, 148] on button "Items" at bounding box center [50, 149] width 61 height 12
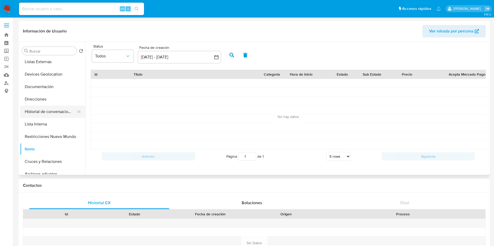
click at [51, 116] on button "Historial de conversaciones" at bounding box center [50, 112] width 61 height 12
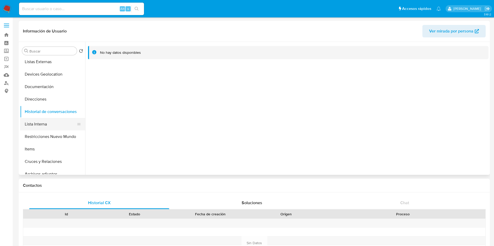
click at [50, 124] on button "Lista Interna" at bounding box center [50, 124] width 61 height 12
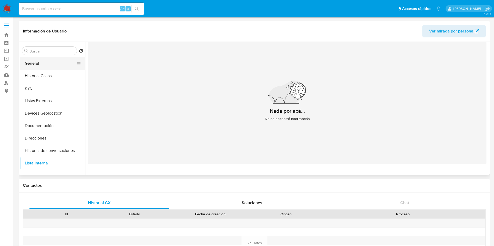
click at [47, 67] on button "General" at bounding box center [50, 63] width 61 height 12
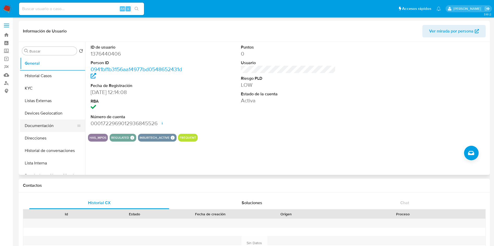
click at [46, 125] on button "Documentación" at bounding box center [50, 126] width 61 height 12
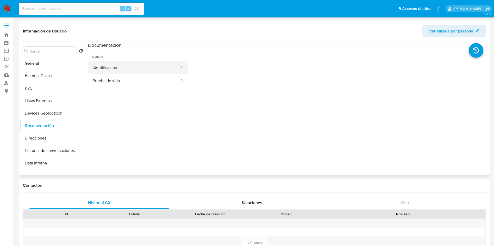
click at [120, 70] on button "Identificación" at bounding box center [134, 67] width 92 height 13
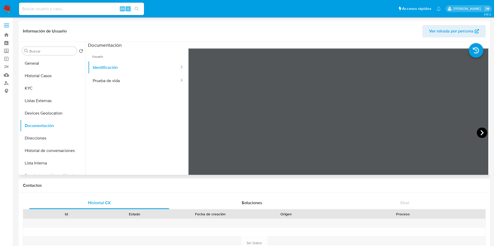
click at [478, 133] on icon at bounding box center [482, 133] width 10 height 10
click at [118, 80] on button "Prueba de vida" at bounding box center [134, 80] width 92 height 13
click at [45, 140] on button "Direcciones" at bounding box center [50, 138] width 61 height 12
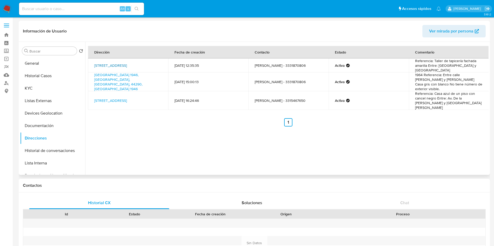
click at [123, 68] on link "Calle Igualdad 723, Guadalajara, Jalisco, 44300, Mexico 723" at bounding box center [110, 65] width 33 height 5
click at [122, 83] on link "Calle Cordillera Blanca 1946, Guadalajara, Jalisco, 44290, Mexico 1946" at bounding box center [118, 81] width 48 height 19
click at [117, 98] on link "Calle Mesa Del Norte 848, Guadalajara, Jalisco, 44330, Mexico 848" at bounding box center [110, 100] width 33 height 5
drag, startPoint x: 93, startPoint y: 64, endPoint x: 129, endPoint y: 68, distance: 36.7
click at [129, 68] on td "Calle Igualdad 723, Guadalajara, Jalisco, 44300, Mexico 723" at bounding box center [128, 66] width 80 height 14
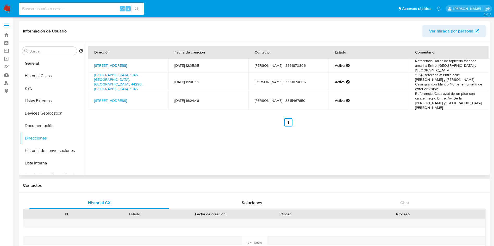
copy link "Calle Igualdad 723, Guadalajara, Jalisco, 44300, Mexico 723"
drag, startPoint x: 145, startPoint y: 83, endPoint x: 90, endPoint y: 78, distance: 55.4
click at [90, 78] on td "Calle Cordillera Blanca 1946, Guadalajara, Jalisco, 44290, Mexico 1946" at bounding box center [128, 82] width 80 height 19
copy link "Calle Cordillera Blanca 1946, Guadalajara, Jalisco, 44290, Mexico 1946"
drag, startPoint x: 139, startPoint y: 103, endPoint x: 94, endPoint y: 93, distance: 46.6
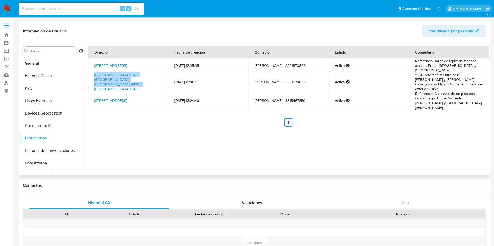
click at [94, 93] on td "Calle Mesa Del Norte 848, Guadalajara, Jalisco, 44330, Mexico 848" at bounding box center [128, 100] width 80 height 19
copy link "Calle Mesa Del Norte 848, Guadalajara, Jalisco, 44330, Mexico 848"
drag, startPoint x: 92, startPoint y: 61, endPoint x: 128, endPoint y: 69, distance: 36.8
click at [128, 69] on td "Calle Igualdad 723, Guadalajara, Jalisco, 44300, Mexico 723" at bounding box center [128, 66] width 80 height 14
copy link "Calle Igualdad 723, Guadalajara, Jalisco, 44300, Mexico 723"
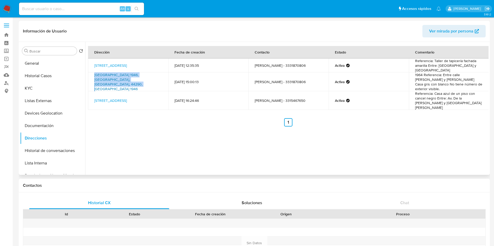
drag, startPoint x: 152, startPoint y: 87, endPoint x: 94, endPoint y: 78, distance: 58.2
click at [94, 78] on td "Calle Cordillera Blanca 1946, Guadalajara, Jalisco, 44290, Mexico 1946" at bounding box center [128, 82] width 80 height 19
drag, startPoint x: 136, startPoint y: 104, endPoint x: 89, endPoint y: 94, distance: 47.8
click at [89, 94] on td "Calle Mesa Del Norte 848, Guadalajara, Jalisco, 44330, Mexico 848" at bounding box center [128, 100] width 80 height 19
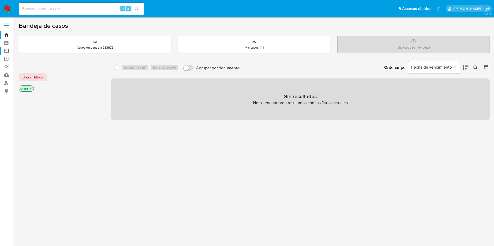
click at [6, 49] on label "Screening" at bounding box center [31, 51] width 62 height 8
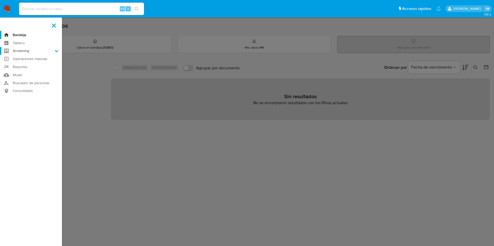
click at [0, 0] on input "Screening" at bounding box center [0, 0] width 0 height 0
click at [25, 71] on link "Herramientas" at bounding box center [31, 71] width 62 height 7
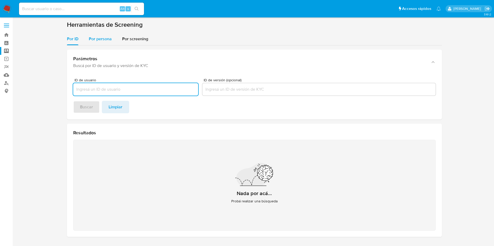
click at [106, 35] on div "Por persona" at bounding box center [100, 39] width 23 height 12
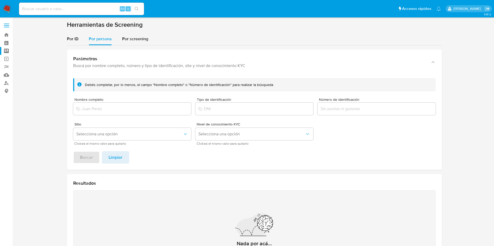
click at [106, 114] on div at bounding box center [132, 109] width 118 height 12
click at [108, 111] on input "Nombre completo" at bounding box center [132, 109] width 118 height 7
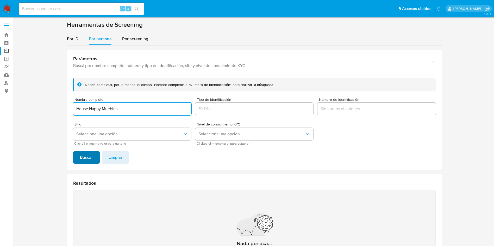
type input "House Happy Muebles"
click at [91, 152] on span "Buscar" at bounding box center [86, 157] width 13 height 11
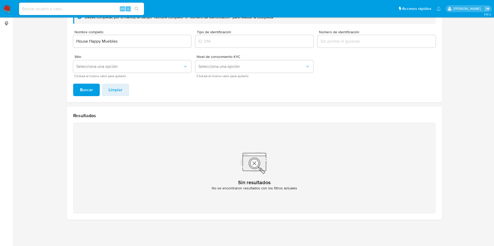
scroll to position [29, 0]
